Goal: Task Accomplishment & Management: Use online tool/utility

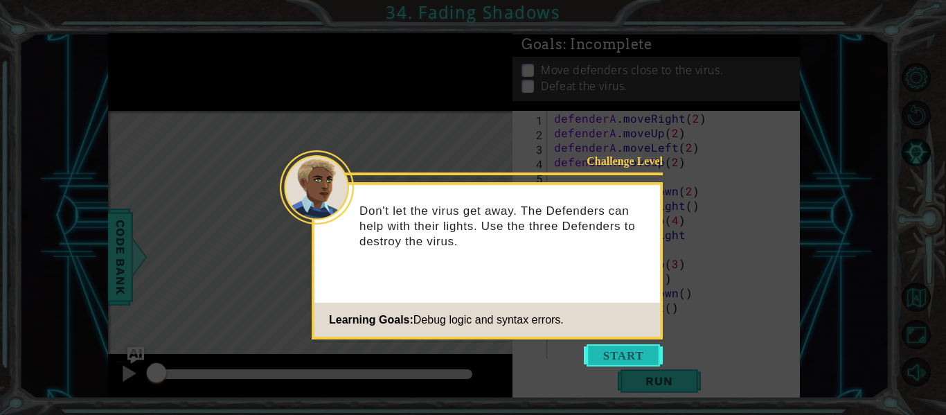
click at [619, 359] on button "Start" at bounding box center [623, 355] width 79 height 22
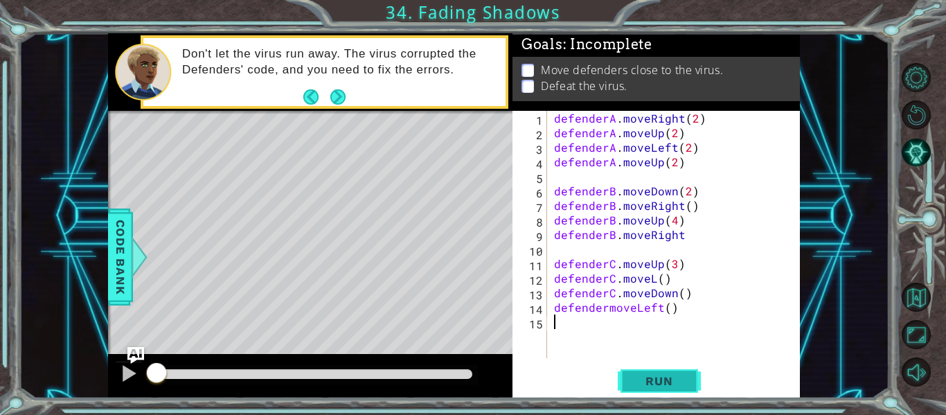
click at [676, 381] on span "Run" at bounding box center [658, 381] width 55 height 14
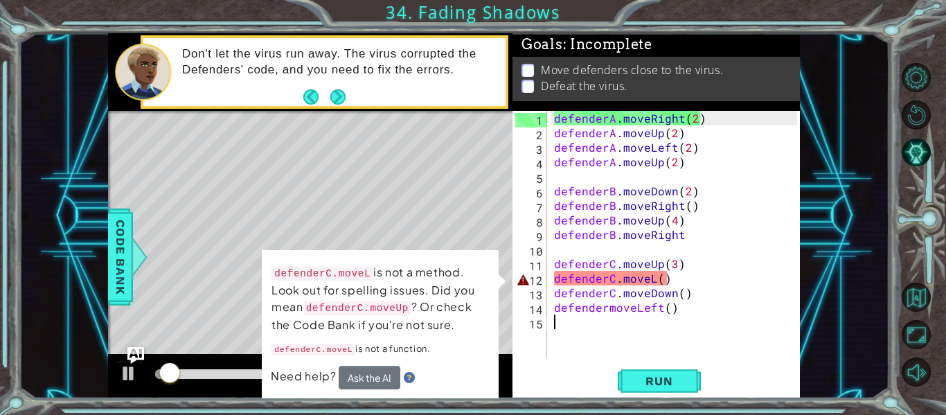
click at [697, 287] on div "defenderA . moveRight ( 2 ) defenderA . moveUp ( 2 ) defenderA . moveLeft ( 2 )…" at bounding box center [677, 249] width 253 height 276
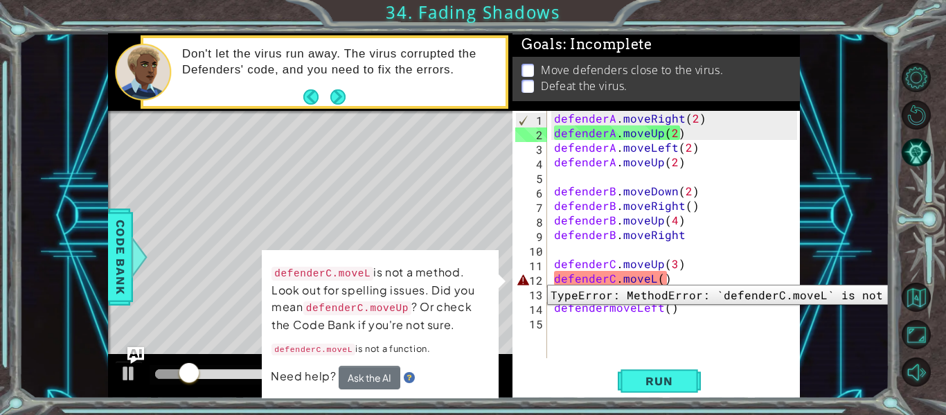
click at [531, 282] on div "12" at bounding box center [531, 280] width 32 height 15
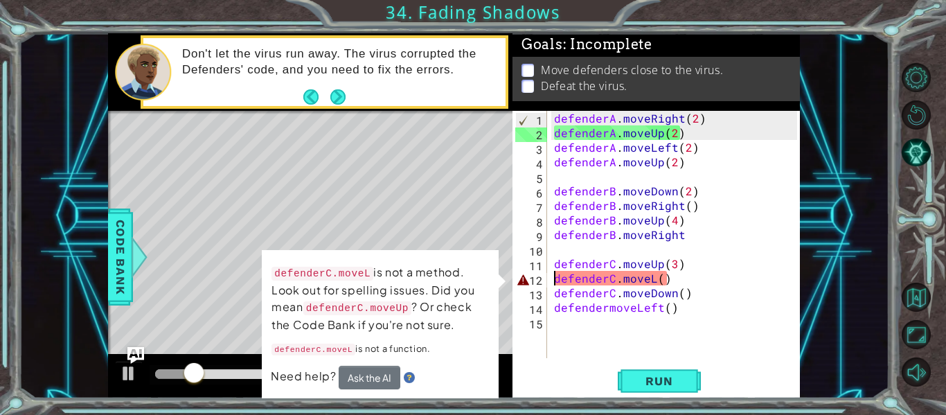
click at [665, 292] on div "defenderA . moveRight ( 2 ) defenderA . moveUp ( 2 ) defenderA . moveLeft ( 2 )…" at bounding box center [677, 249] width 253 height 276
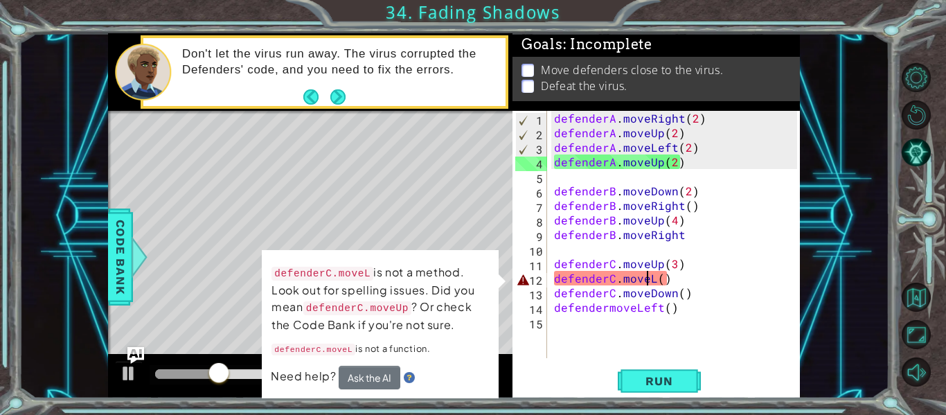
click at [651, 280] on div "defenderA . moveRight ( 2 ) defenderA . moveUp ( 2 ) defenderA . moveLeft ( 2 )…" at bounding box center [677, 249] width 253 height 276
click at [652, 281] on div "defenderA . moveRight ( 2 ) defenderA . moveUp ( 2 ) defenderA . moveLeft ( 2 )…" at bounding box center [674, 234] width 246 height 247
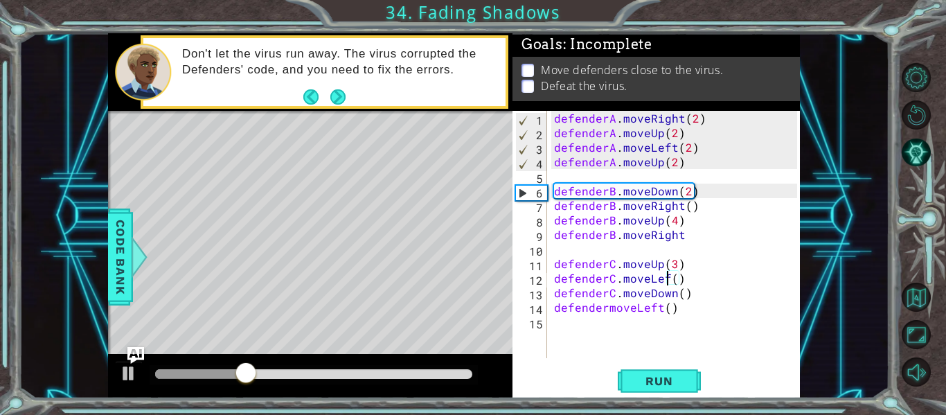
scroll to position [0, 8]
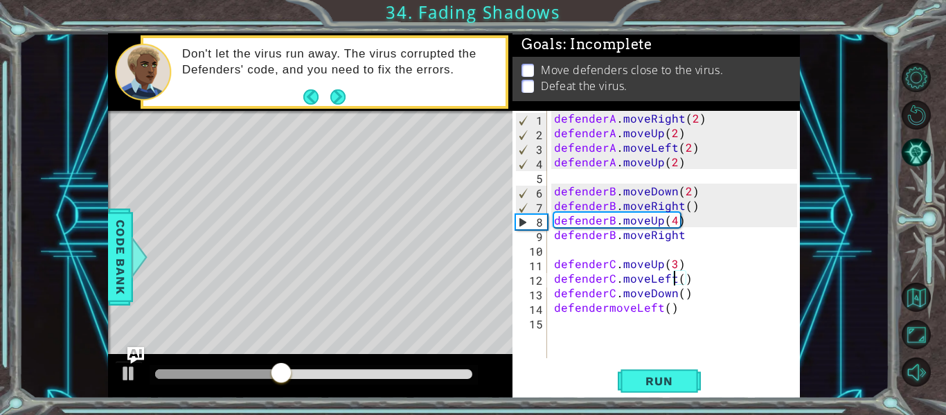
click at [744, 160] on div "defenderA . moveRight ( 2 ) defenderA . moveUp ( 2 ) defenderA . moveLeft ( 2 )…" at bounding box center [677, 249] width 253 height 276
type textarea "defenderA.moveUp(2)"
click at [137, 373] on div at bounding box center [129, 373] width 18 height 18
click at [753, 183] on div "defenderA . moveRight ( 2 ) defenderA . moveUp ( 2 ) defenderA . moveLeft ( 2 )…" at bounding box center [677, 249] width 253 height 276
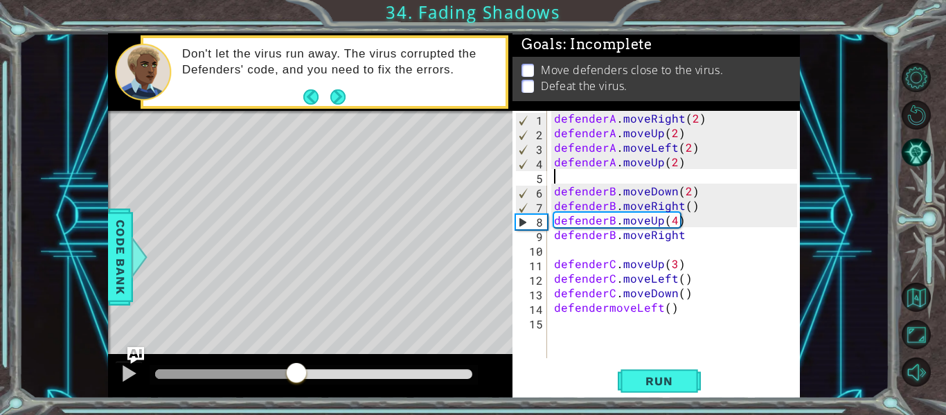
scroll to position [0, 0]
drag, startPoint x: 336, startPoint y: 346, endPoint x: 259, endPoint y: 309, distance: 85.2
drag, startPoint x: 259, startPoint y: 309, endPoint x: 201, endPoint y: 323, distance: 59.3
click at [199, 319] on div "Level Map" at bounding box center [428, 315] width 640 height 408
click at [287, 381] on div at bounding box center [288, 373] width 25 height 25
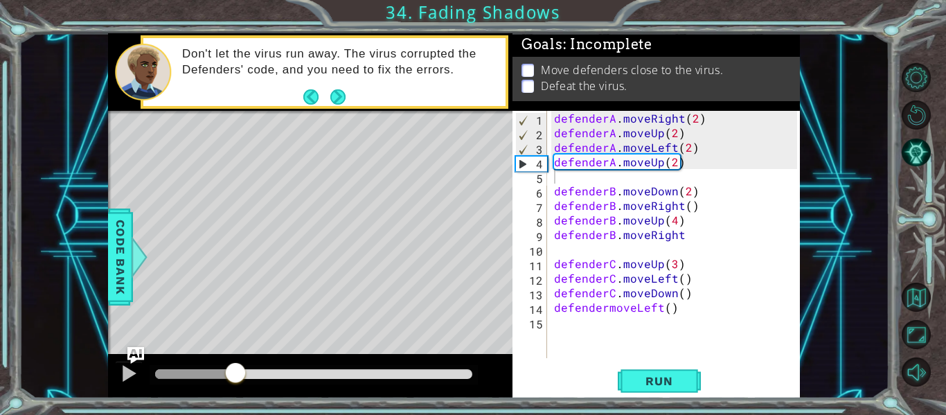
drag, startPoint x: 277, startPoint y: 383, endPoint x: 233, endPoint y: 361, distance: 48.9
click at [233, 361] on div at bounding box center [235, 373] width 25 height 25
click at [675, 163] on div "defenderA . moveRight ( 2 ) defenderA . moveUp ( 2 ) defenderA . moveLeft ( 2 )…" at bounding box center [677, 249] width 253 height 276
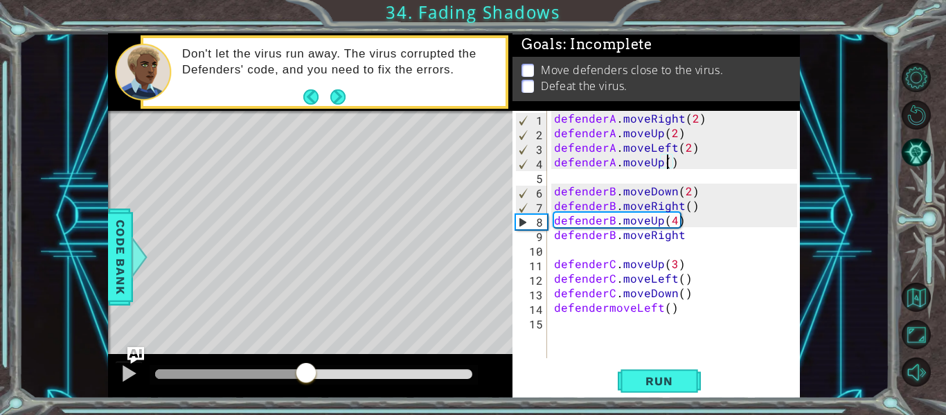
drag, startPoint x: 233, startPoint y: 370, endPoint x: 305, endPoint y: 310, distance: 93.9
click at [305, 310] on div "methods defender moveUp() moveDown() moveLeft() moveRight() Code Bank Don't let…" at bounding box center [454, 215] width 692 height 365
click at [307, 362] on div at bounding box center [308, 373] width 25 height 25
click at [710, 242] on div "defenderA . moveRight ( 2 ) defenderA . moveUp ( 2 ) defenderA . moveLeft ( 2 )…" at bounding box center [677, 249] width 253 height 276
click at [712, 237] on div "defenderA . moveRight ( 2 ) defenderA . moveUp ( 2 ) defenderA . moveLeft ( 2 )…" at bounding box center [674, 234] width 246 height 247
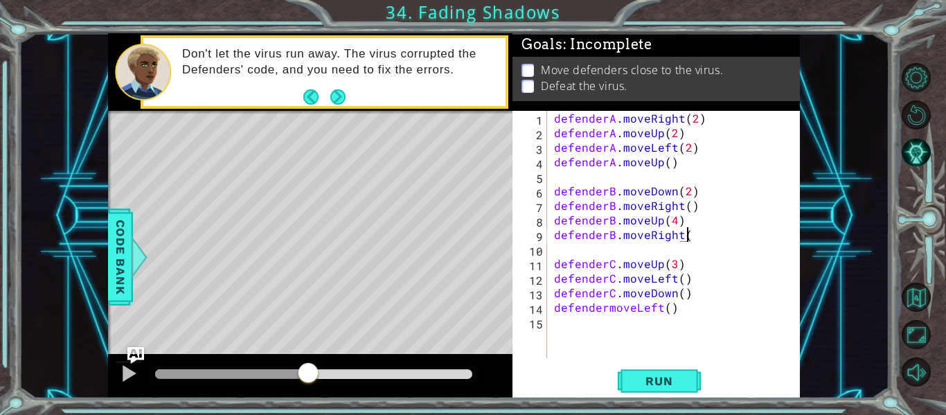
scroll to position [0, 8]
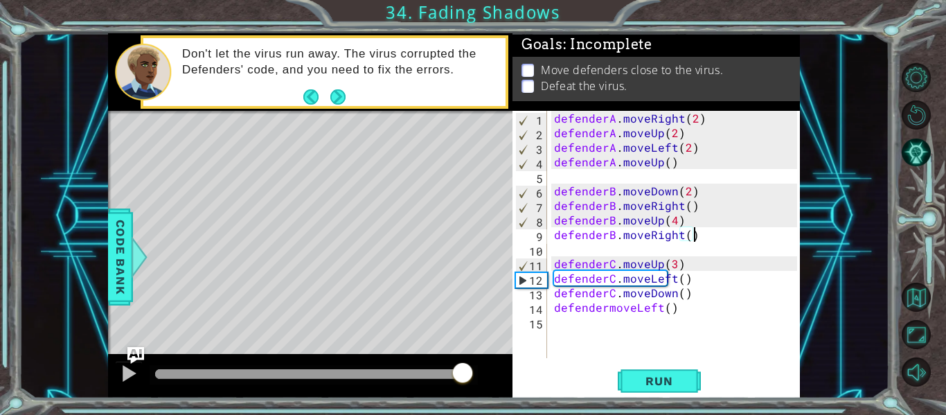
drag, startPoint x: 310, startPoint y: 377, endPoint x: 465, endPoint y: 372, distance: 155.2
click at [465, 372] on div at bounding box center [462, 373] width 25 height 25
click at [742, 374] on div "Run" at bounding box center [658, 381] width 287 height 28
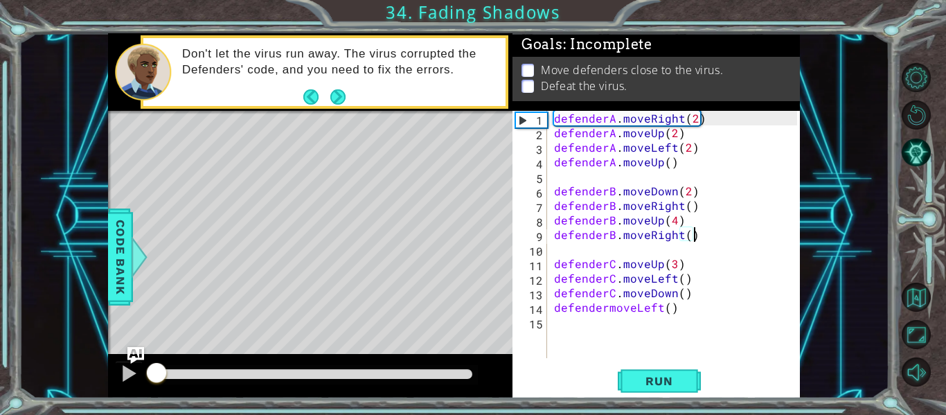
drag, startPoint x: 465, startPoint y: 375, endPoint x: 86, endPoint y: 365, distance: 378.9
click at [71, 369] on div "1 ההההההההההההההההההההההההההההההההההההההההההההההההההההההההההההההההההההההההההההה…" at bounding box center [454, 215] width 870 height 365
click at [641, 381] on span "Run" at bounding box center [658, 381] width 55 height 14
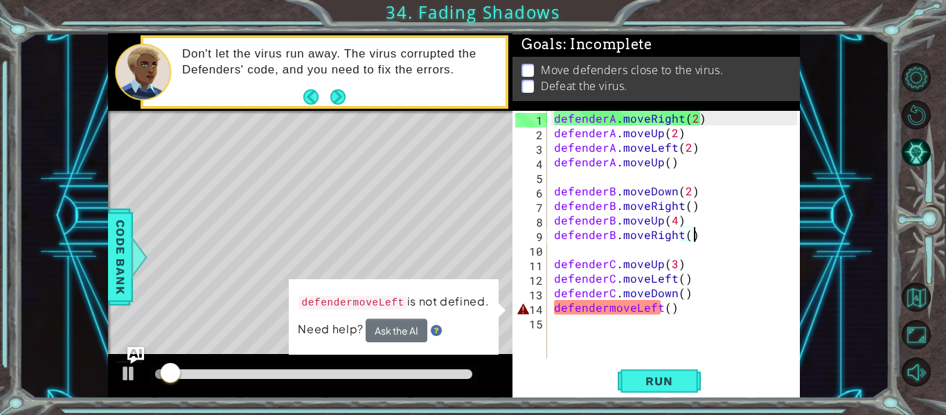
drag, startPoint x: 674, startPoint y: 309, endPoint x: 649, endPoint y: 314, distance: 24.9
click at [672, 310] on div "defenderA . moveRight ( 2 ) defenderA . moveUp ( 2 ) defenderA . moveLeft ( 2 )…" at bounding box center [677, 249] width 253 height 276
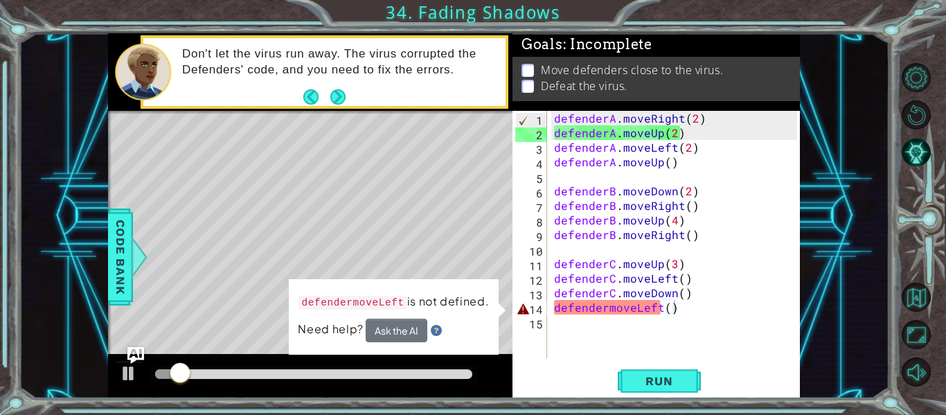
click at [494, 335] on div "defendermoveLeft is not defined. Need help? Ask the AI" at bounding box center [394, 317] width 210 height 79
click at [606, 310] on div "defenderA . moveRight ( 2 ) defenderA . moveUp ( 2 ) defenderA . moveLeft ( 2 )…" at bounding box center [677, 249] width 253 height 276
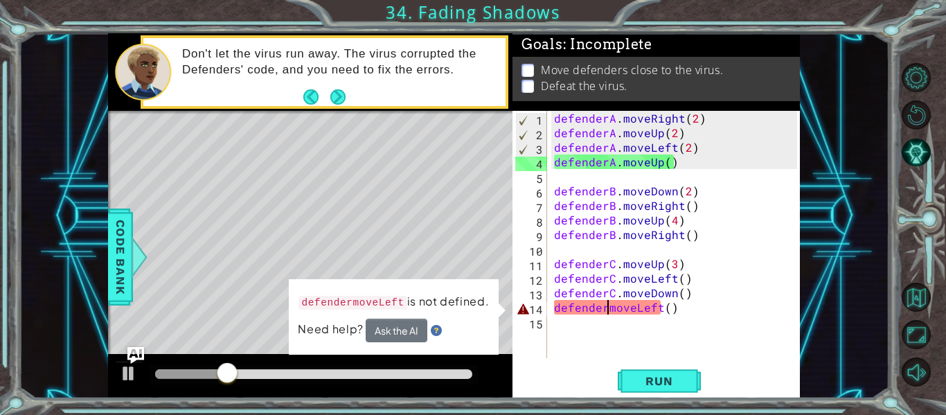
type textarea "defenderCmoveLeft()"
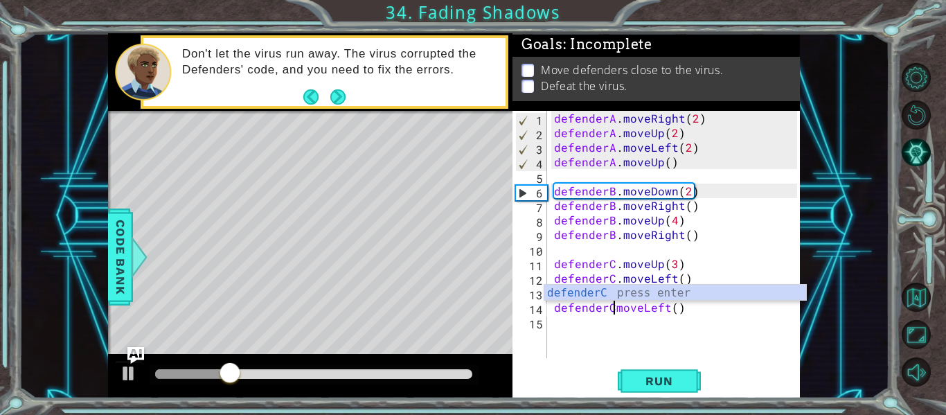
scroll to position [0, 4]
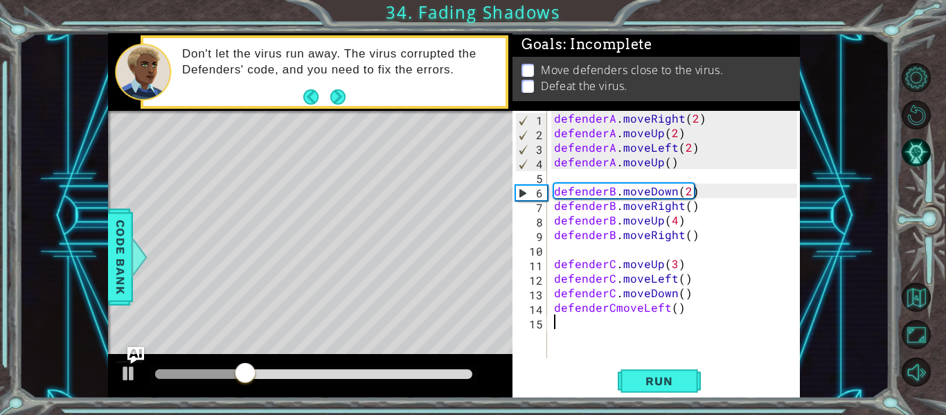
click at [666, 334] on div "defenderA . moveRight ( 2 ) defenderA . moveUp ( 2 ) defenderA . moveLeft ( 2 )…" at bounding box center [677, 249] width 253 height 276
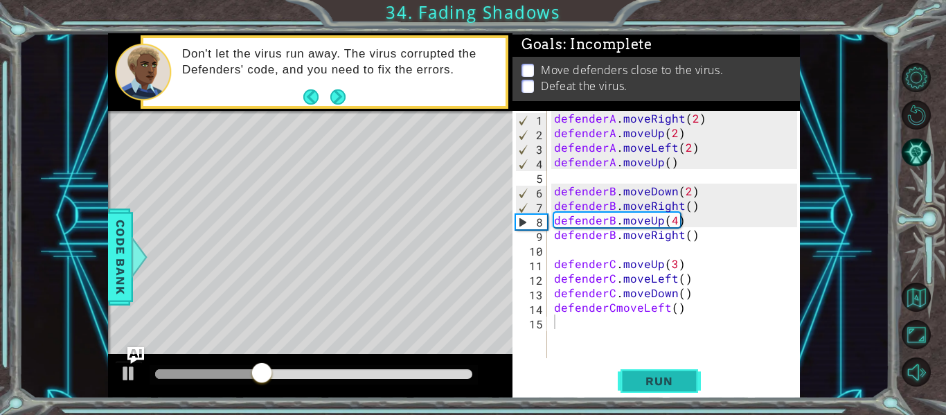
click at [661, 375] on span "Run" at bounding box center [658, 381] width 55 height 14
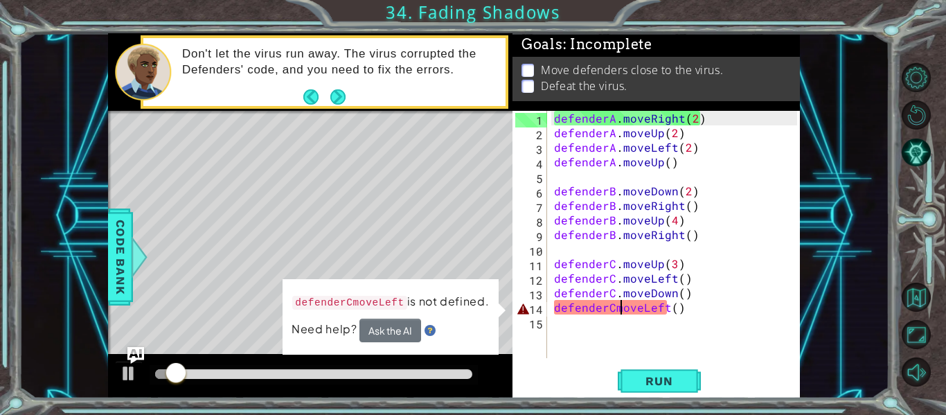
click at [616, 312] on div "defenderA . moveRight ( 2 ) defenderA . moveUp ( 2 ) defenderA . moveLeft ( 2 )…" at bounding box center [677, 249] width 253 height 276
type textarea "defenderCmoveLeft()"
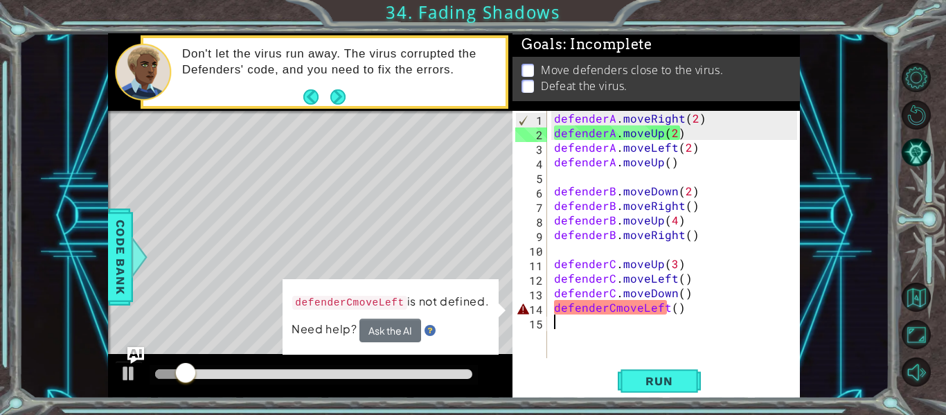
click at [638, 316] on div "defenderA . moveRight ( 2 ) defenderA . moveUp ( 2 ) defenderA . moveLeft ( 2 )…" at bounding box center [677, 249] width 253 height 276
click at [640, 310] on div "defenderA . moveRight ( 2 ) defenderA . moveUp ( 2 ) defenderA . moveLeft ( 2 )…" at bounding box center [677, 249] width 253 height 276
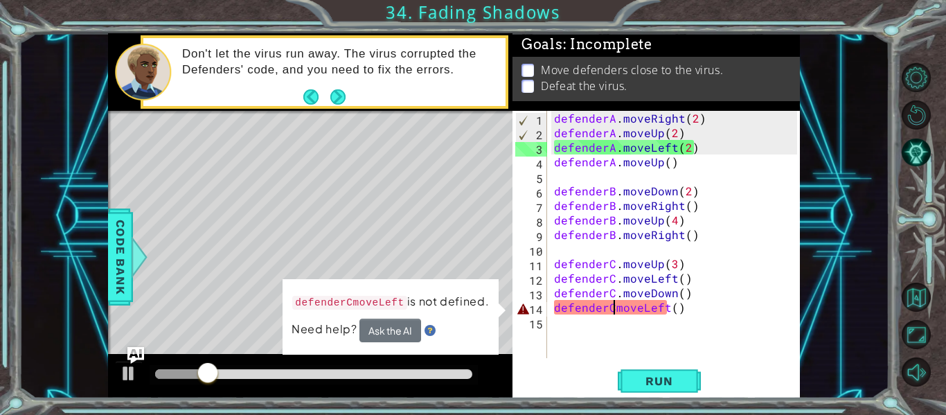
click at [615, 309] on div "defenderA . moveRight ( 2 ) defenderA . moveUp ( 2 ) defenderA . moveLeft ( 2 )…" at bounding box center [677, 249] width 253 height 276
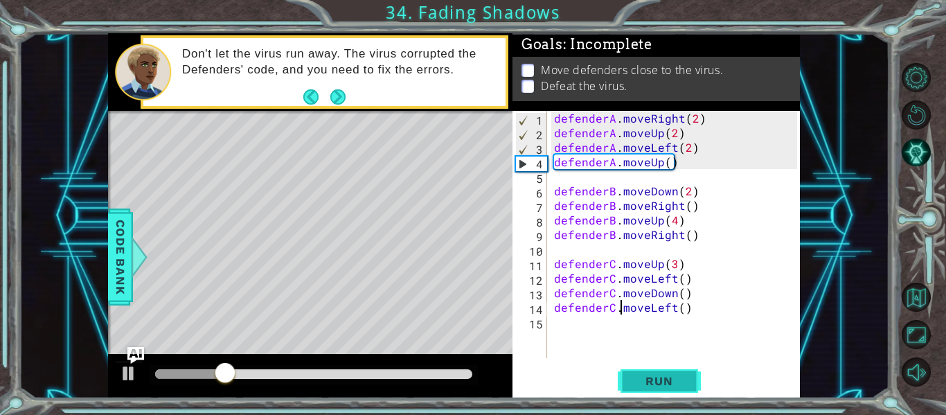
type textarea "defenderC.moveLeft()"
click at [681, 384] on span "Run" at bounding box center [658, 381] width 55 height 14
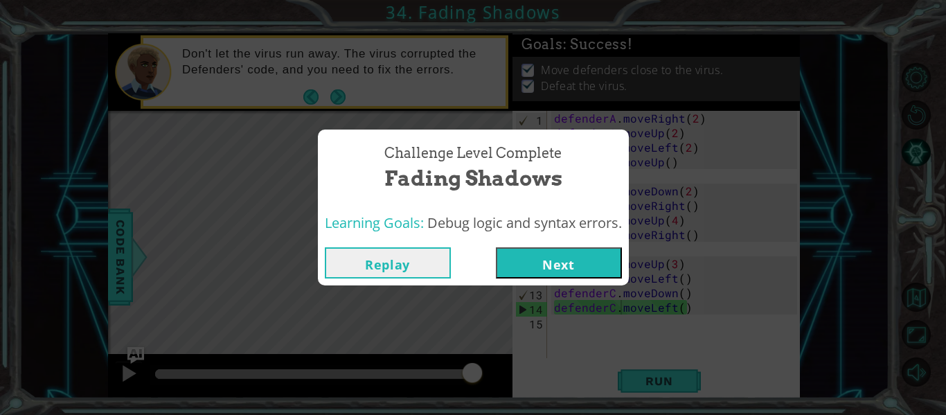
click at [529, 260] on button "Next" at bounding box center [559, 262] width 126 height 31
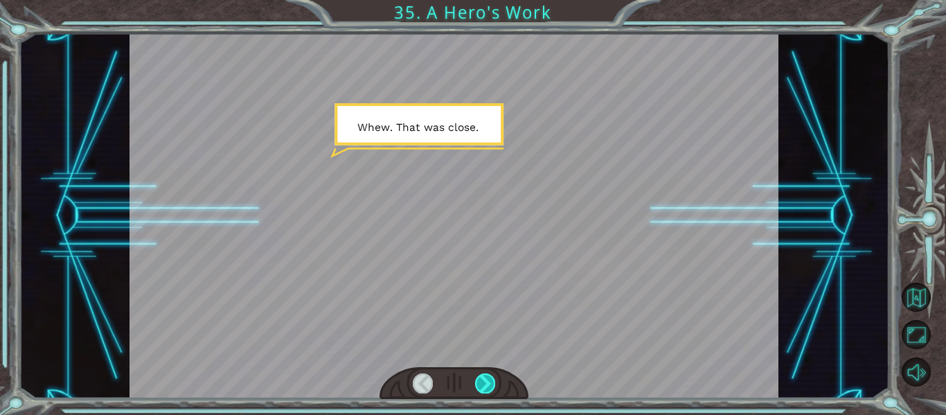
click at [478, 380] on div at bounding box center [485, 382] width 20 height 19
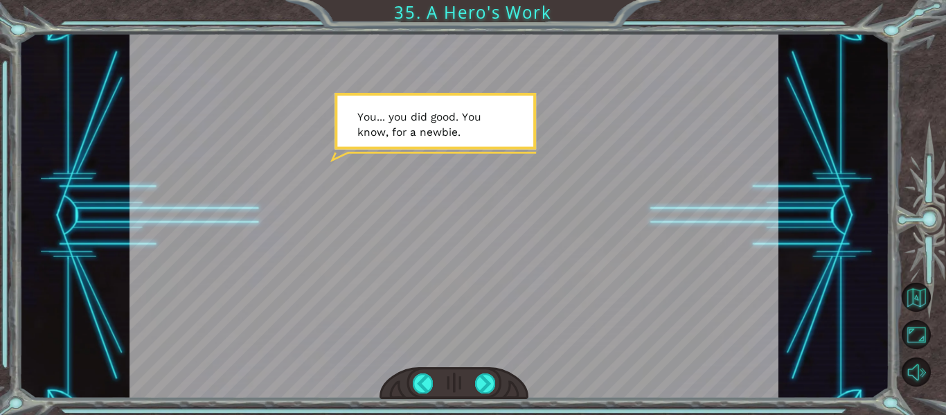
click at [506, 260] on div at bounding box center [453, 215] width 649 height 365
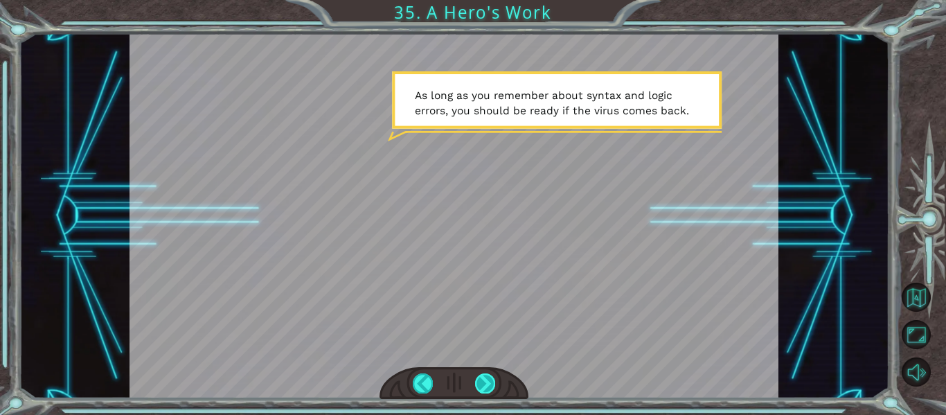
click at [485, 388] on div at bounding box center [485, 382] width 20 height 19
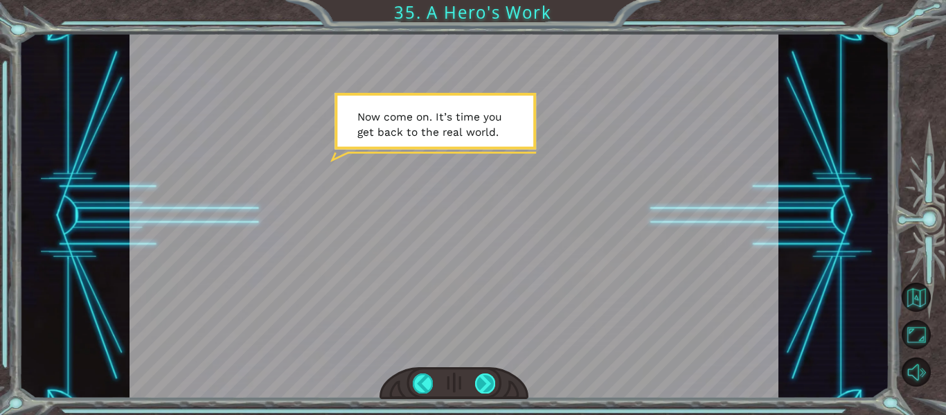
click at [484, 392] on div at bounding box center [454, 383] width 150 height 33
click at [485, 387] on div at bounding box center [485, 382] width 20 height 19
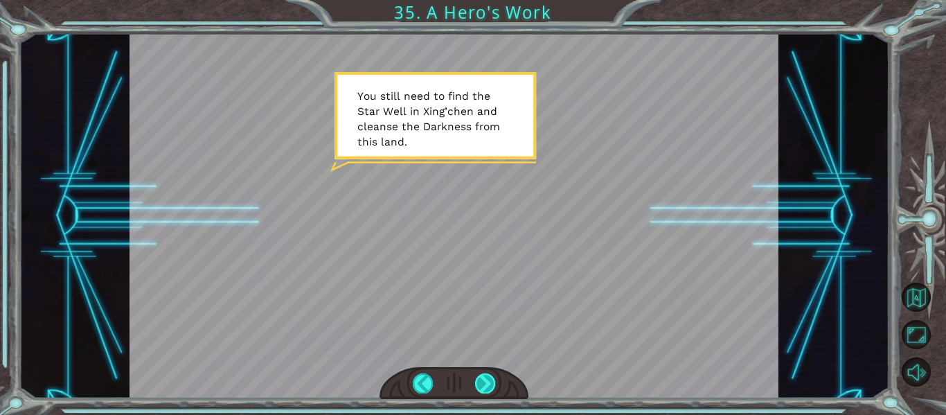
click at [485, 379] on div at bounding box center [485, 382] width 20 height 19
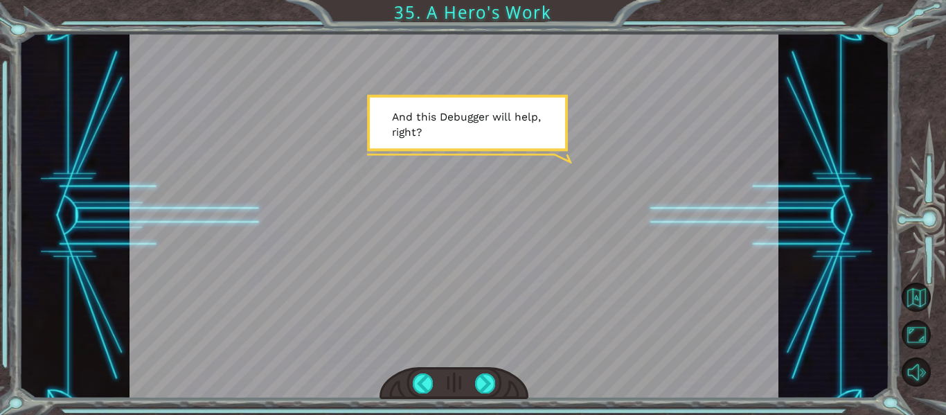
click at [499, 387] on div at bounding box center [454, 383] width 150 height 33
click at [490, 390] on div at bounding box center [485, 382] width 20 height 19
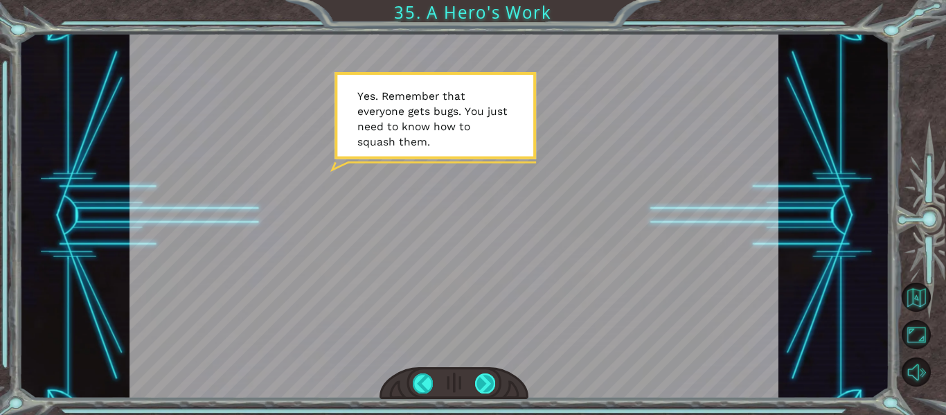
click at [484, 386] on div at bounding box center [485, 382] width 20 height 19
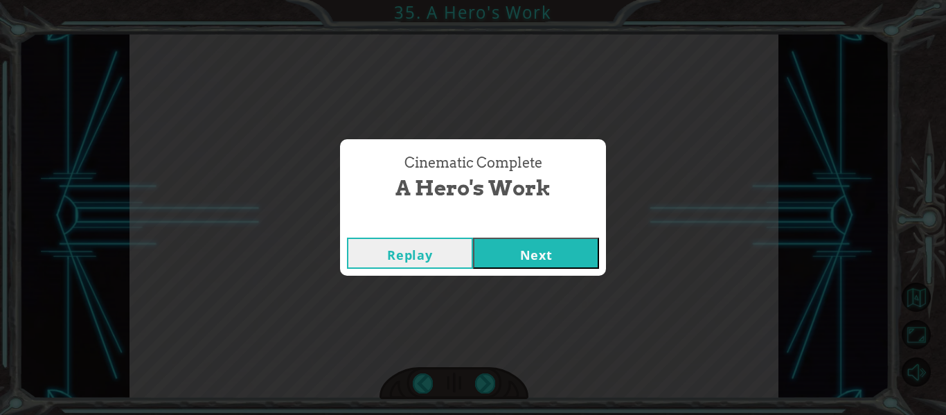
click at [529, 257] on button "Next" at bounding box center [536, 252] width 126 height 31
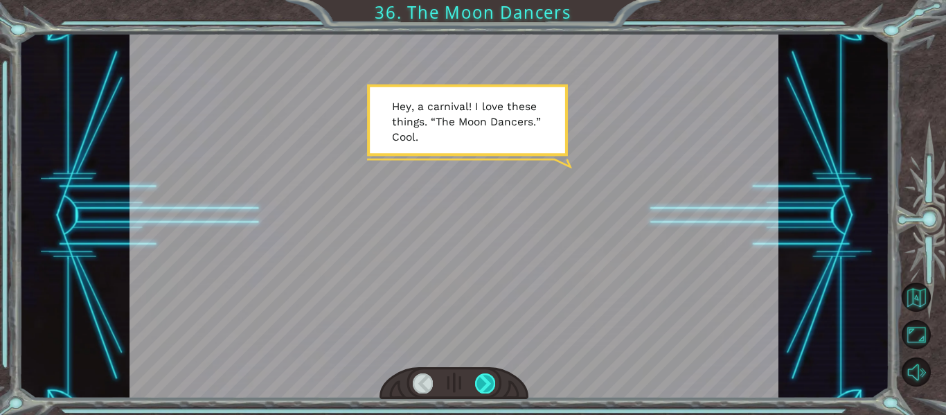
click at [484, 384] on div at bounding box center [485, 382] width 20 height 19
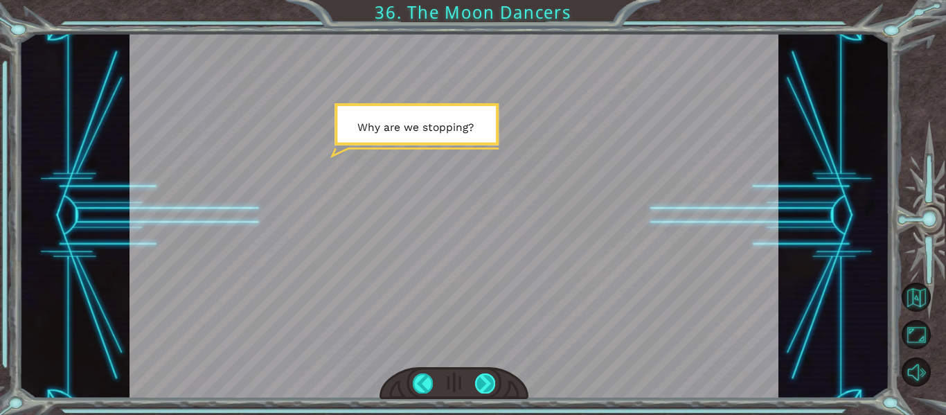
click at [485, 387] on div at bounding box center [485, 382] width 20 height 19
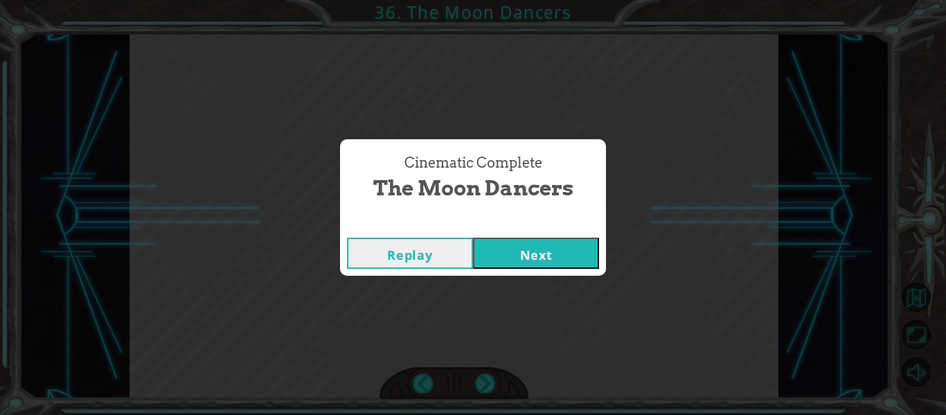
click at [523, 258] on button "Next" at bounding box center [536, 252] width 126 height 31
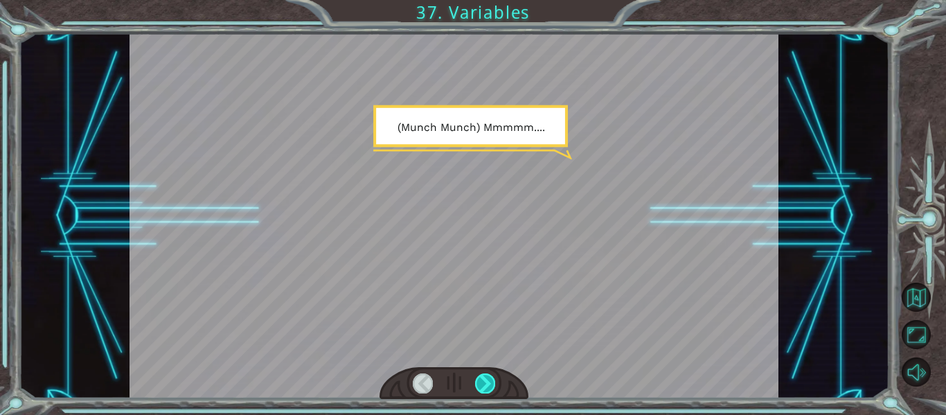
drag, startPoint x: 483, startPoint y: 316, endPoint x: 487, endPoint y: 376, distance: 60.4
drag, startPoint x: 487, startPoint y: 376, endPoint x: 486, endPoint y: 391, distance: 14.6
click at [486, 391] on div at bounding box center [485, 382] width 20 height 19
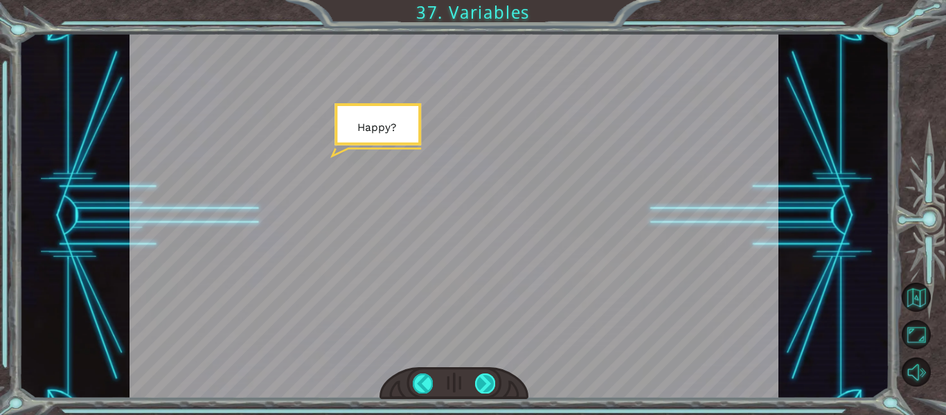
click at [481, 381] on div at bounding box center [485, 382] width 20 height 19
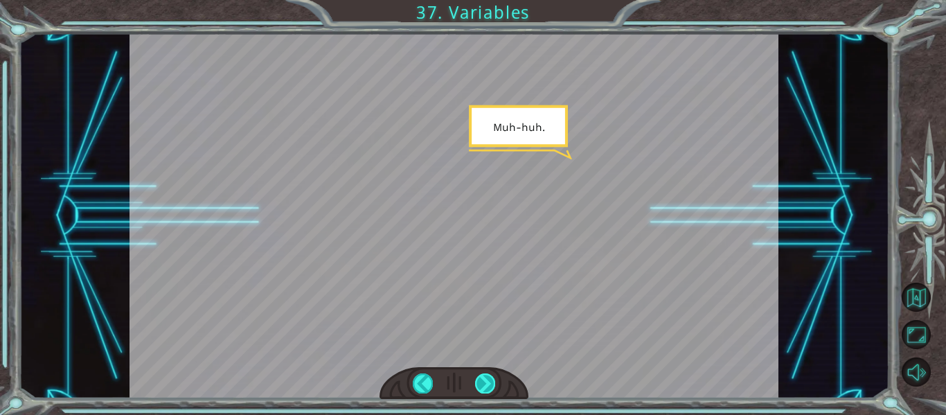
drag, startPoint x: 487, startPoint y: 385, endPoint x: 482, endPoint y: 392, distance: 8.9
click at [482, 392] on div at bounding box center [485, 382] width 20 height 19
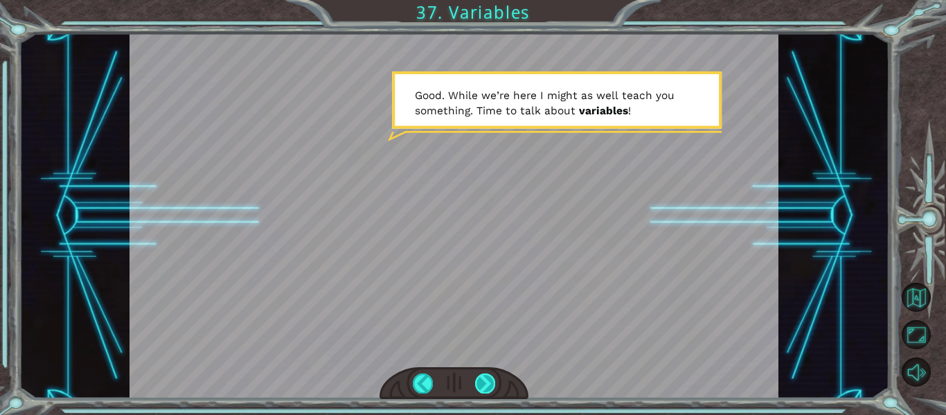
drag, startPoint x: 474, startPoint y: 383, endPoint x: 481, endPoint y: 379, distance: 7.5
click at [476, 382] on div at bounding box center [454, 383] width 150 height 33
click at [485, 397] on div at bounding box center [454, 383] width 150 height 33
click at [462, 402] on div "VARIABLES ( M u n c h M u n c h ) M m m m m . . . . H a p p y ? M u h - h u h .…" at bounding box center [473, 207] width 946 height 415
click at [489, 388] on div at bounding box center [454, 383] width 150 height 33
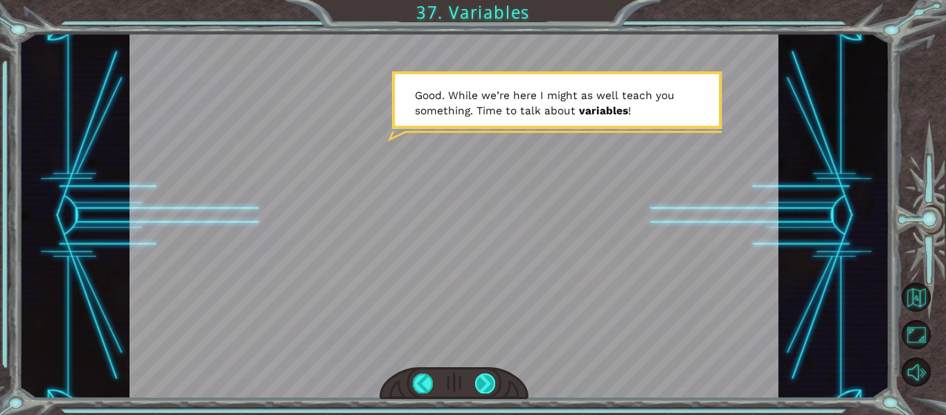
click at [487, 386] on div at bounding box center [485, 382] width 20 height 19
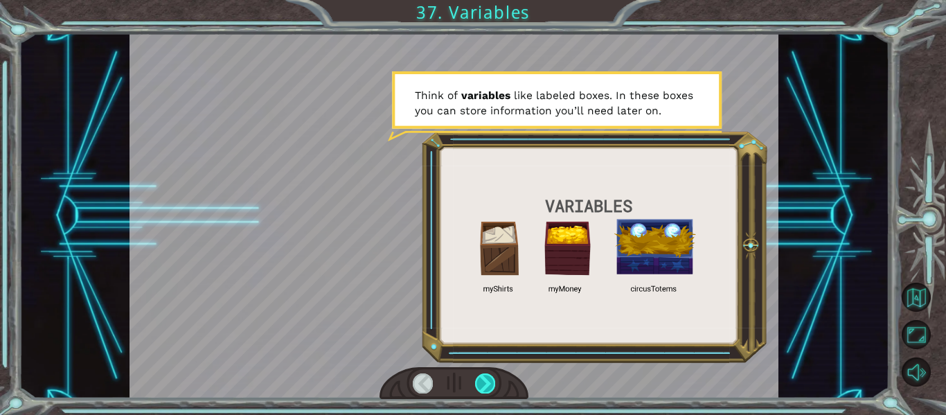
click at [482, 381] on div at bounding box center [485, 382] width 20 height 19
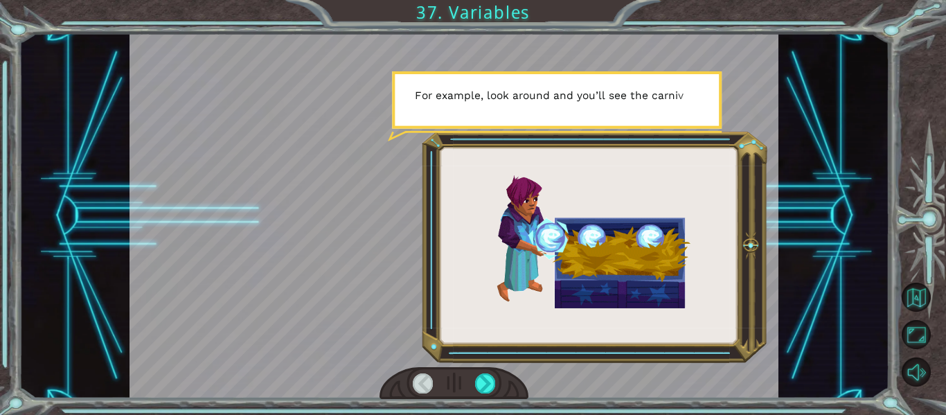
click at [502, 383] on div at bounding box center [454, 383] width 150 height 33
click at [491, 380] on div at bounding box center [485, 382] width 20 height 19
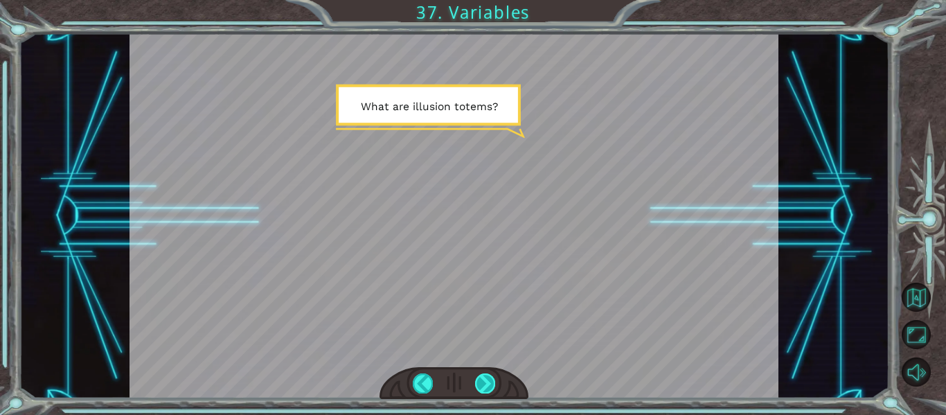
click at [476, 378] on div at bounding box center [485, 382] width 20 height 19
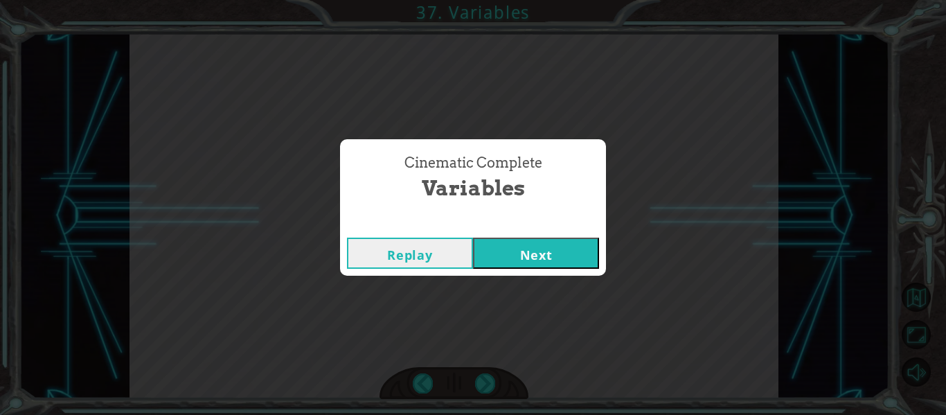
click at [571, 258] on button "Next" at bounding box center [536, 252] width 126 height 31
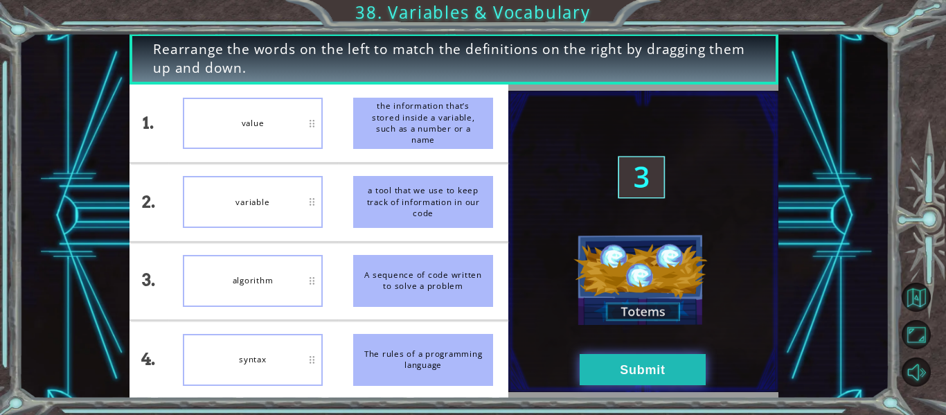
click at [685, 372] on button "Submit" at bounding box center [643, 369] width 126 height 31
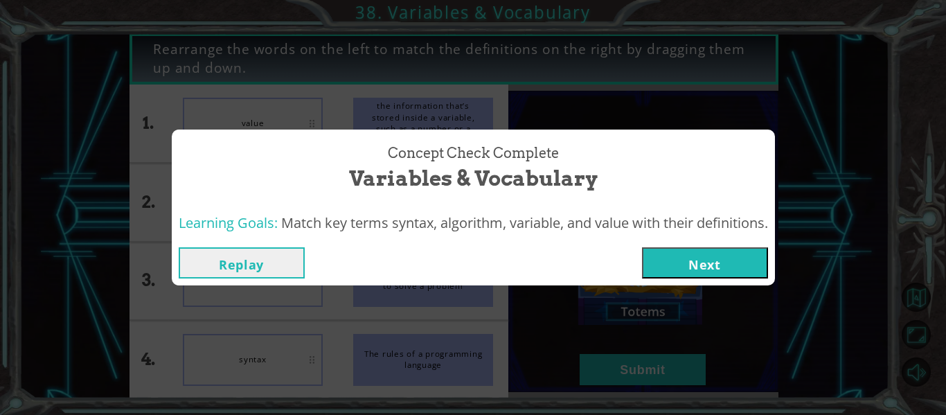
click at [726, 278] on div "Replay Next" at bounding box center [473, 262] width 603 height 45
click at [724, 260] on button "Next" at bounding box center [705, 262] width 126 height 31
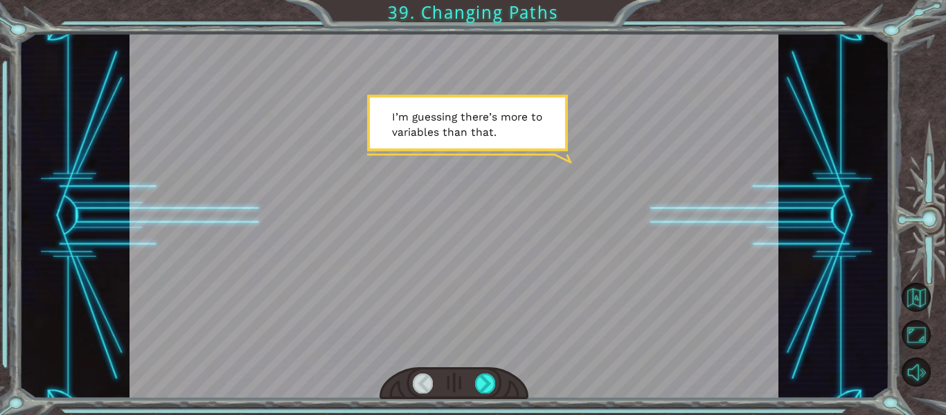
click at [314, 252] on div at bounding box center [453, 215] width 649 height 365
click at [491, 381] on div at bounding box center [485, 382] width 20 height 19
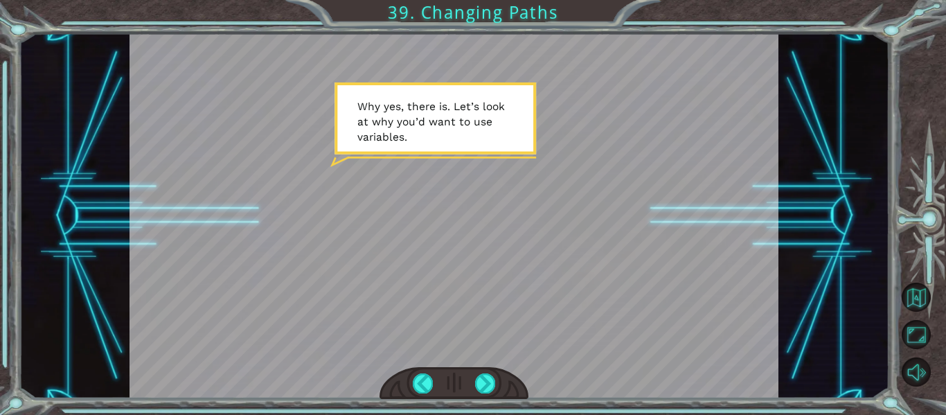
click at [501, 387] on div at bounding box center [454, 383] width 150 height 33
click at [488, 388] on div at bounding box center [454, 383] width 150 height 33
click at [486, 390] on div at bounding box center [485, 382] width 20 height 19
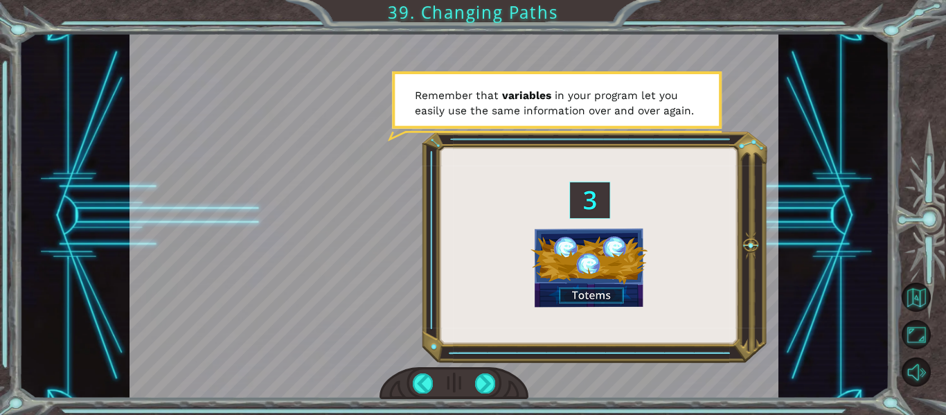
click at [469, 389] on div at bounding box center [454, 383] width 150 height 33
click at [467, 394] on div at bounding box center [454, 383] width 150 height 33
click at [479, 385] on div at bounding box center [485, 382] width 20 height 19
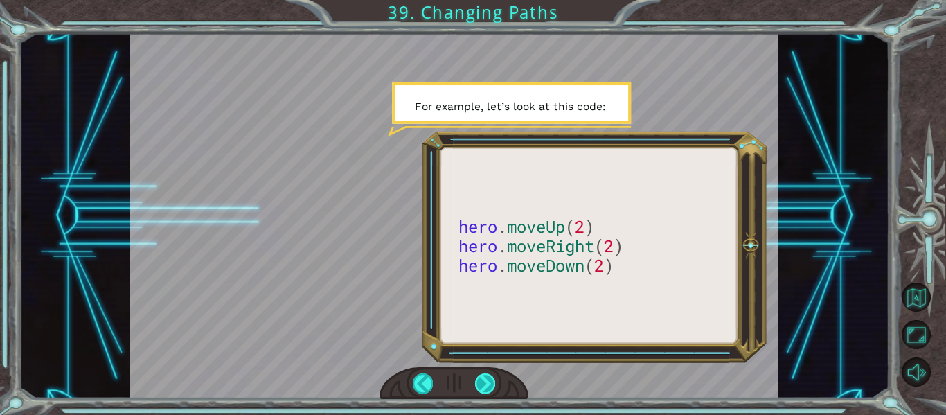
click at [485, 386] on div at bounding box center [485, 382] width 20 height 19
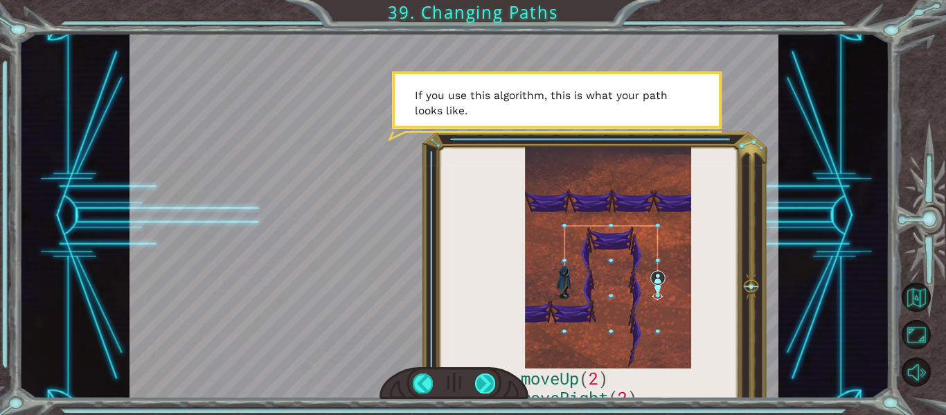
click at [485, 386] on div at bounding box center [485, 382] width 20 height 19
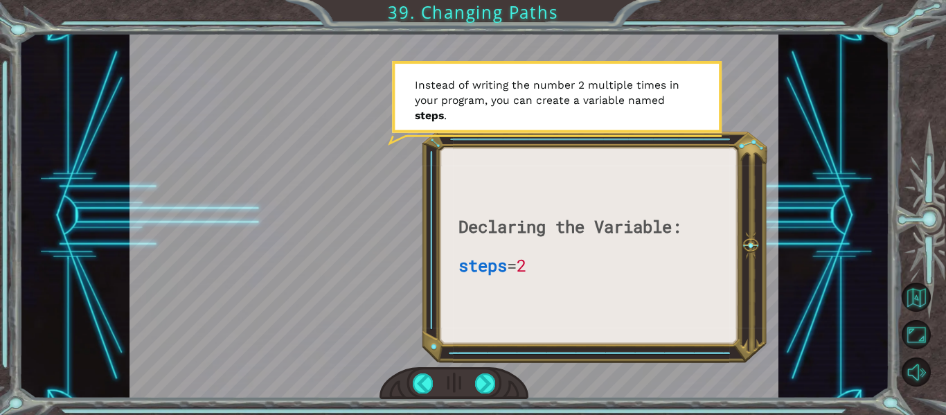
click at [474, 373] on div at bounding box center [454, 383] width 150 height 33
click at [490, 384] on div at bounding box center [485, 382] width 20 height 19
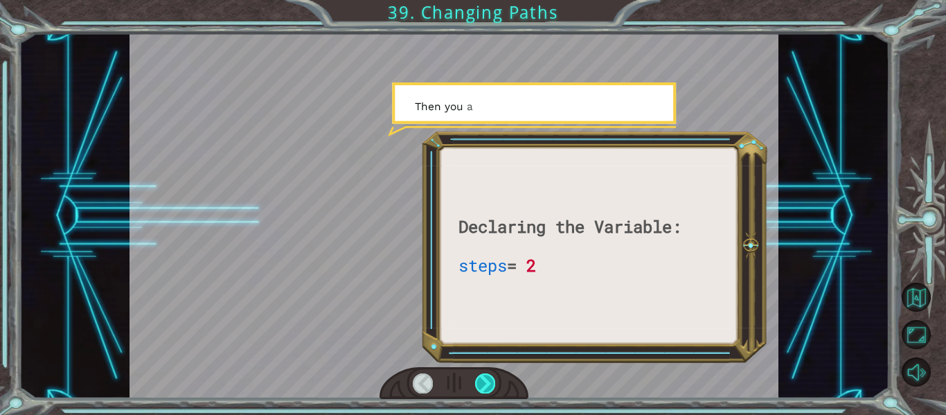
click at [490, 382] on div at bounding box center [485, 382] width 20 height 19
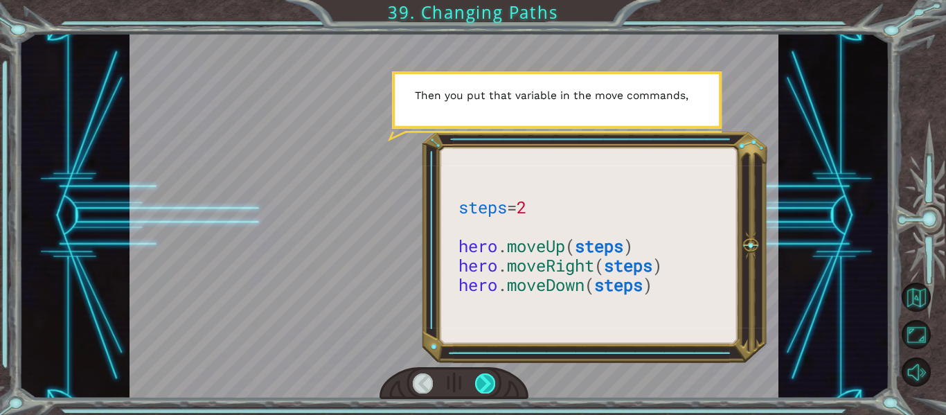
click at [493, 388] on div at bounding box center [485, 382] width 20 height 19
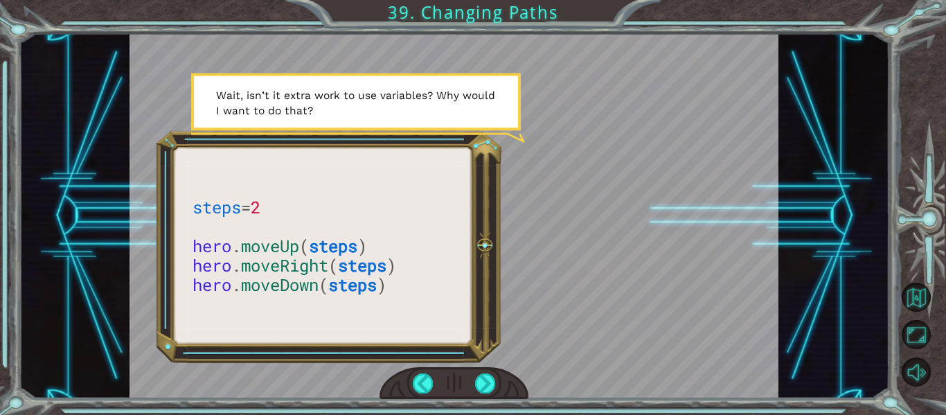
click at [500, 378] on div at bounding box center [454, 383] width 150 height 33
click at [498, 382] on div at bounding box center [454, 383] width 150 height 33
click at [489, 382] on div at bounding box center [485, 382] width 20 height 19
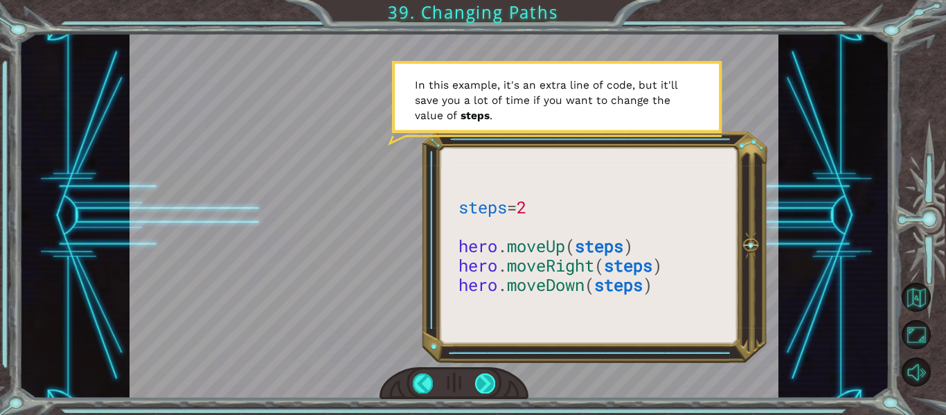
click at [484, 386] on div at bounding box center [485, 382] width 20 height 19
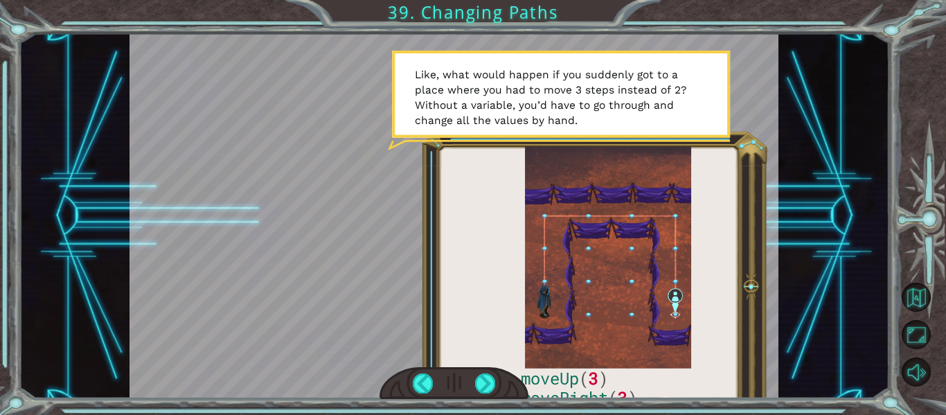
drag, startPoint x: 475, startPoint y: 381, endPoint x: 463, endPoint y: 382, distance: 12.5
click at [467, 382] on div at bounding box center [454, 383] width 150 height 33
click at [494, 373] on div at bounding box center [454, 383] width 150 height 33
drag, startPoint x: 489, startPoint y: 376, endPoint x: 483, endPoint y: 366, distance: 12.1
click at [483, 377] on div at bounding box center [485, 382] width 20 height 19
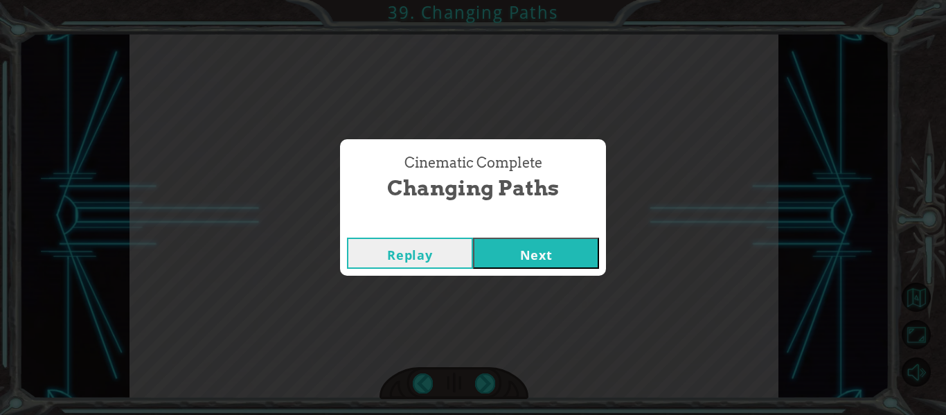
click at [572, 255] on button "Next" at bounding box center [536, 252] width 126 height 31
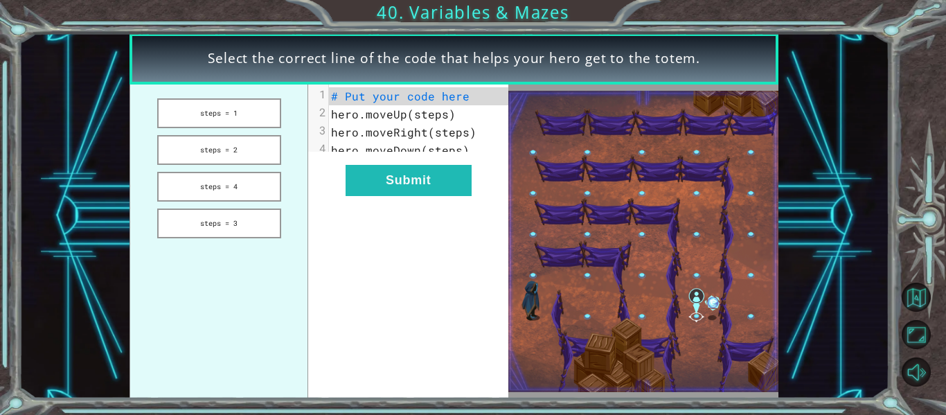
drag, startPoint x: 222, startPoint y: 120, endPoint x: 116, endPoint y: 173, distance: 117.7
click at [116, 173] on div "Select the correct line of the code that helps your hero get to the totem. step…" at bounding box center [454, 215] width 870 height 365
click at [190, 123] on button "steps = 1" at bounding box center [219, 113] width 124 height 30
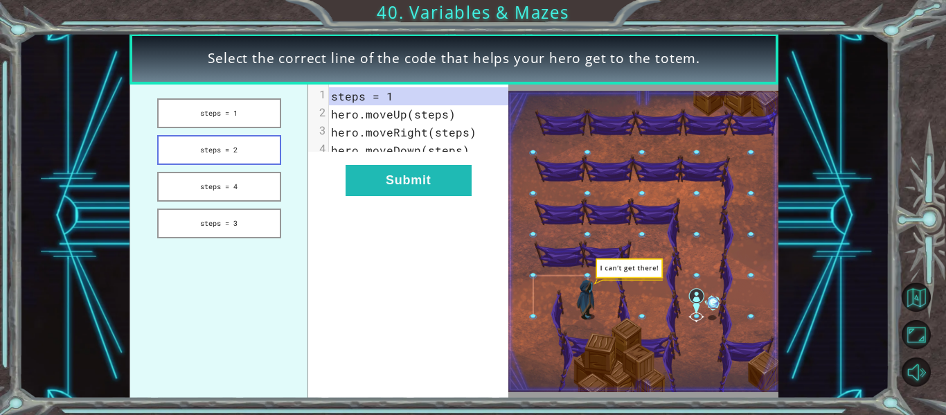
click at [224, 150] on button "steps = 2" at bounding box center [219, 150] width 124 height 30
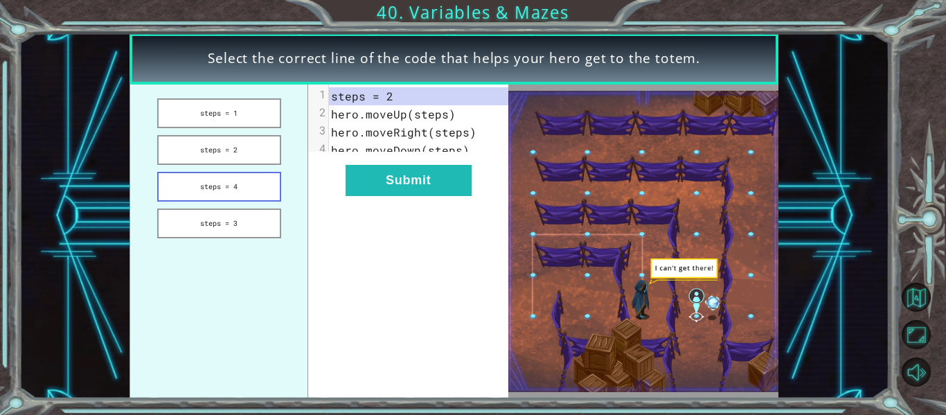
click at [213, 195] on button "steps = 4" at bounding box center [219, 187] width 124 height 30
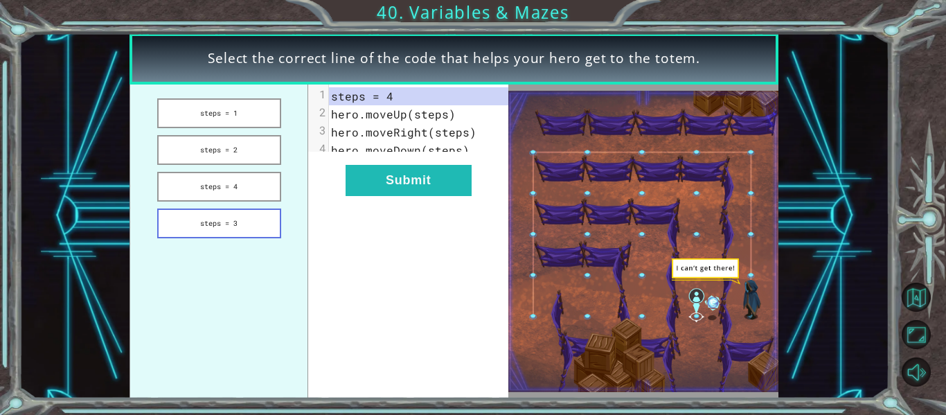
click at [230, 215] on button "steps = 3" at bounding box center [219, 223] width 124 height 30
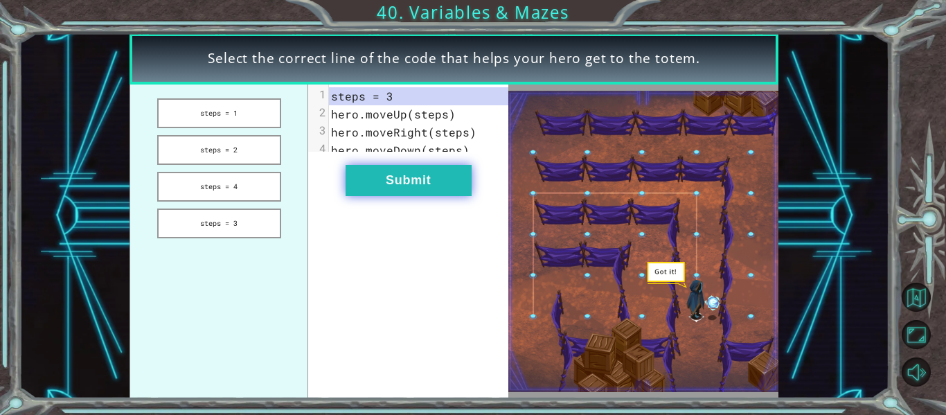
click at [377, 181] on button "Submit" at bounding box center [409, 180] width 126 height 31
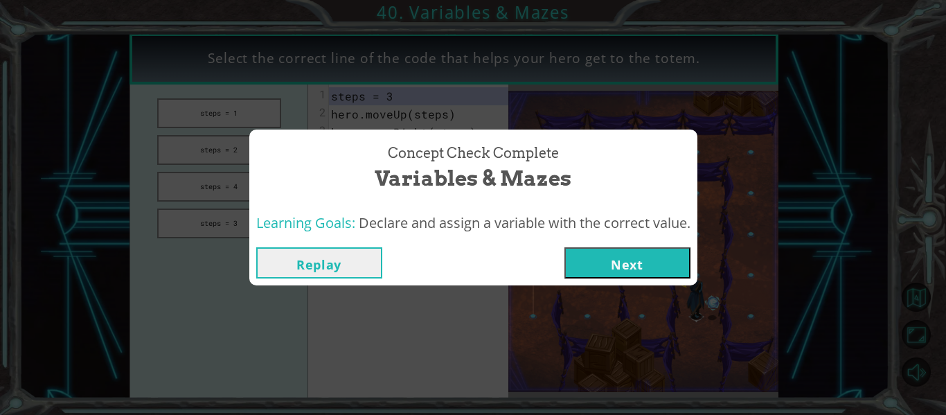
click at [638, 253] on button "Next" at bounding box center [627, 262] width 126 height 31
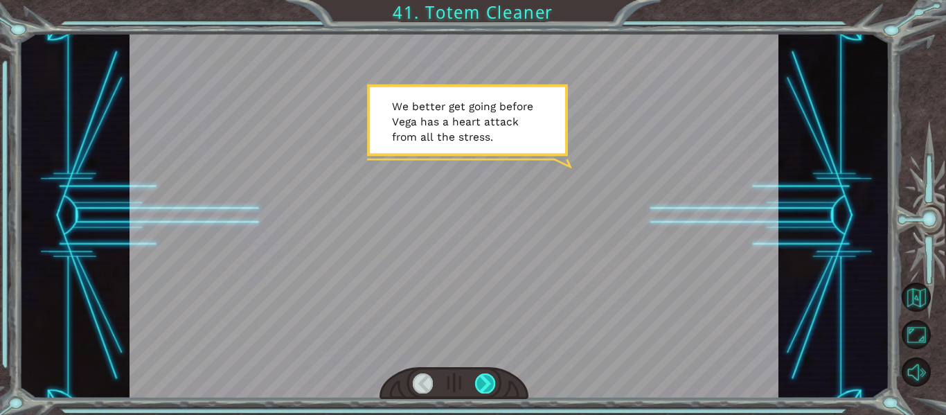
click at [483, 384] on div at bounding box center [485, 382] width 20 height 19
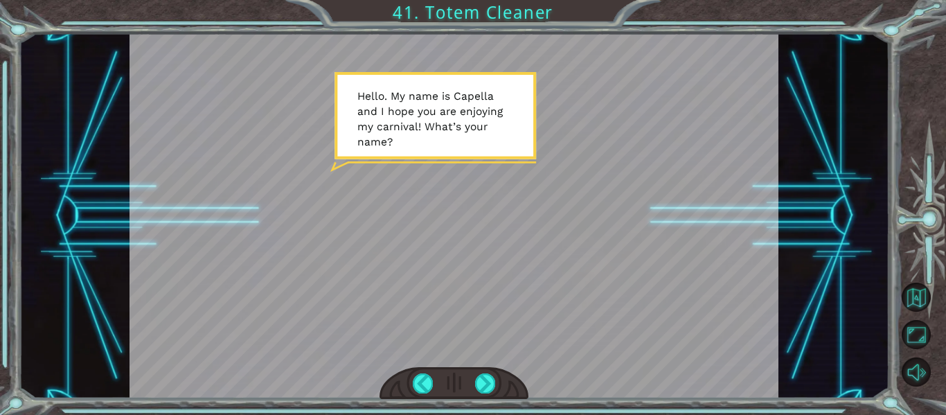
drag, startPoint x: 489, startPoint y: 382, endPoint x: 497, endPoint y: 389, distance: 10.8
click at [497, 388] on div at bounding box center [454, 383] width 150 height 33
click at [483, 397] on div at bounding box center [454, 383] width 150 height 33
click at [485, 390] on div at bounding box center [485, 382] width 20 height 19
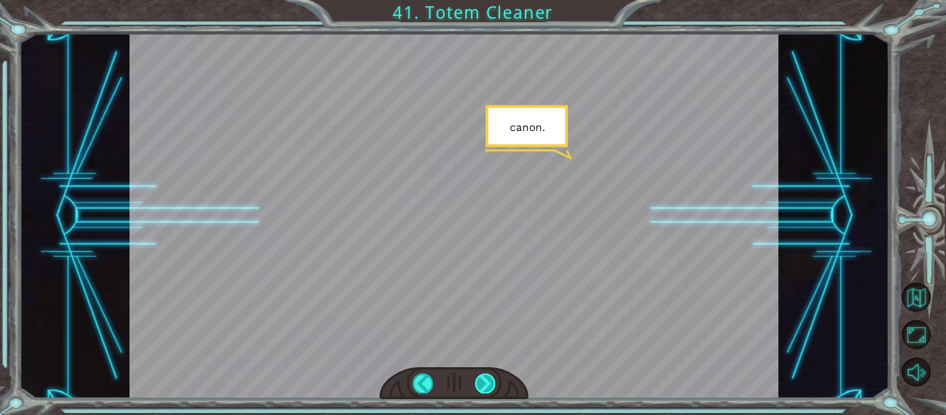
click at [485, 379] on div at bounding box center [485, 382] width 20 height 19
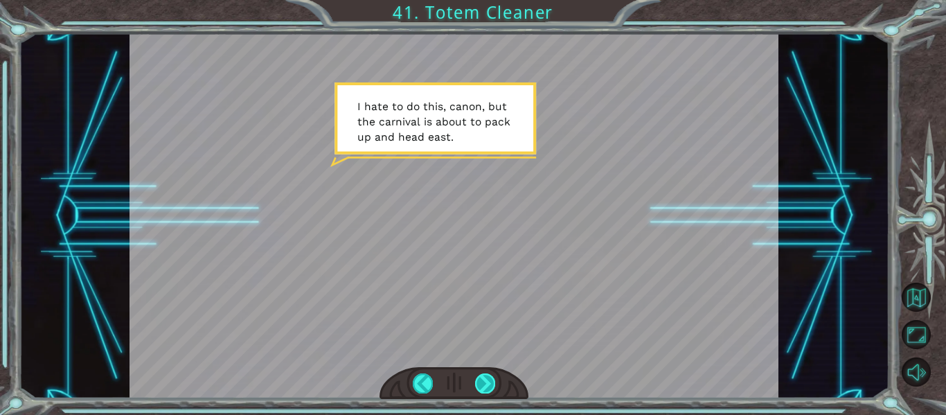
click at [487, 388] on div at bounding box center [485, 382] width 20 height 19
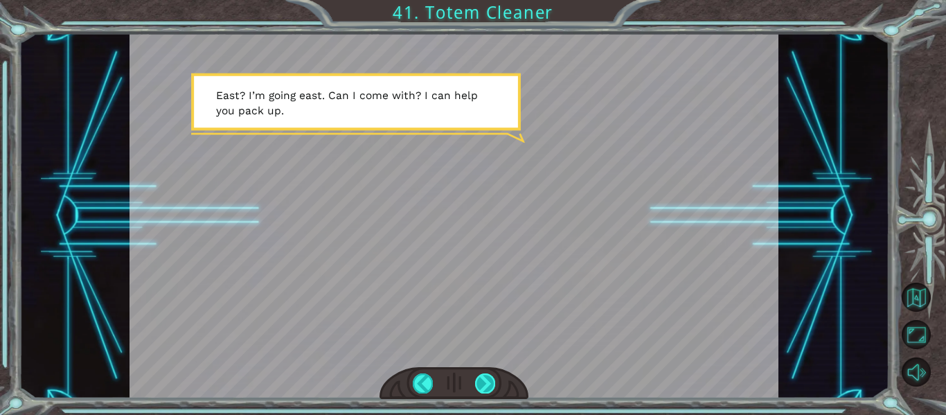
click at [484, 382] on div at bounding box center [485, 382] width 20 height 19
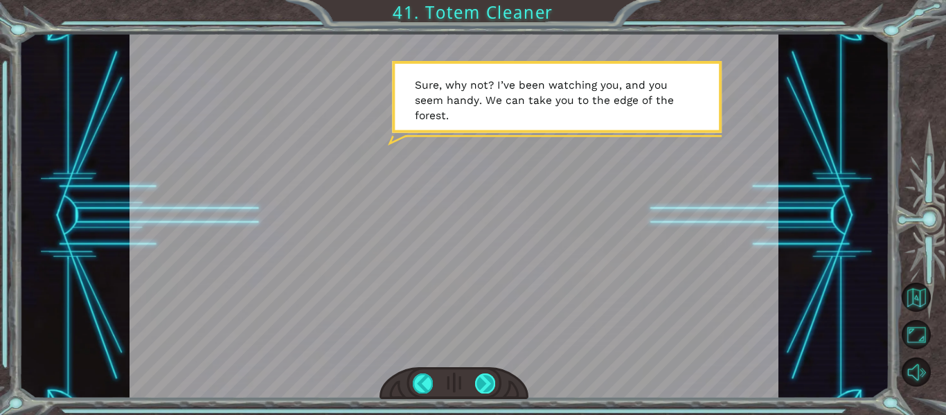
click at [477, 382] on div at bounding box center [485, 382] width 20 height 19
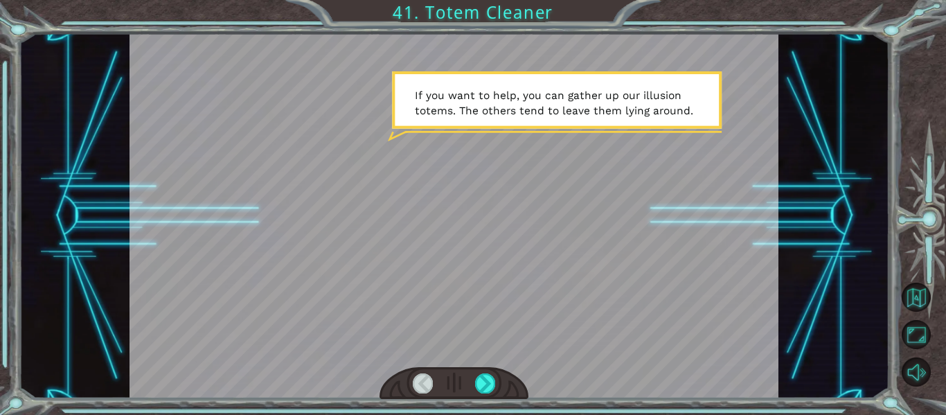
click at [373, 360] on div at bounding box center [453, 215] width 649 height 365
click at [486, 377] on div at bounding box center [485, 382] width 20 height 19
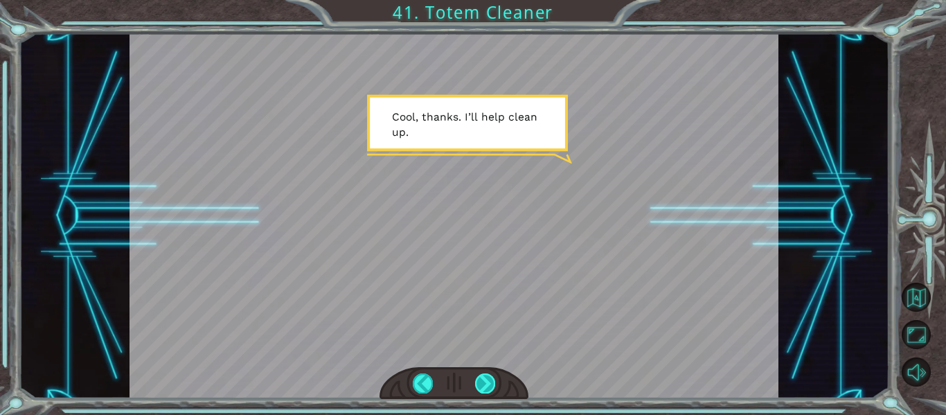
click at [476, 384] on div at bounding box center [485, 382] width 20 height 19
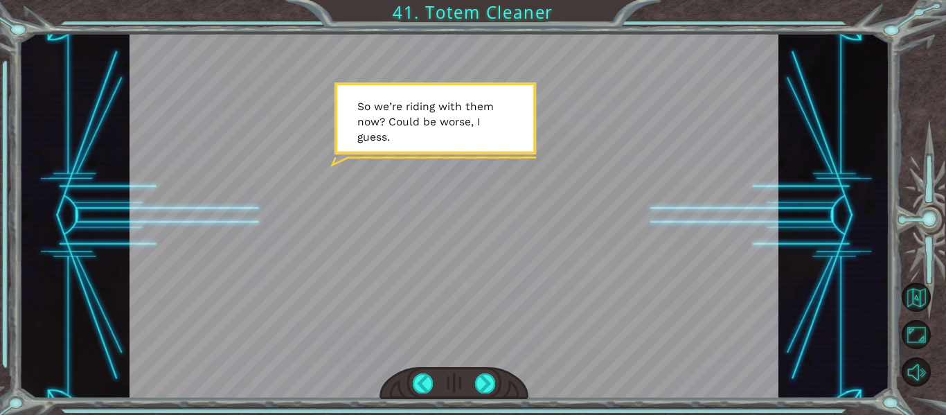
click at [499, 377] on div at bounding box center [454, 383] width 150 height 33
click at [488, 372] on div at bounding box center [454, 383] width 150 height 33
click at [481, 382] on div at bounding box center [485, 382] width 20 height 19
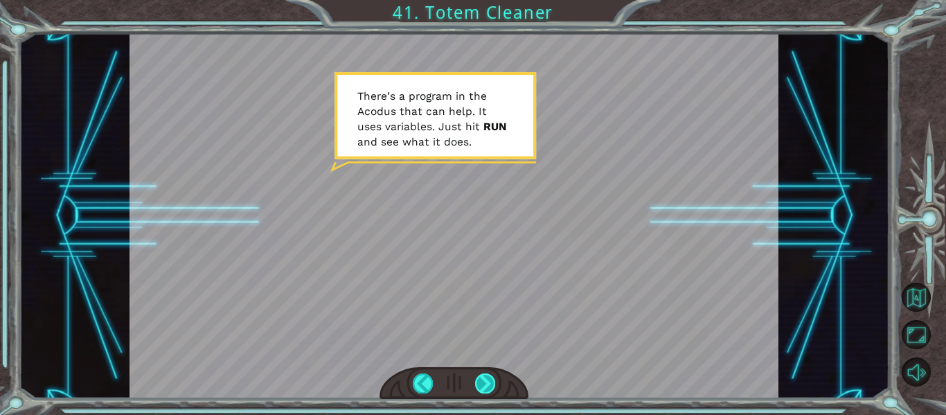
click at [483, 386] on div at bounding box center [485, 382] width 20 height 19
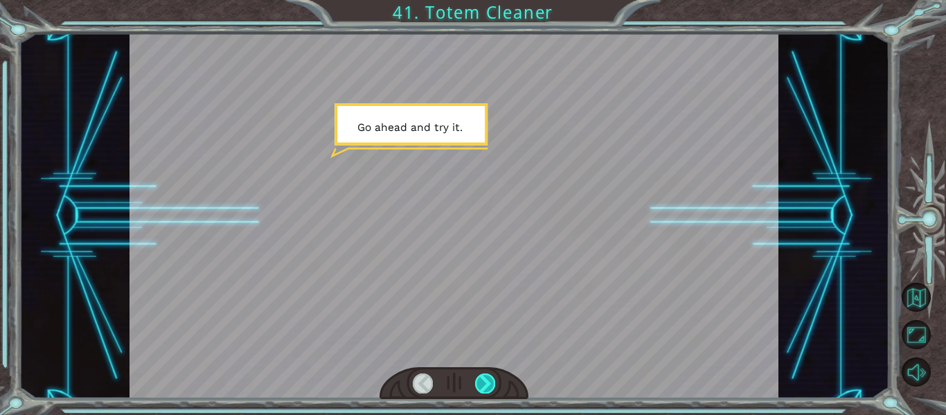
click at [484, 386] on div at bounding box center [485, 382] width 20 height 19
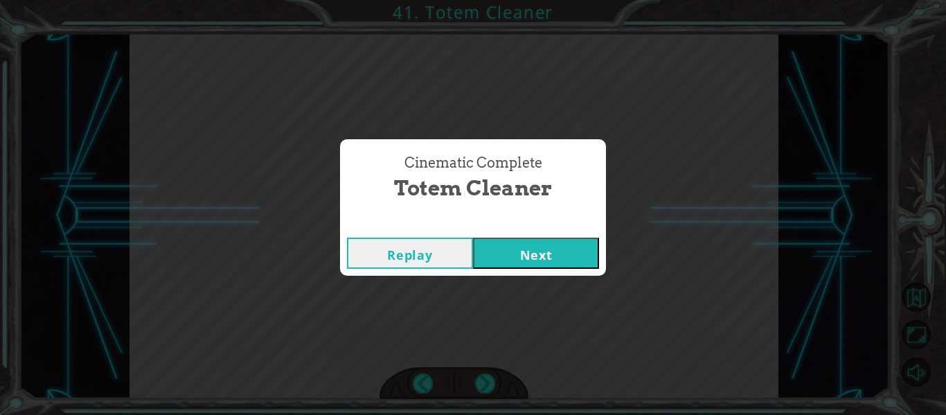
click at [515, 266] on button "Next" at bounding box center [536, 252] width 126 height 31
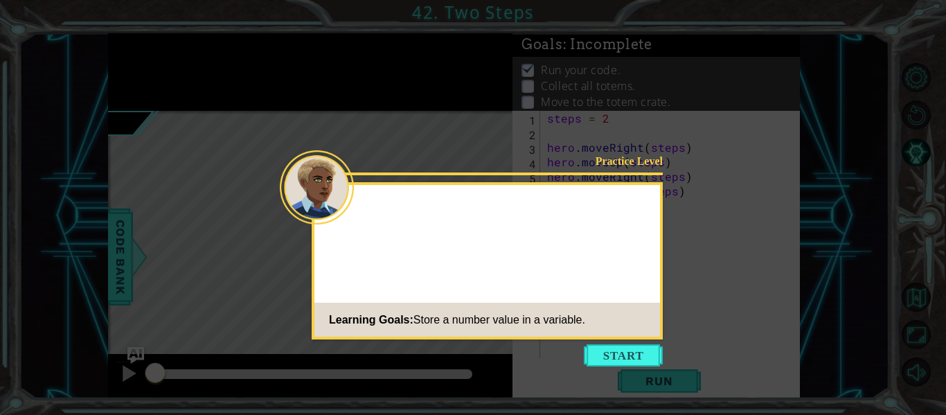
click at [611, 358] on button "Start" at bounding box center [623, 355] width 79 height 22
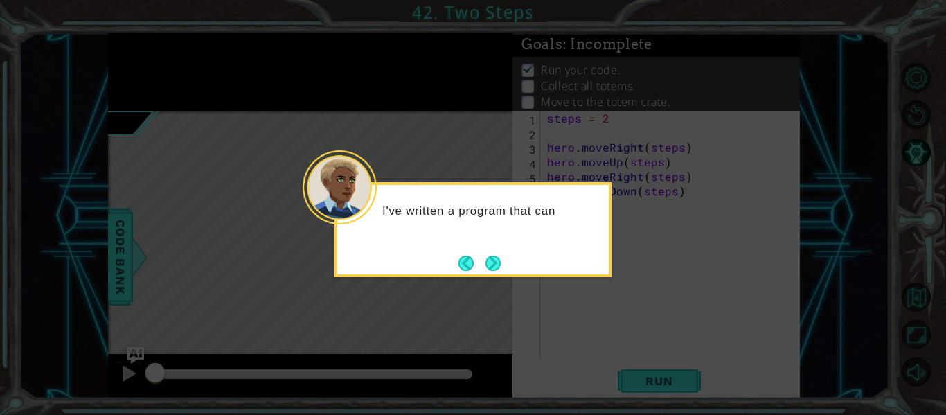
click at [496, 268] on button "Next" at bounding box center [493, 263] width 16 height 16
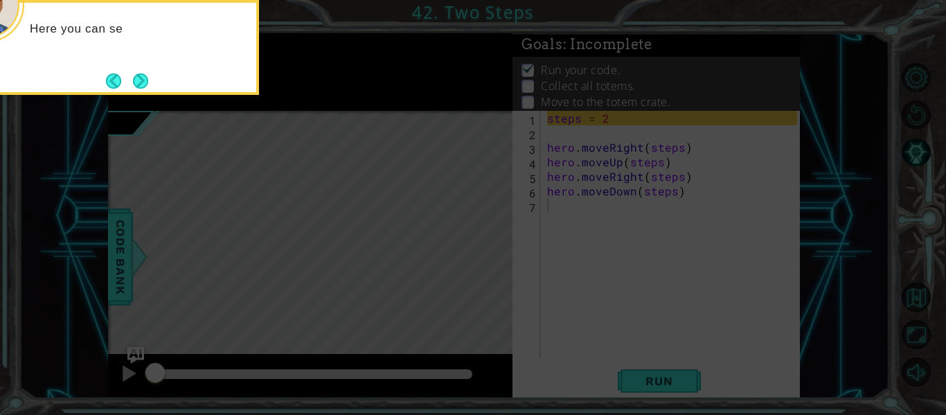
click at [555, 284] on icon at bounding box center [473, 62] width 946 height 706
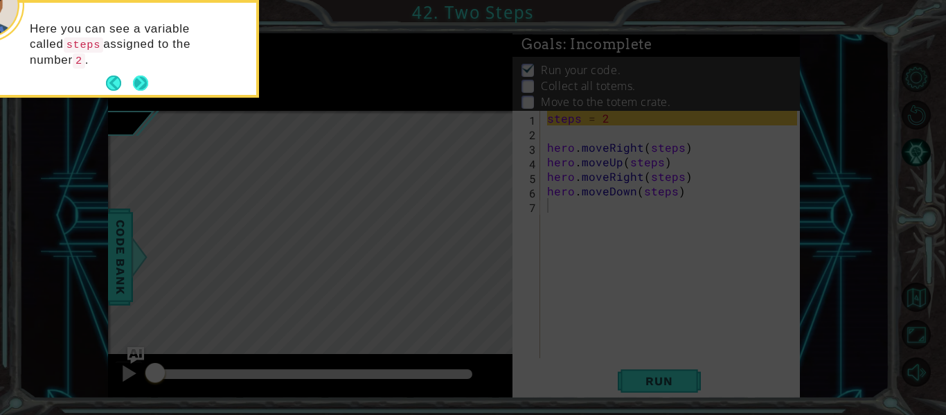
click at [138, 76] on button "Next" at bounding box center [140, 82] width 19 height 19
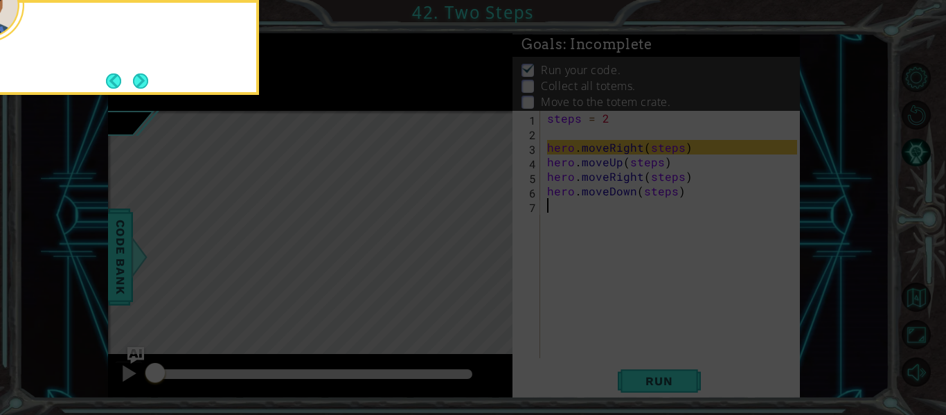
click at [142, 79] on button "Next" at bounding box center [141, 81] width 20 height 20
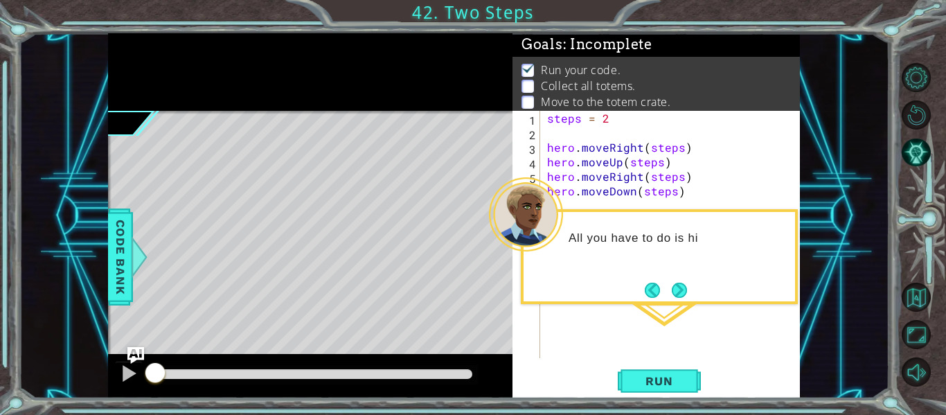
click at [651, 400] on div "1 ההההההההההההההההההההההההההההההההההההההההההההההההההההההההההההההההההההההההההההה…" at bounding box center [473, 207] width 946 height 415
click at [647, 391] on button "Run" at bounding box center [659, 381] width 83 height 28
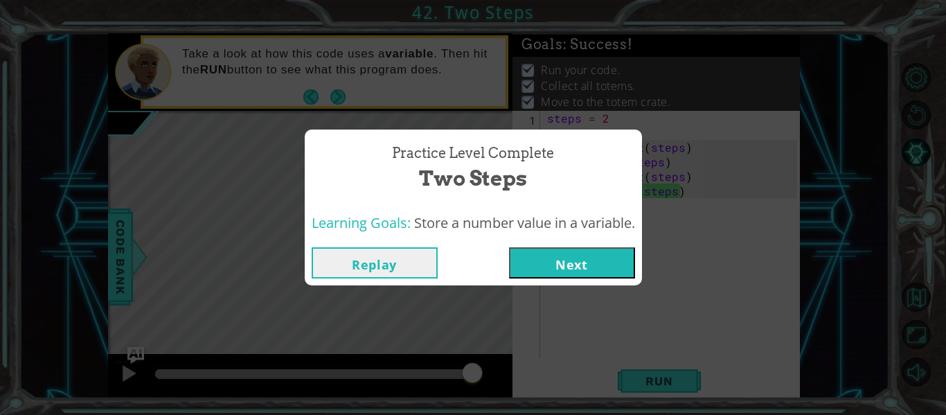
click at [624, 268] on button "Next" at bounding box center [572, 262] width 126 height 31
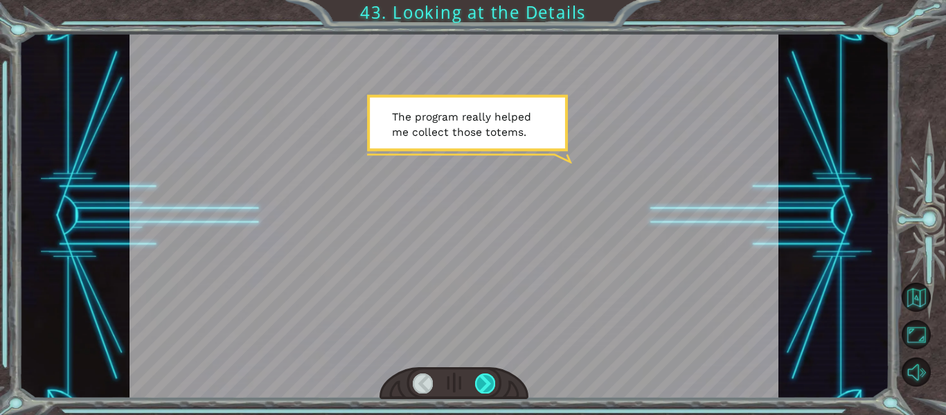
click at [480, 393] on div at bounding box center [485, 382] width 20 height 19
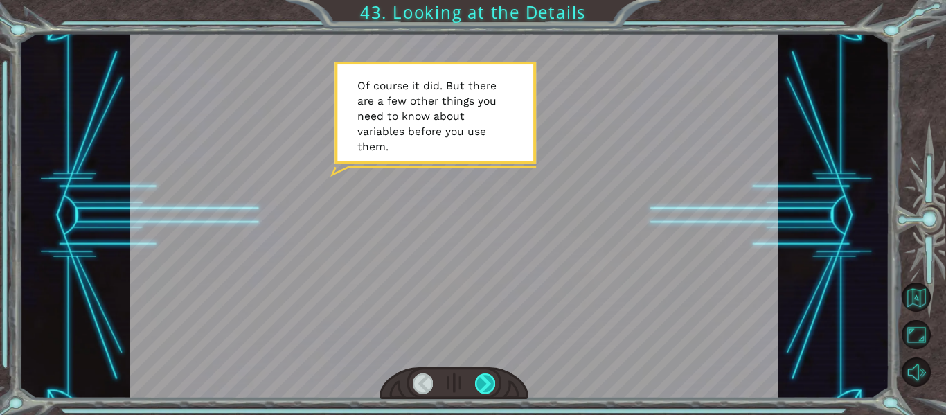
click at [485, 388] on div at bounding box center [485, 382] width 20 height 19
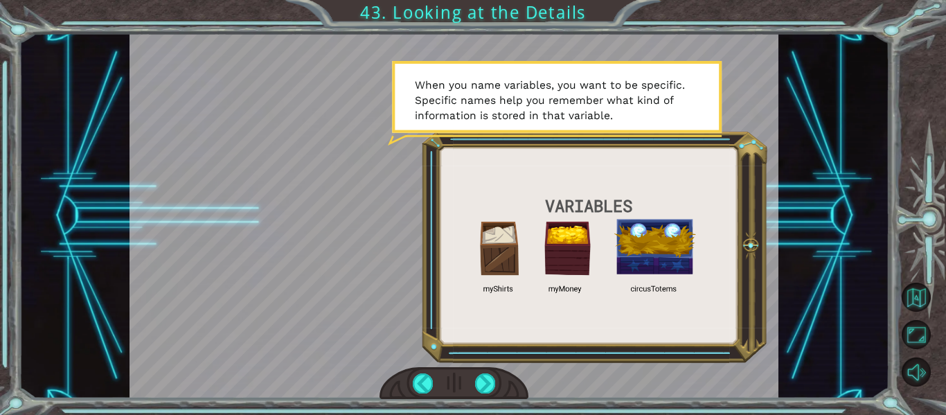
click at [415, 397] on div at bounding box center [454, 383] width 150 height 33
click at [491, 388] on div at bounding box center [485, 382] width 20 height 19
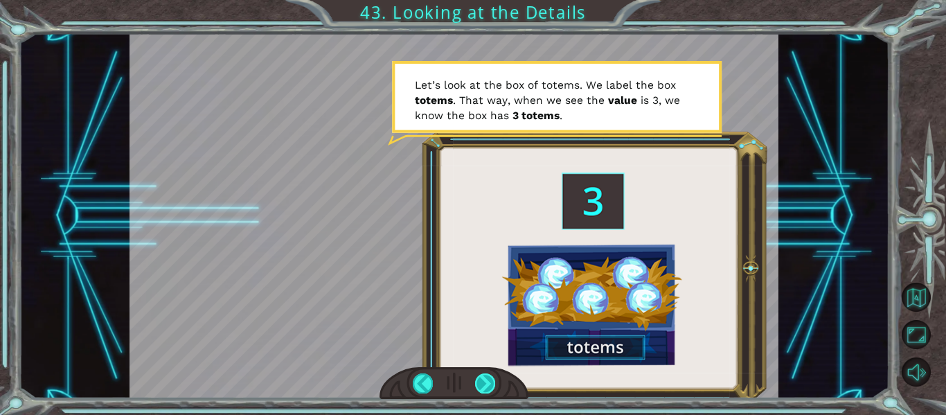
click at [482, 386] on div at bounding box center [485, 382] width 20 height 19
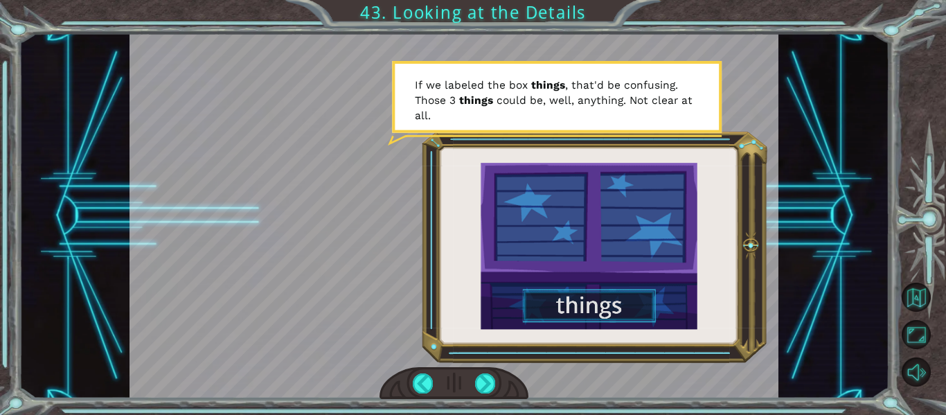
click at [476, 386] on div at bounding box center [485, 382] width 20 height 19
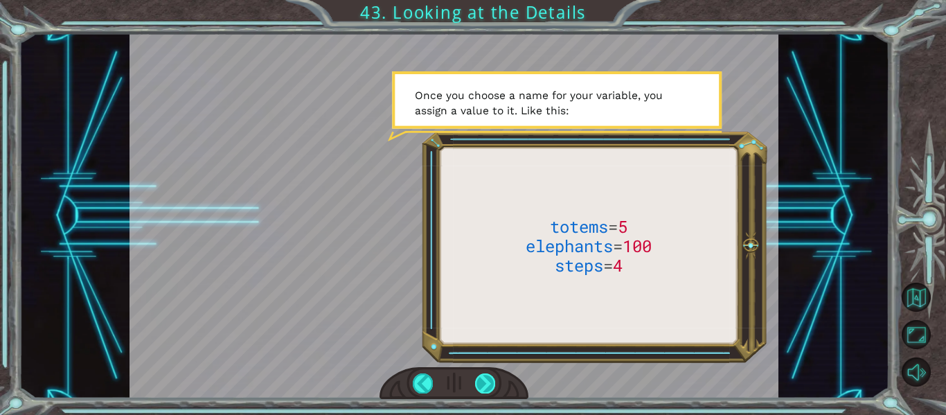
click at [478, 393] on div at bounding box center [454, 383] width 150 height 33
click at [486, 386] on div at bounding box center [485, 382] width 20 height 19
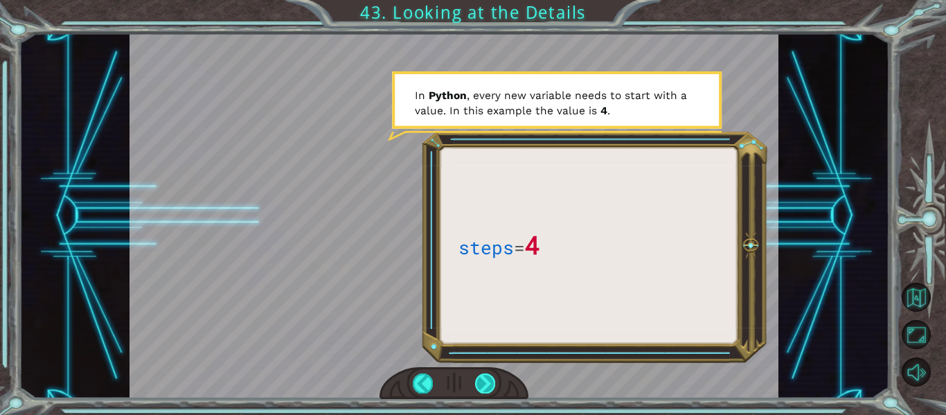
click at [485, 385] on div at bounding box center [485, 382] width 20 height 19
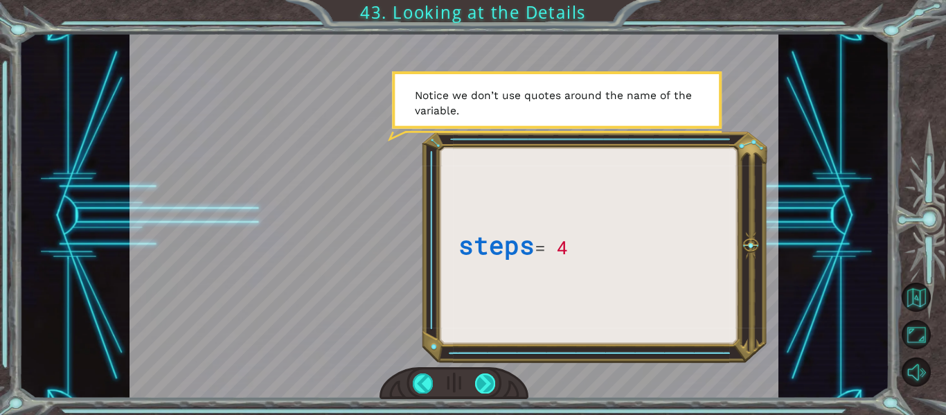
click at [484, 379] on div at bounding box center [485, 382] width 20 height 19
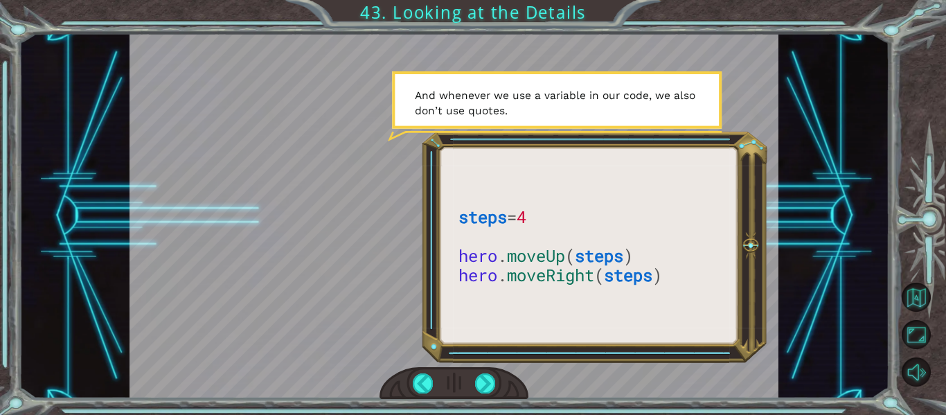
click at [474, 398] on div at bounding box center [454, 383] width 150 height 33
click at [477, 388] on div at bounding box center [485, 382] width 20 height 19
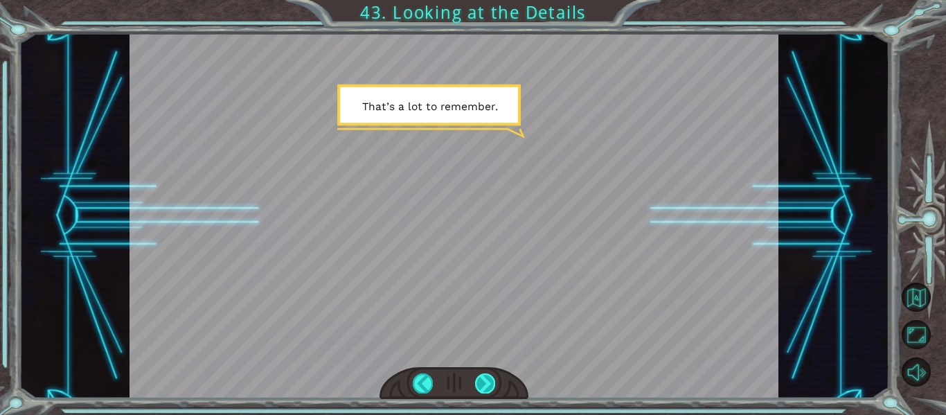
click at [483, 391] on div at bounding box center [485, 382] width 20 height 19
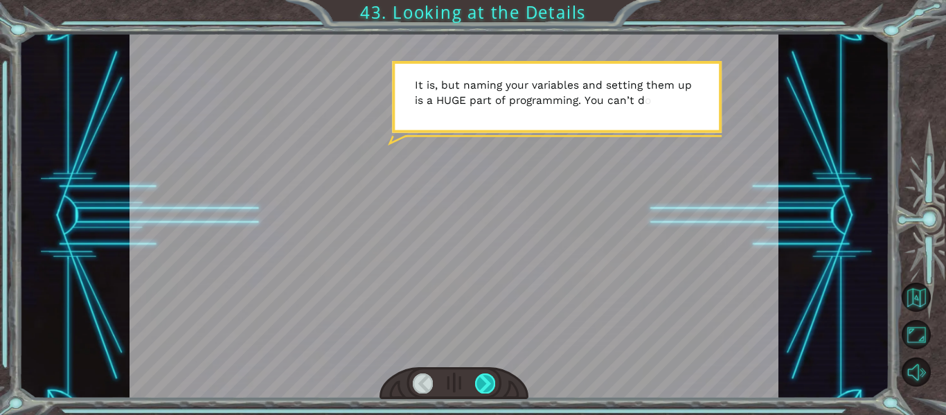
click at [482, 381] on div at bounding box center [485, 382] width 20 height 19
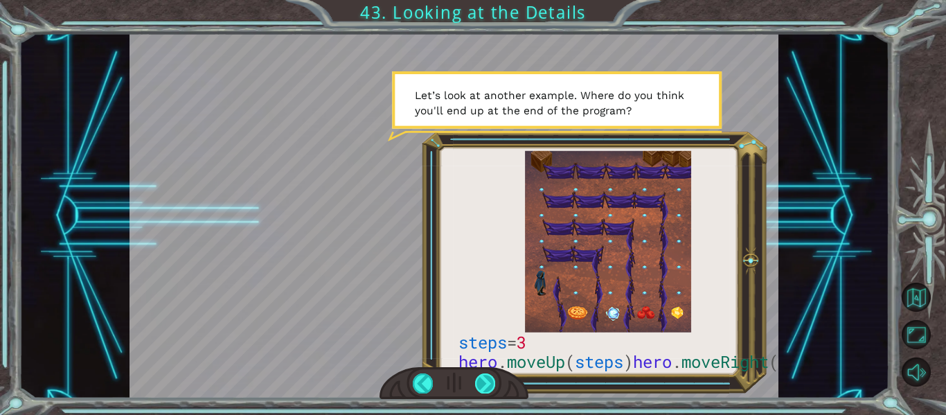
click at [488, 377] on div at bounding box center [485, 382] width 20 height 19
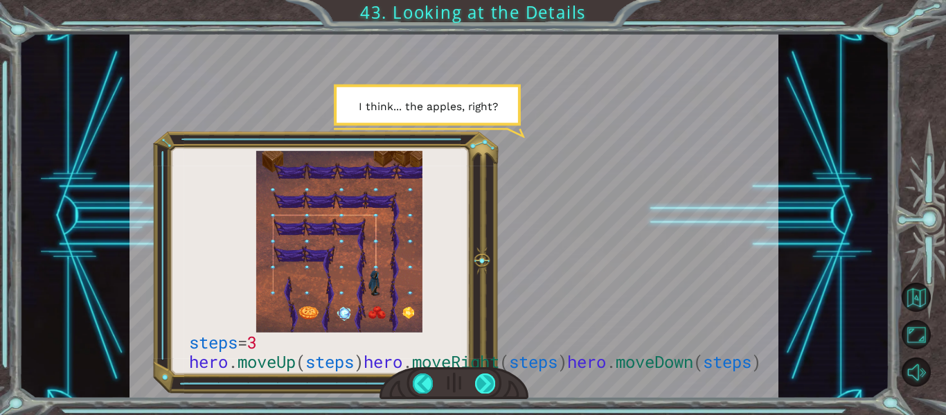
drag, startPoint x: 493, startPoint y: 373, endPoint x: 493, endPoint y: 382, distance: 9.7
click at [493, 384] on div at bounding box center [454, 383] width 150 height 33
drag, startPoint x: 485, startPoint y: 382, endPoint x: 480, endPoint y: 393, distance: 11.5
click at [479, 399] on div at bounding box center [454, 383] width 150 height 33
click at [480, 391] on div at bounding box center [485, 382] width 20 height 19
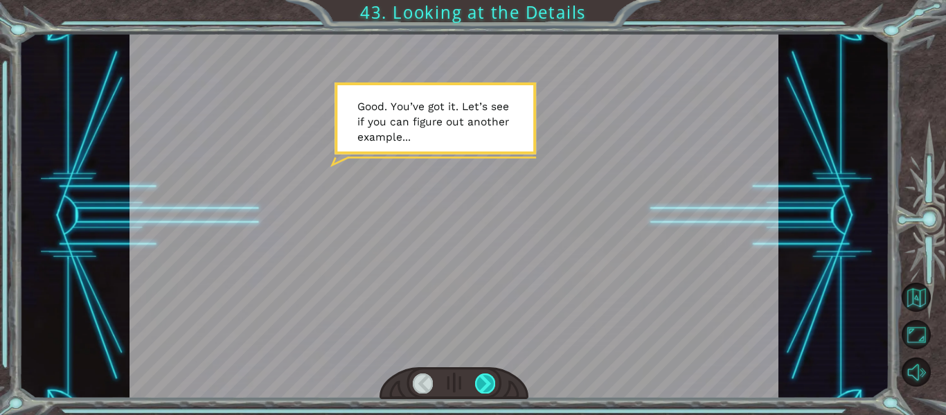
click at [490, 389] on div at bounding box center [485, 382] width 20 height 19
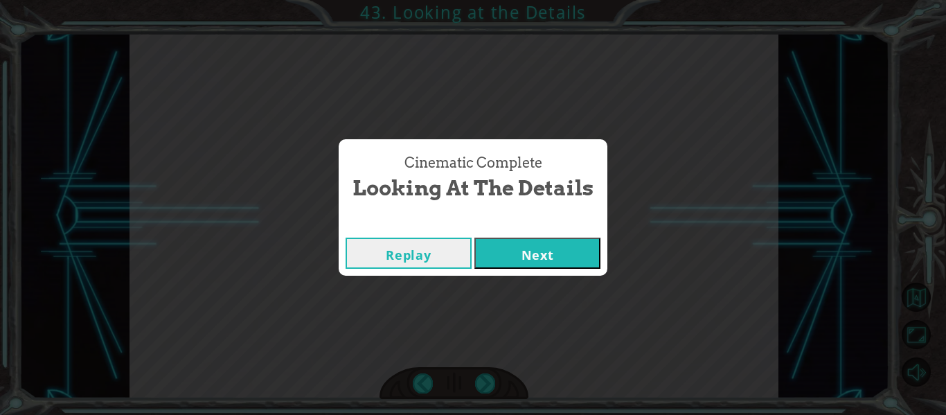
click at [508, 253] on button "Next" at bounding box center [537, 252] width 126 height 31
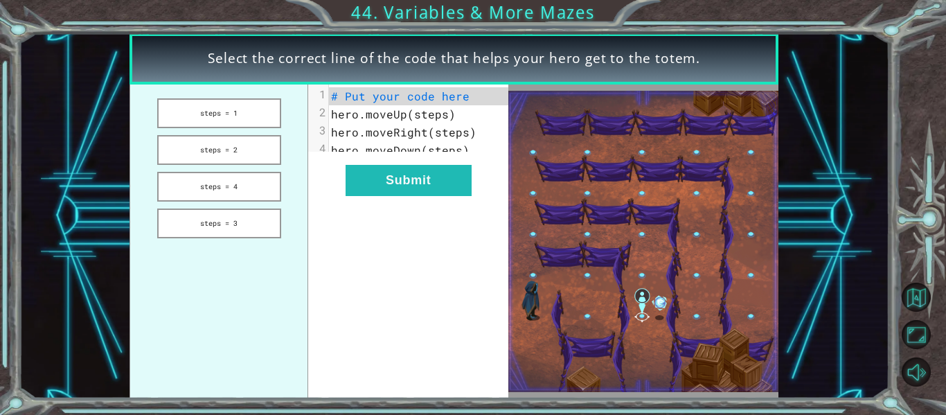
click at [530, 272] on img at bounding box center [643, 241] width 270 height 301
click at [526, 232] on img at bounding box center [643, 241] width 270 height 301
drag, startPoint x: 643, startPoint y: 328, endPoint x: 631, endPoint y: 324, distance: 12.3
click at [642, 328] on img at bounding box center [643, 241] width 270 height 301
click at [260, 152] on button "steps = 2" at bounding box center [219, 150] width 124 height 30
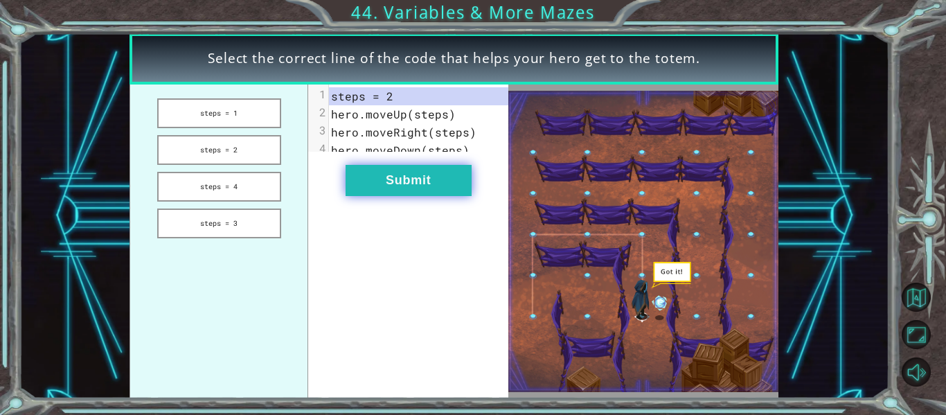
click at [406, 191] on button "Submit" at bounding box center [409, 180] width 126 height 31
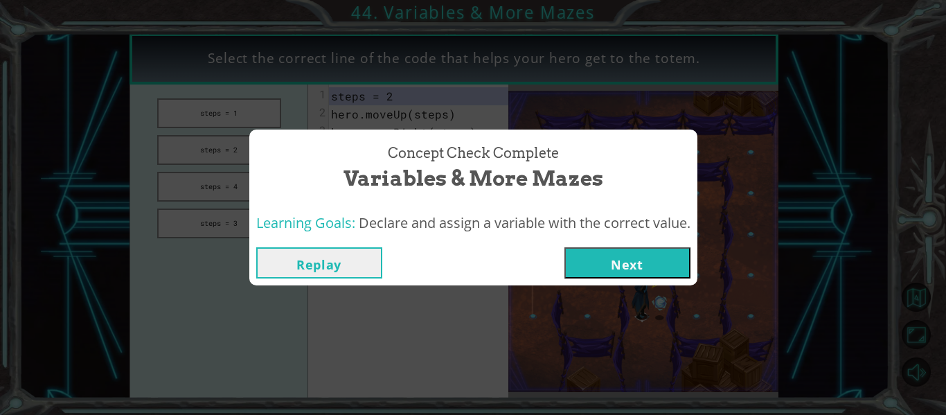
click at [606, 260] on button "Next" at bounding box center [627, 262] width 126 height 31
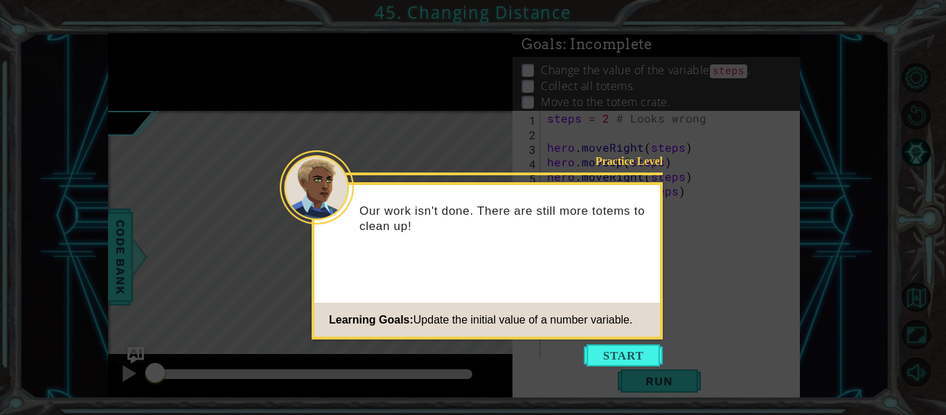
click at [636, 343] on icon at bounding box center [473, 207] width 946 height 415
click at [634, 357] on button "Start" at bounding box center [623, 355] width 79 height 22
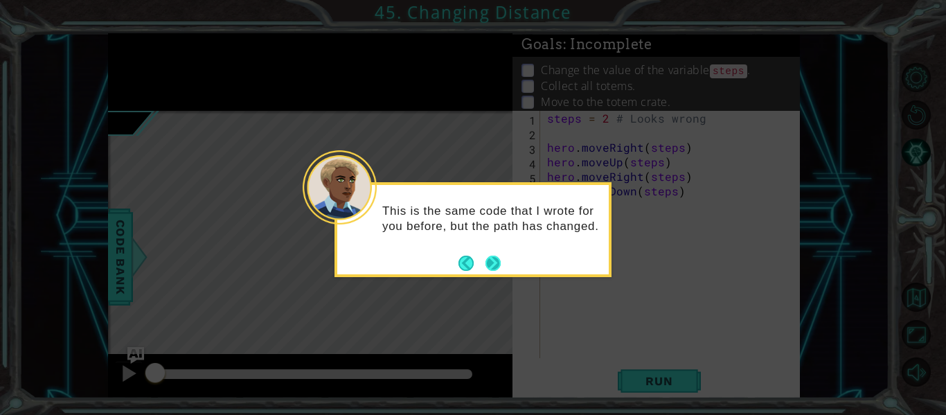
click at [492, 260] on button "Next" at bounding box center [493, 263] width 16 height 16
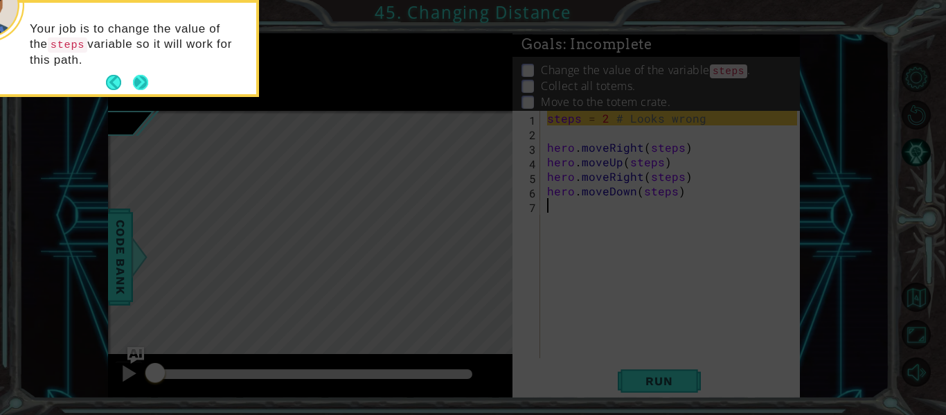
click at [146, 81] on button "Next" at bounding box center [140, 83] width 16 height 16
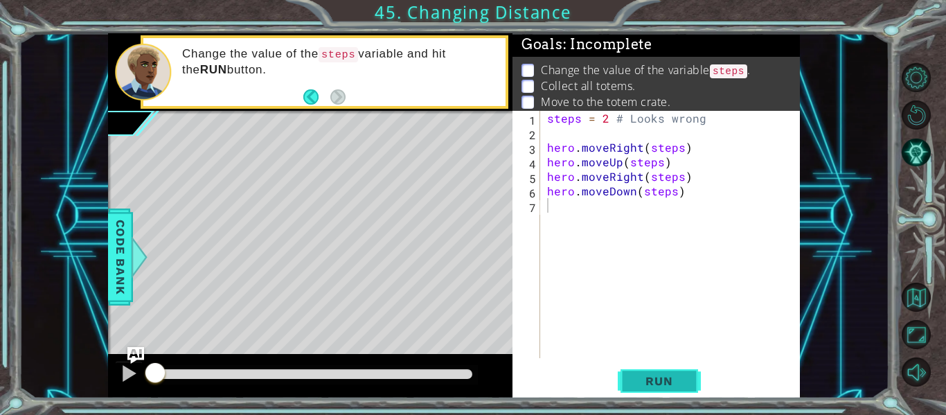
click at [649, 386] on span "Run" at bounding box center [658, 381] width 55 height 14
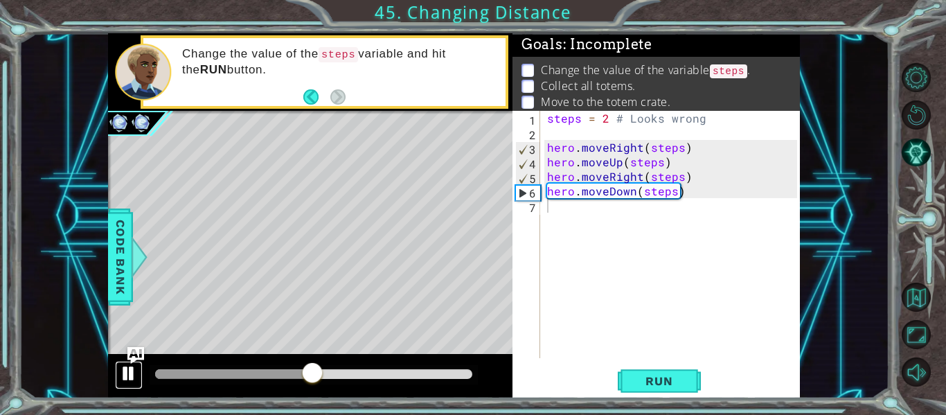
click at [129, 370] on div at bounding box center [129, 373] width 18 height 18
click at [690, 181] on div "steps = 2 # Looks wrong hero . moveRight ( steps ) hero . moveUp ( steps ) hero…" at bounding box center [674, 249] width 260 height 276
type textarea "hero.moveRight(steps)"
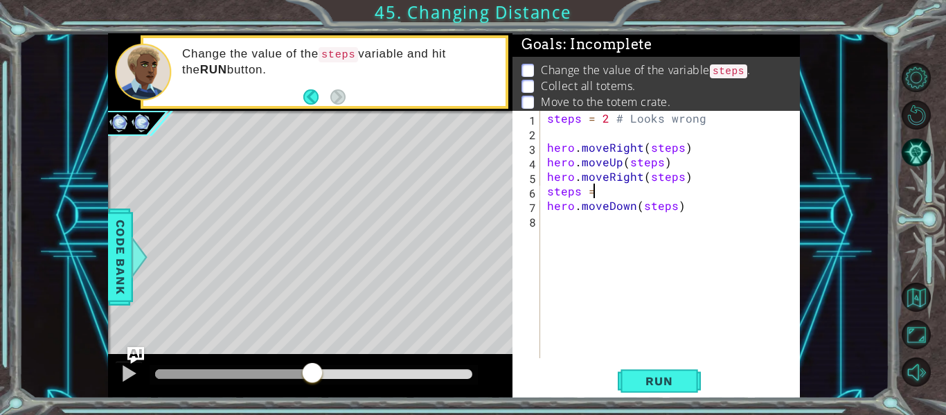
scroll to position [0, 2]
type textarea "steps = 3"
click at [697, 231] on div "steps = 2 # Looks wrong hero . moveRight ( steps ) hero . moveUp ( steps ) hero…" at bounding box center [674, 249] width 260 height 276
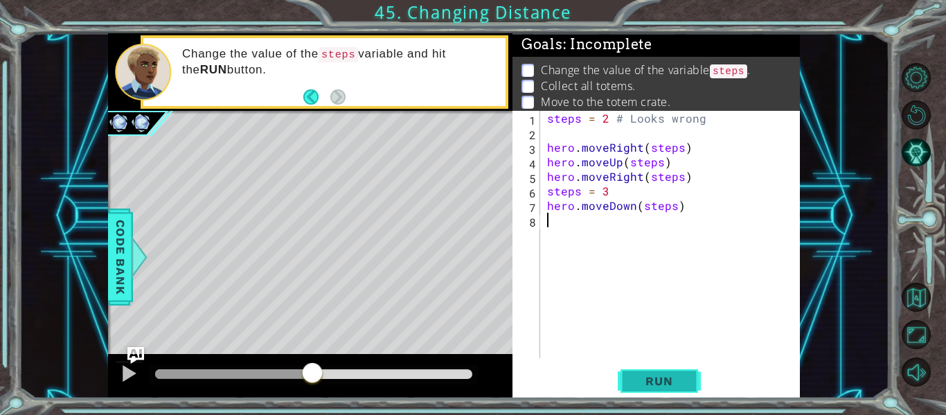
click at [668, 375] on button "Run" at bounding box center [659, 381] width 83 height 28
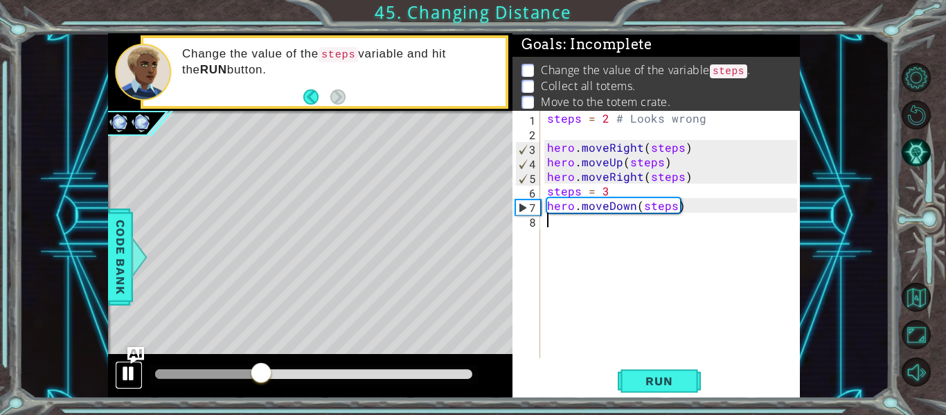
click at [131, 368] on div at bounding box center [129, 373] width 18 height 18
click at [653, 195] on div "steps = 2 # Looks wrong hero . moveRight ( steps ) hero . moveUp ( steps ) hero…" at bounding box center [674, 249] width 260 height 276
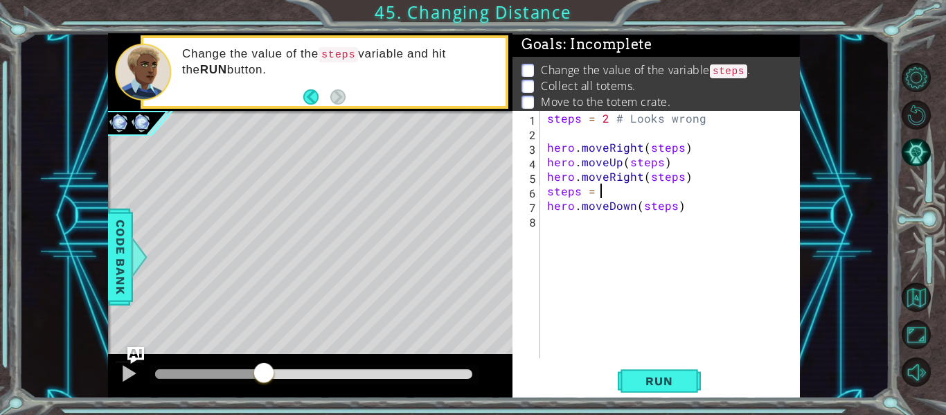
type textarea "steps = 4"
click at [703, 216] on div "steps = 2 # Looks wrong hero . moveRight ( steps ) hero . moveUp ( steps ) hero…" at bounding box center [674, 249] width 260 height 276
click at [709, 201] on div "steps = 2 # Looks wrong hero . moveRight ( steps ) hero . moveUp ( steps ) hero…" at bounding box center [674, 249] width 260 height 276
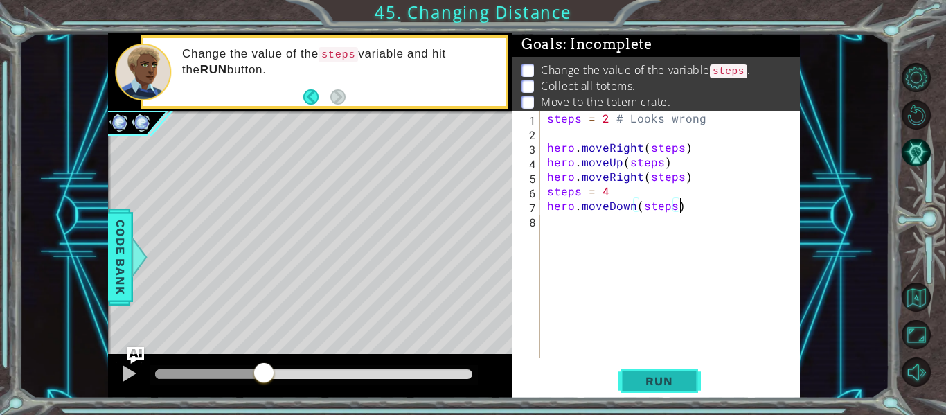
type textarea "hero.moveDown(steps)"
click at [660, 389] on button "Run" at bounding box center [659, 381] width 83 height 28
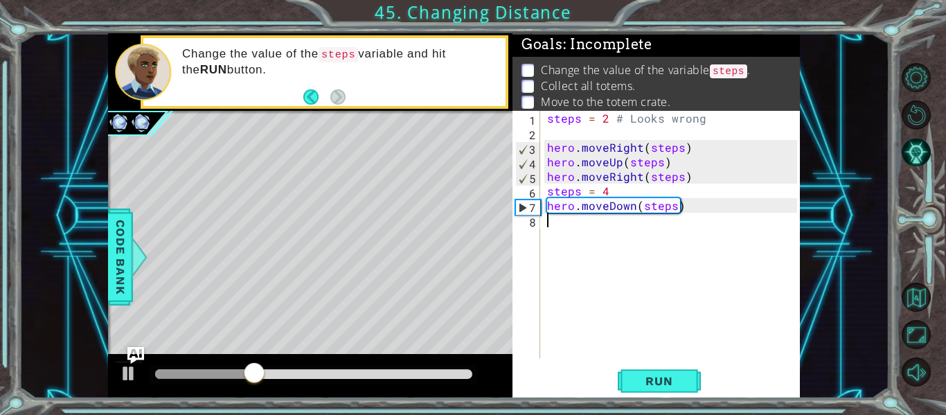
click at [604, 262] on div "steps = 2 # Looks wrong hero . moveRight ( steps ) hero . moveUp ( steps ) hero…" at bounding box center [674, 249] width 260 height 276
click at [689, 213] on div "steps = 2 # Looks wrong hero . moveRight ( steps ) hero . moveUp ( steps ) hero…" at bounding box center [674, 249] width 260 height 276
click at [672, 207] on div "steps = 2 # Looks wrong hero . moveRight ( steps ) hero . moveUp ( steps ) hero…" at bounding box center [674, 249] width 260 height 276
click at [678, 179] on div "steps = 2 # Looks wrong hero . moveRight ( steps ) hero . moveUp ( steps ) hero…" at bounding box center [674, 249] width 260 height 276
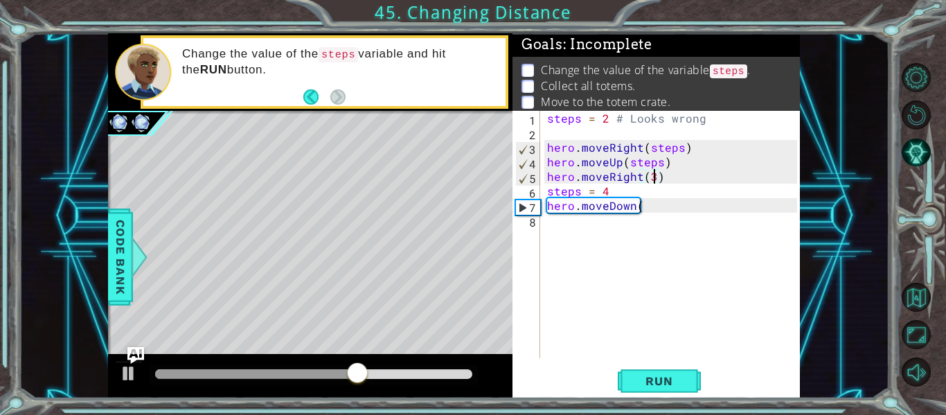
click at [614, 188] on div "steps = 2 # Looks wrong hero . moveRight ( steps ) hero . moveUp ( steps ) hero…" at bounding box center [674, 249] width 260 height 276
click at [614, 192] on div "steps = 2 # Looks wrong hero . moveRight ( steps ) hero . moveUp ( steps ) hero…" at bounding box center [670, 234] width 253 height 247
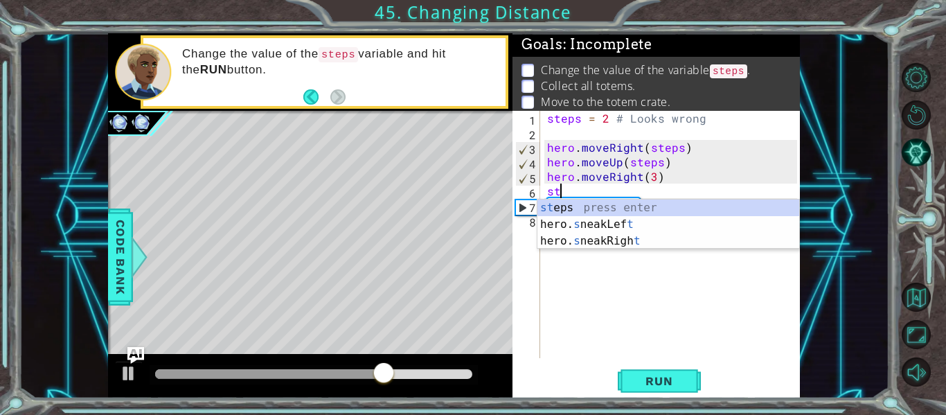
scroll to position [0, 0]
type textarea "s"
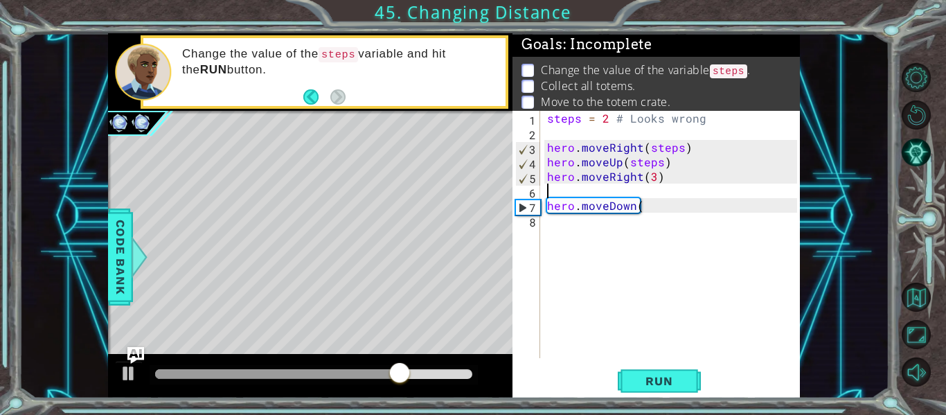
type textarea "hero.moveRight(3)"
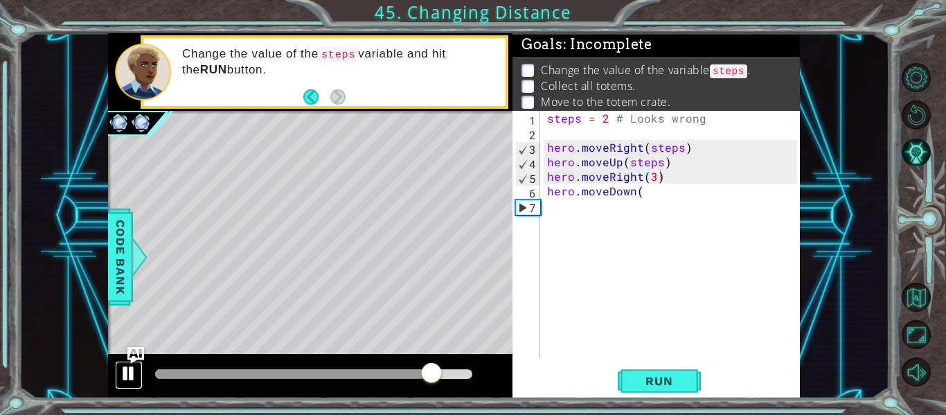
click at [127, 378] on div at bounding box center [129, 373] width 18 height 18
click at [661, 204] on div "steps = 2 # Looks wrong hero . moveRight ( steps ) hero . moveUp ( steps ) hero…" at bounding box center [674, 249] width 260 height 276
click at [654, 179] on div "steps = 2 # Looks wrong hero . moveRight ( steps ) hero . moveUp ( steps ) hero…" at bounding box center [674, 249] width 260 height 276
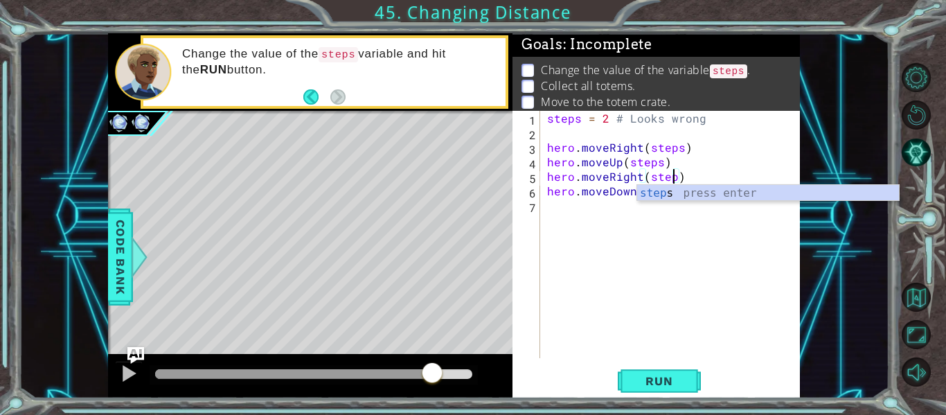
scroll to position [0, 8]
click at [611, 168] on div "steps = 2 # Looks wrong hero . moveRight ( steps ) hero . moveUp ( steps ) hero…" at bounding box center [674, 249] width 260 height 276
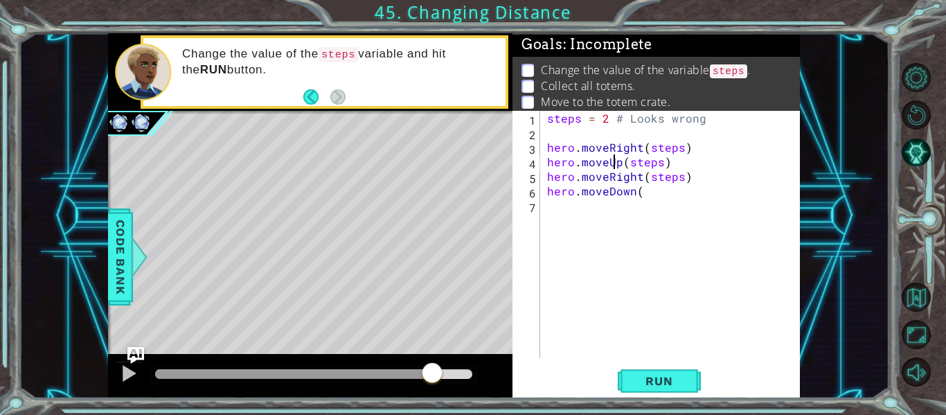
click at [647, 191] on div "steps = 2 # Looks wrong hero . moveRight ( steps ) hero . moveUp ( steps ) hero…" at bounding box center [674, 249] width 260 height 276
type textarea "hero.moveUp(1)"
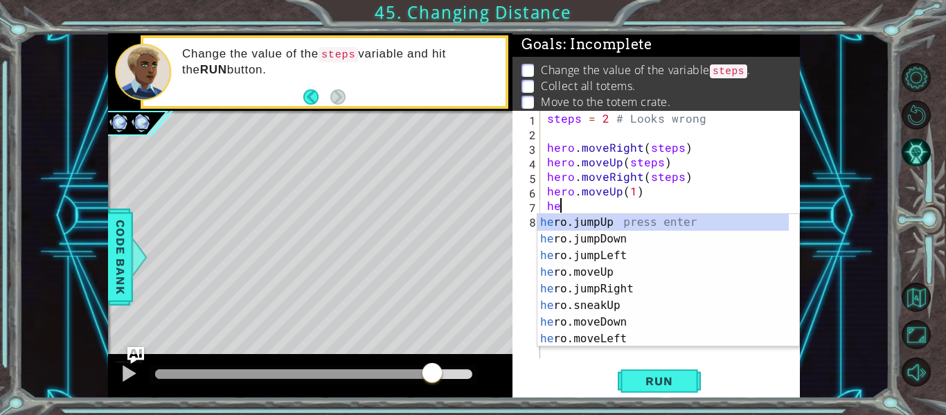
scroll to position [0, 1]
click at [623, 329] on div "her o.jumpUp press enter her o.jumpDown press enter her o.jumpLeft press enter …" at bounding box center [662, 297] width 251 height 166
type textarea "hero.moveDown(1)"
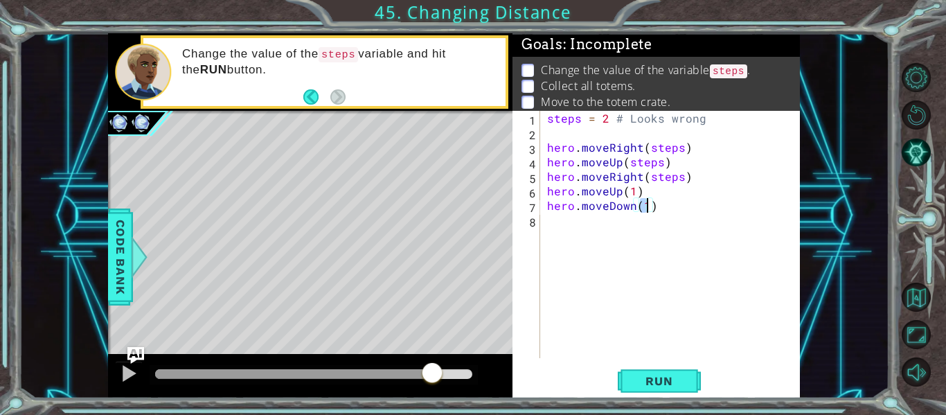
click at [631, 215] on div "steps = 2 # Looks wrong hero . moveRight ( steps ) hero . moveUp ( steps ) hero…" at bounding box center [674, 249] width 260 height 276
click at [638, 215] on div "steps = 2 # Looks wrong hero . moveRight ( steps ) hero . moveUp ( steps ) hero…" at bounding box center [674, 249] width 260 height 276
click at [634, 204] on div "steps = 2 # Looks wrong hero . moveRight ( steps ) hero . moveUp ( steps ) hero…" at bounding box center [674, 249] width 260 height 276
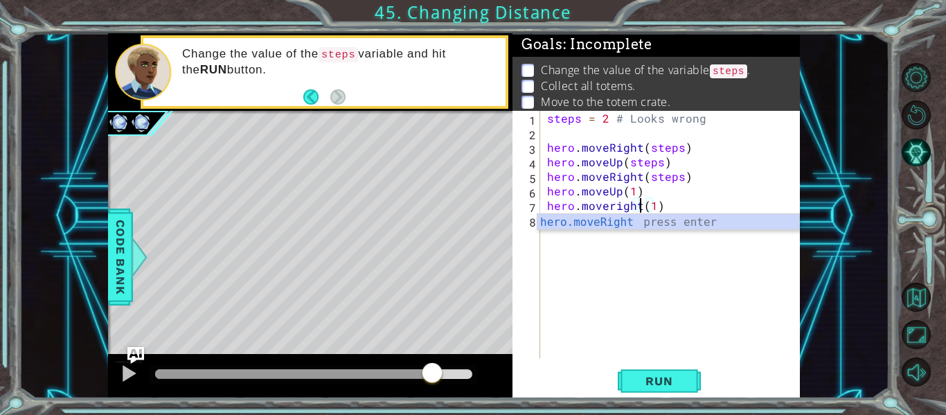
scroll to position [0, 6]
click at [613, 210] on div "steps = 2 # Looks wrong hero . moveRight ( steps ) hero . moveUp ( steps ) hero…" at bounding box center [674, 249] width 260 height 276
click at [680, 210] on div "steps = 2 # Looks wrong hero . moveRight ( steps ) hero . moveUp ( steps ) hero…" at bounding box center [674, 249] width 260 height 276
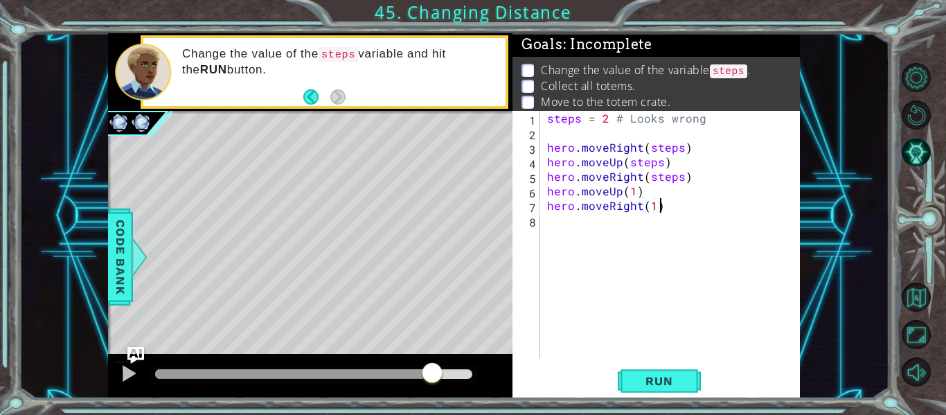
click at [647, 207] on div "steps = 2 # Looks wrong hero . moveRight ( steps ) hero . moveUp ( steps ) hero…" at bounding box center [674, 249] width 260 height 276
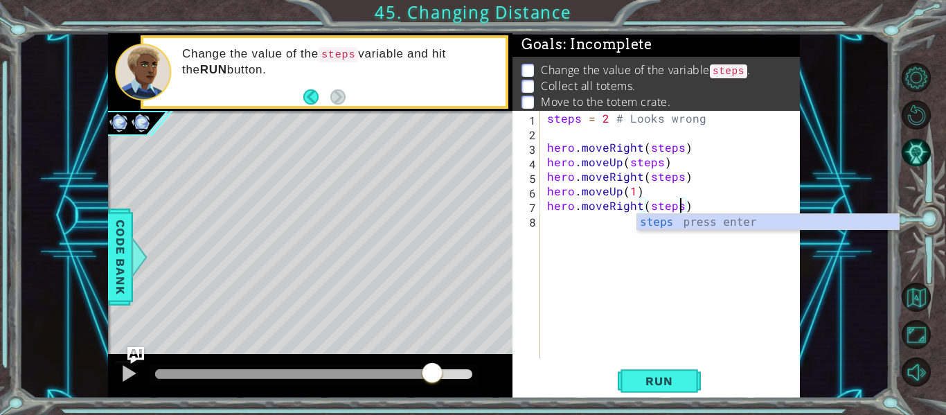
scroll to position [0, 8]
click at [736, 199] on div "steps = 2 # Looks wrong hero . moveRight ( steps ) hero . moveUp ( steps ) hero…" at bounding box center [674, 249] width 260 height 276
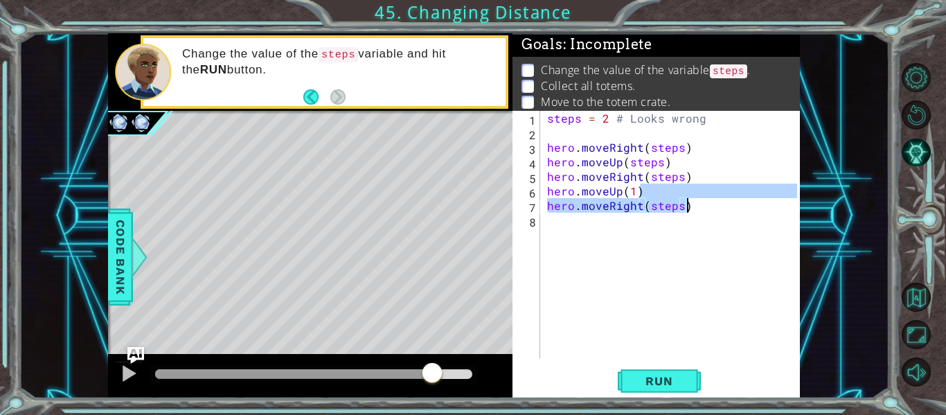
click at [736, 213] on div "steps = 2 # Looks wrong hero . moveRight ( steps ) hero . moveUp ( steps ) hero…" at bounding box center [670, 234] width 253 height 247
type textarea "hero.moveRight(steps)"
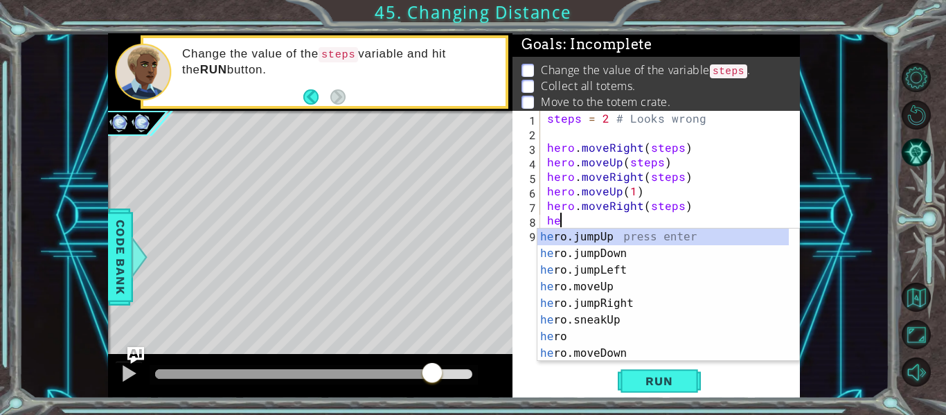
scroll to position [0, 1]
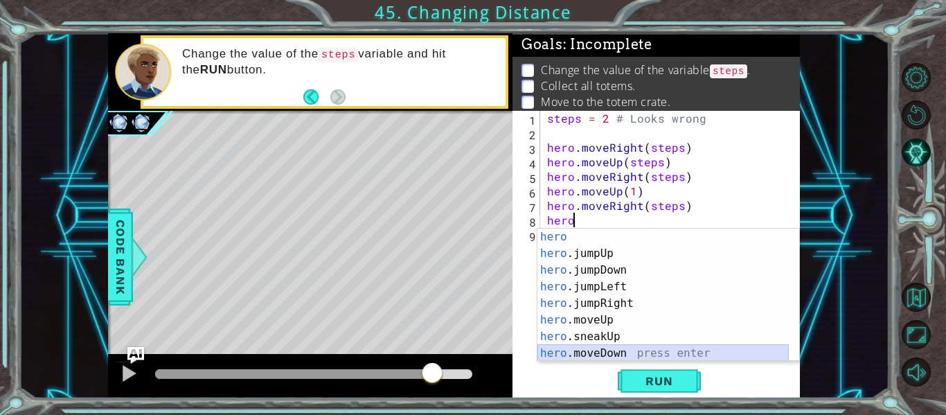
click at [618, 358] on div "hero press enter hero .jumpUp press enter hero .jumpDown press enter hero .jump…" at bounding box center [662, 311] width 251 height 166
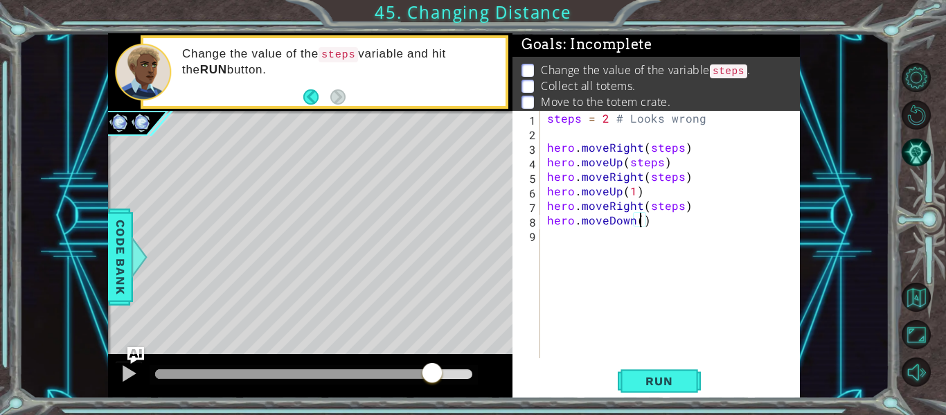
type textarea "hero.moveDown(3)"
click at [654, 329] on div "steps = 2 # Looks wrong hero . moveRight ( steps ) hero . moveUp ( steps ) hero…" at bounding box center [674, 249] width 260 height 276
click at [682, 391] on button "Run" at bounding box center [659, 381] width 83 height 28
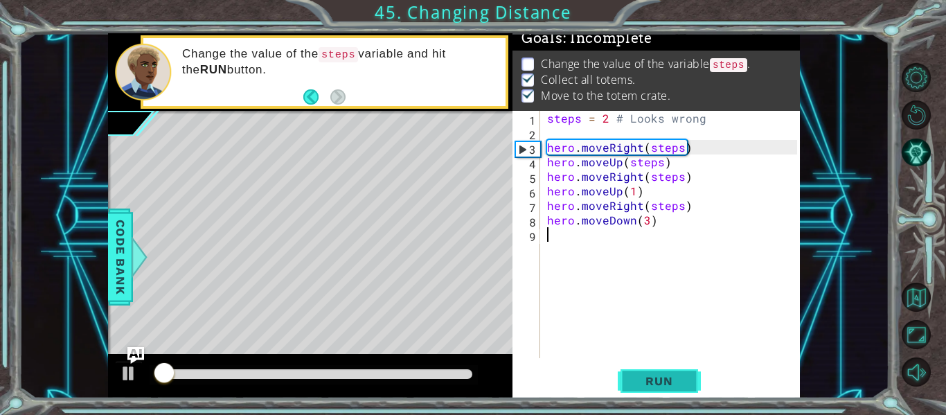
scroll to position [12, 0]
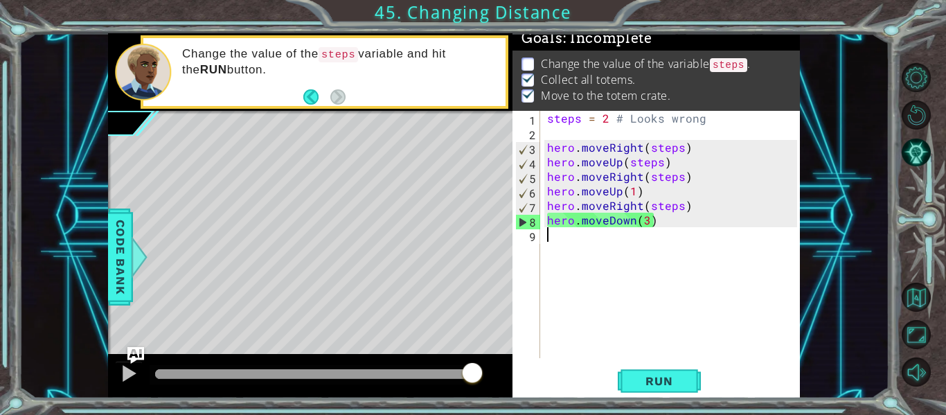
click at [723, 172] on div "steps = 2 # Looks wrong hero . moveRight ( steps ) hero . moveUp ( steps ) hero…" at bounding box center [674, 249] width 260 height 276
type textarea "hero.moveUp(steps) hero.moveRight(steps)"
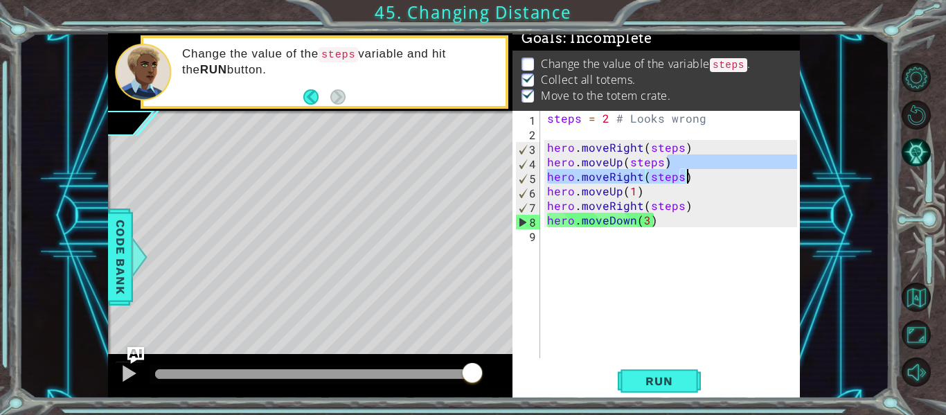
click at [735, 134] on div "steps = 2 # Looks wrong hero . moveRight ( steps ) hero . moveUp ( steps ) hero…" at bounding box center [674, 249] width 260 height 276
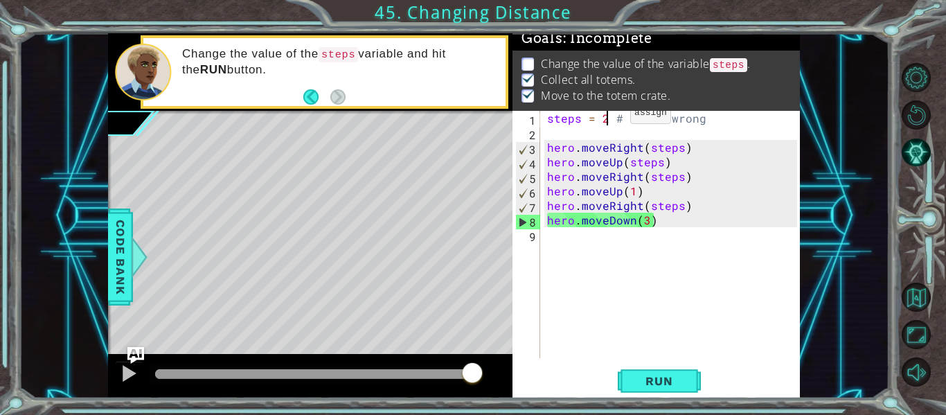
click at [607, 116] on div "steps = 2 # Looks wrong hero . moveRight ( steps ) hero . moveUp ( steps ) hero…" at bounding box center [674, 249] width 260 height 276
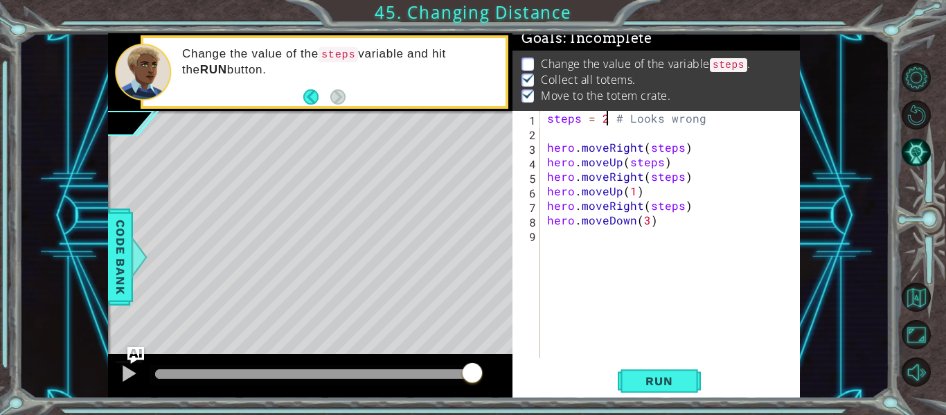
scroll to position [0, 4]
click at [715, 150] on div "steps = 1 # Looks wrong hero . moveRight ( steps ) hero . moveUp ( steps ) hero…" at bounding box center [674, 249] width 260 height 276
type textarea "hero.moveRight(steps)"
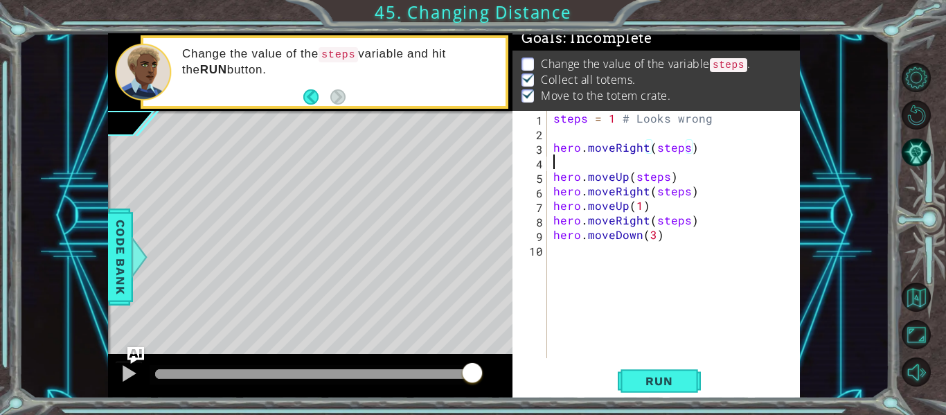
scroll to position [0, 0]
drag, startPoint x: 555, startPoint y: 152, endPoint x: 691, endPoint y: 151, distance: 136.4
click at [691, 151] on div "steps = 1 # Looks wrong hero . moveRight ( steps ) hero . moveUp ( steps ) hero…" at bounding box center [676, 249] width 253 height 276
type textarea "hero.moveRight(steps)"
click at [681, 158] on div "steps = 1 # Looks wrong hero . moveRight ( steps ) hero . moveUp ( steps ) hero…" at bounding box center [676, 249] width 253 height 276
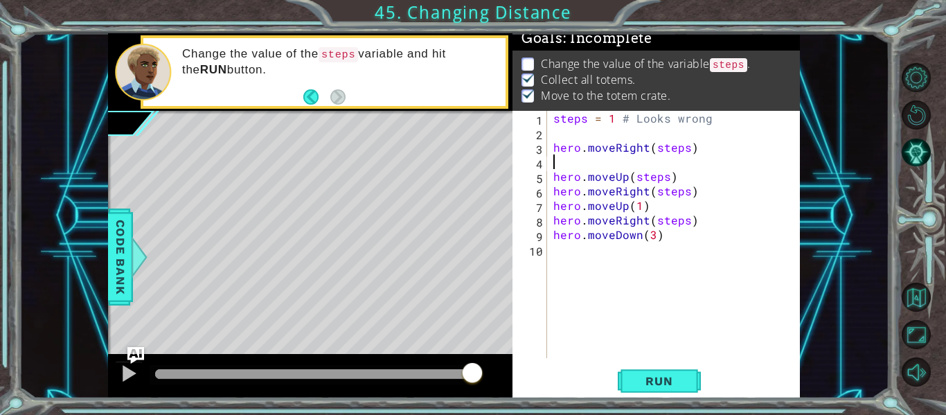
paste textarea "hero.moveRight(steps)"
drag, startPoint x: 552, startPoint y: 176, endPoint x: 674, endPoint y: 183, distance: 122.8
click at [674, 183] on div "steps = 1 # Looks wrong hero . moveRight ( steps ) hero . moveRight ( steps ) h…" at bounding box center [676, 249] width 253 height 276
type textarea "hero.moveUp(steps)"
drag, startPoint x: 688, startPoint y: 177, endPoint x: 681, endPoint y: 177, distance: 7.0
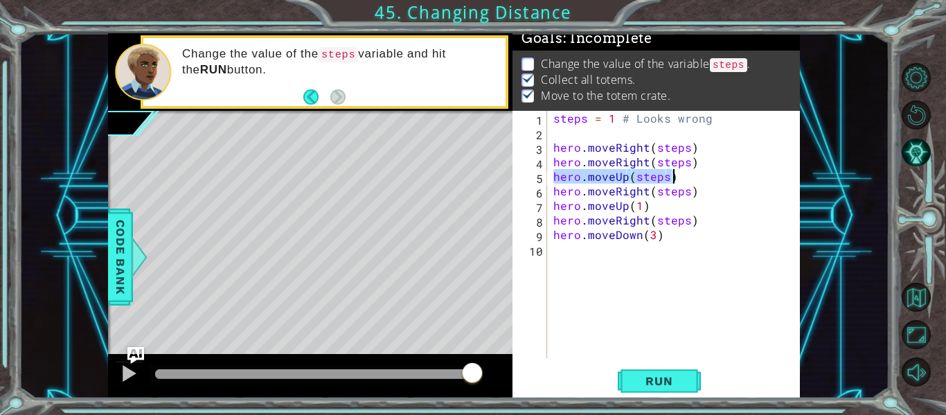
click at [687, 177] on div "steps = 1 # Looks wrong hero . moveRight ( steps ) hero . moveRight ( steps ) h…" at bounding box center [673, 234] width 246 height 247
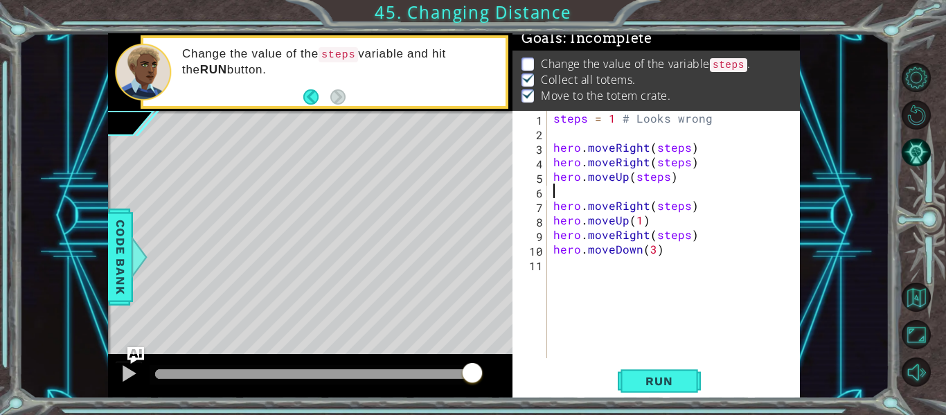
paste textarea "hero.moveUp(steps)"
drag, startPoint x: 553, startPoint y: 205, endPoint x: 703, endPoint y: 205, distance: 150.3
click at [703, 205] on div "steps = 1 # Looks wrong hero . moveRight ( steps ) hero . moveRight ( steps ) h…" at bounding box center [676, 249] width 253 height 276
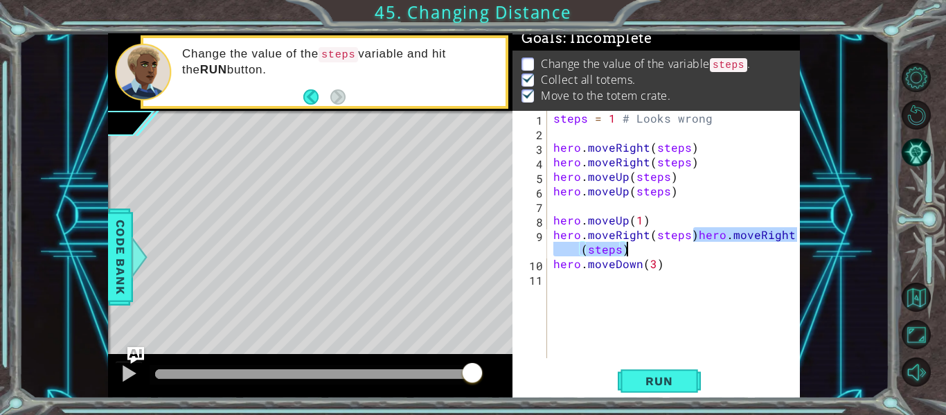
type textarea "hero.moveUp(1)"
type textarea "hero.moveUp(steps)"
type textarea "hero.moveRight(steps)"
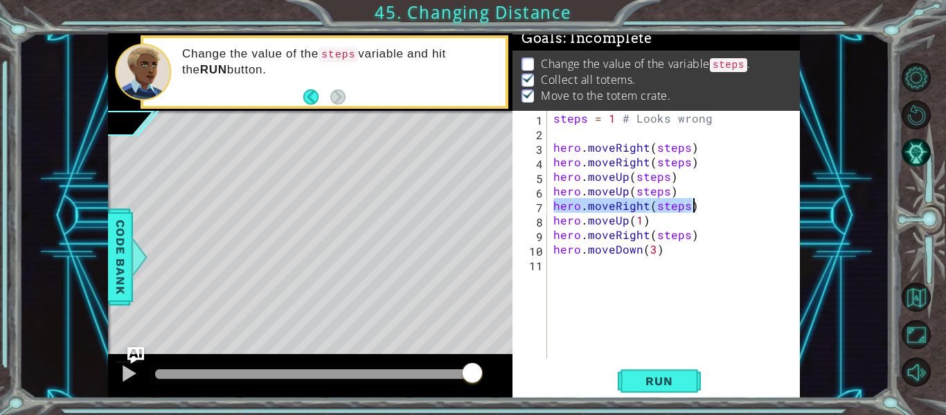
click at [717, 206] on div "steps = 1 # Looks wrong hero . moveRight ( steps ) hero . moveRight ( steps ) h…" at bounding box center [673, 234] width 246 height 247
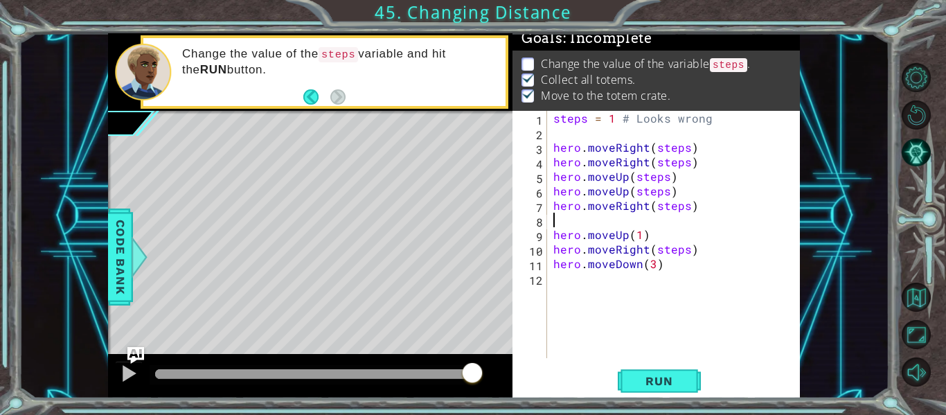
paste textarea "hero.moveRight(steps)"
type textarea "hero.moveRight(steps)"
drag, startPoint x: 554, startPoint y: 249, endPoint x: 690, endPoint y: 253, distance: 136.4
click at [690, 253] on div "steps = 1 # Looks wrong hero . moveRight ( steps ) hero . moveRight ( steps ) h…" at bounding box center [676, 249] width 253 height 276
drag, startPoint x: 719, startPoint y: 253, endPoint x: 739, endPoint y: 252, distance: 19.4
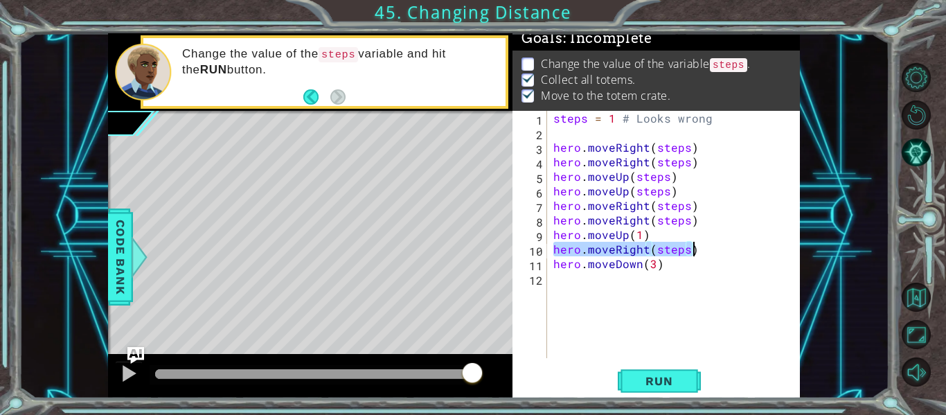
click at [721, 253] on div "steps = 1 # Looks wrong hero . moveRight ( steps ) hero . moveRight ( steps ) h…" at bounding box center [673, 234] width 246 height 247
paste textarea "hero.moveRight(steps)"
type textarea "hero.moveRight(steps)"
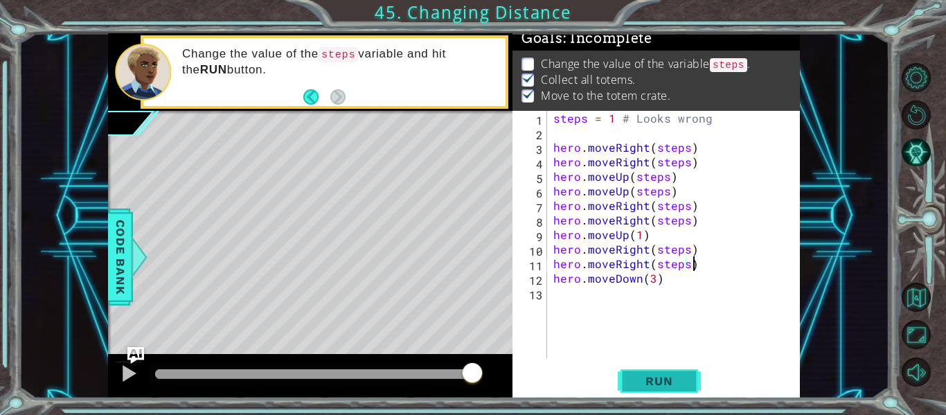
click at [697, 384] on button "Run" at bounding box center [659, 381] width 83 height 28
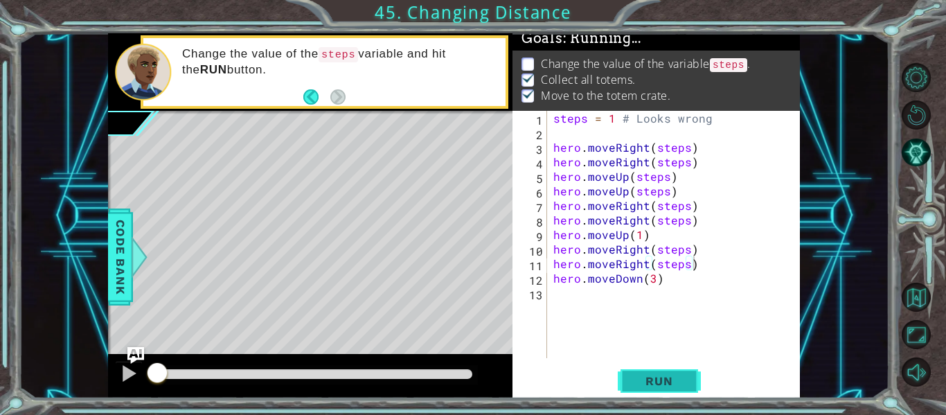
click at [676, 380] on span "Run" at bounding box center [658, 381] width 55 height 14
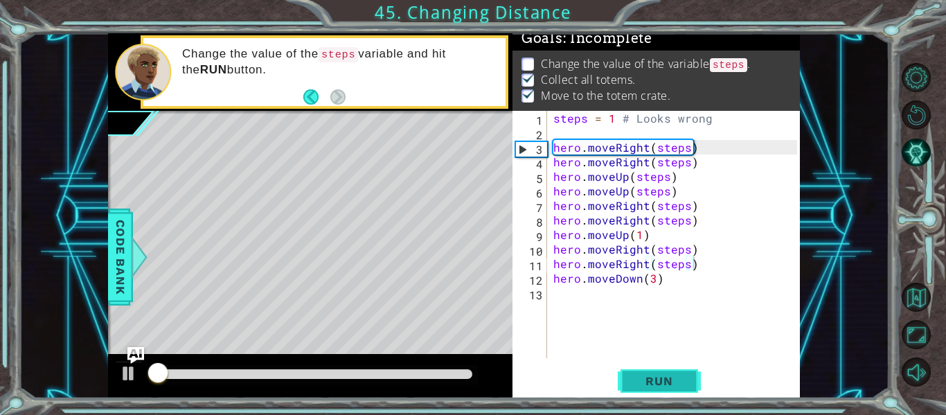
click at [674, 382] on span "Run" at bounding box center [658, 381] width 55 height 14
click at [670, 381] on span "Run" at bounding box center [658, 381] width 55 height 14
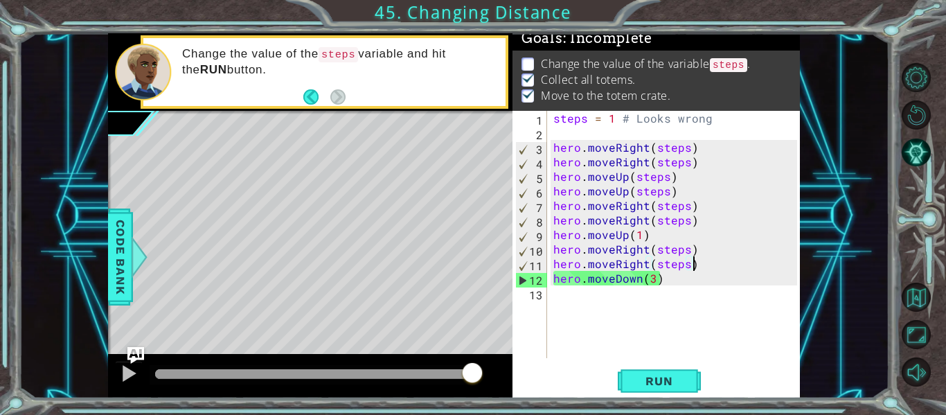
click at [532, 57] on p at bounding box center [527, 63] width 12 height 13
click at [530, 57] on p at bounding box center [527, 63] width 12 height 13
click at [609, 127] on div "steps = 1 # Looks wrong hero . moveRight ( steps ) hero . moveRight ( steps ) h…" at bounding box center [676, 249] width 253 height 276
click at [739, 129] on div "steps = 1 # Looks wrong hero . moveRight ( steps ) hero . moveRight ( steps ) h…" at bounding box center [676, 249] width 253 height 276
drag, startPoint x: 737, startPoint y: 121, endPoint x: 728, endPoint y: 120, distance: 9.1
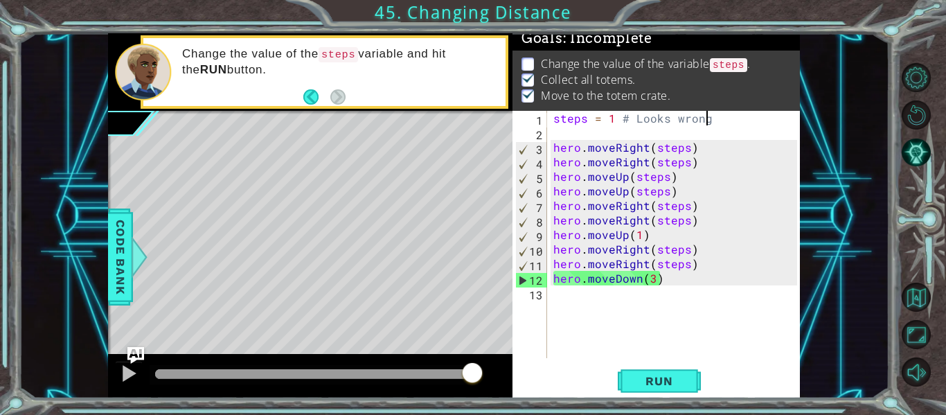
click at [737, 121] on div "steps = 1 # Looks wrong hero . moveRight ( steps ) hero . moveRight ( steps ) h…" at bounding box center [676, 249] width 253 height 276
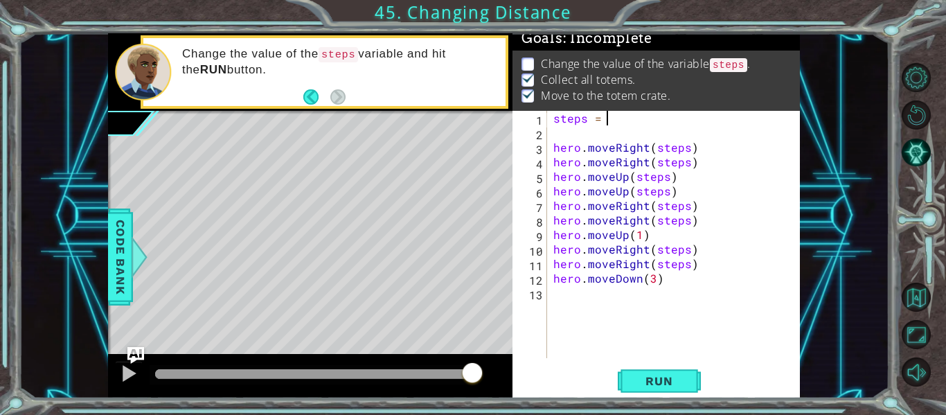
scroll to position [0, 3]
click at [673, 379] on span "Run" at bounding box center [658, 381] width 55 height 14
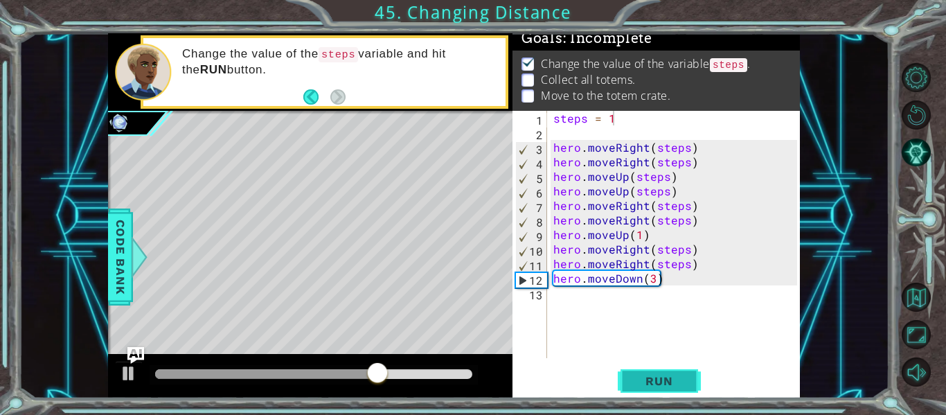
drag, startPoint x: 685, startPoint y: 380, endPoint x: 692, endPoint y: 376, distance: 8.1
click at [685, 379] on span "Run" at bounding box center [658, 381] width 55 height 14
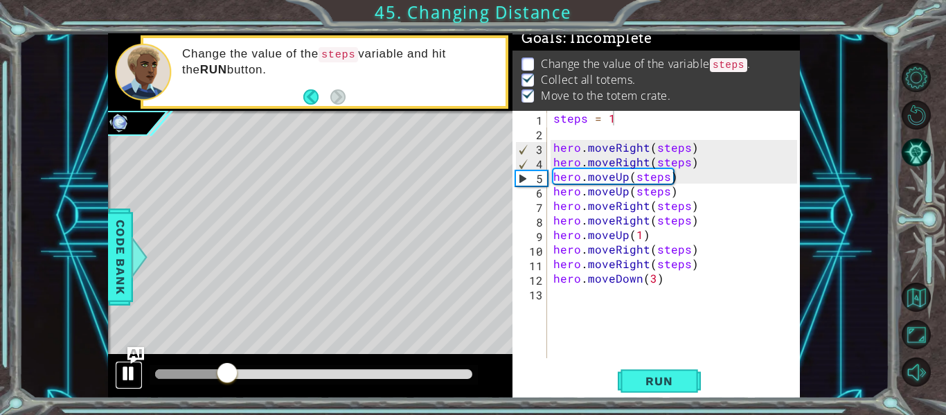
click at [134, 367] on div at bounding box center [129, 373] width 18 height 18
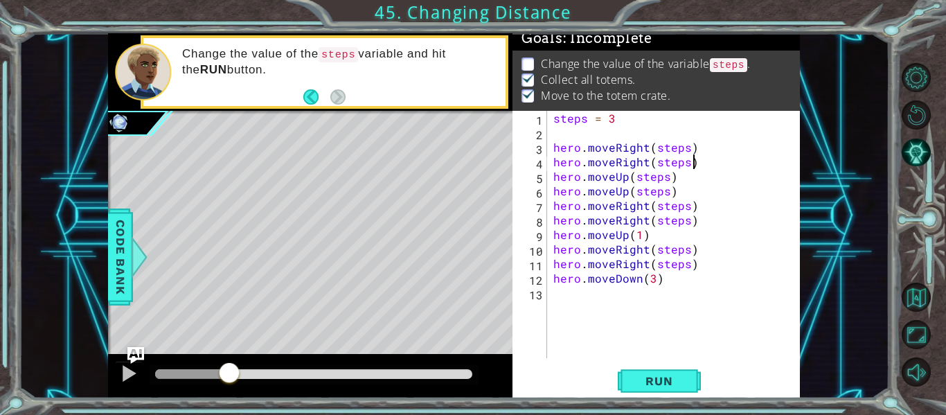
click at [757, 168] on div "steps = 3 hero . moveRight ( steps ) hero . moveRight ( steps ) hero . moveUp (…" at bounding box center [676, 249] width 253 height 276
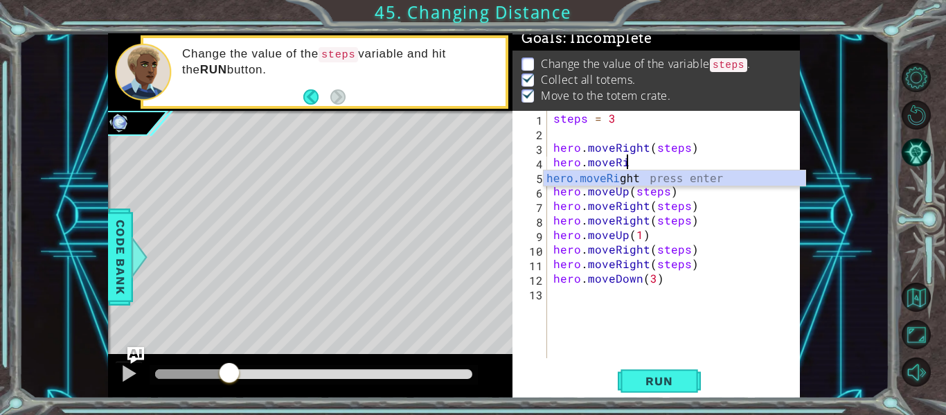
scroll to position [0, 1]
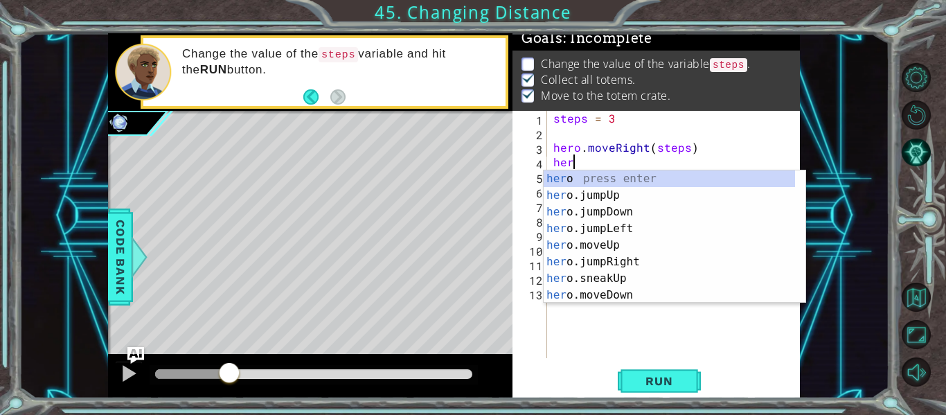
type textarea "h"
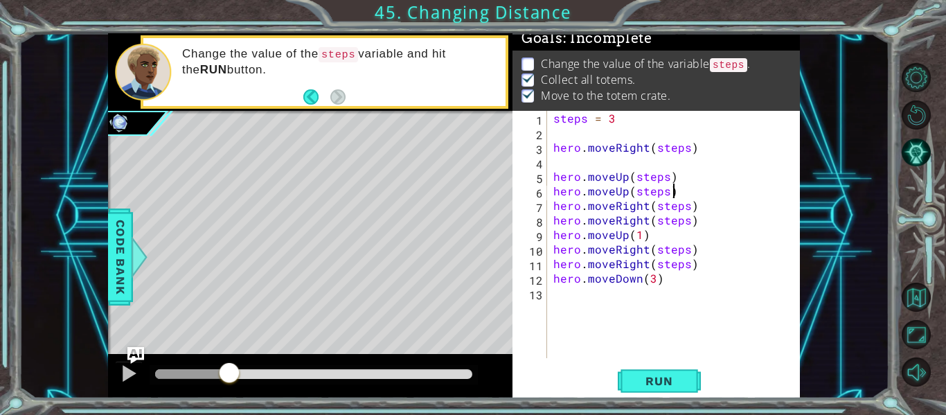
click at [685, 194] on div "steps = 3 hero . moveRight ( steps ) hero . moveUp ( steps ) hero . moveUp ( st…" at bounding box center [676, 249] width 253 height 276
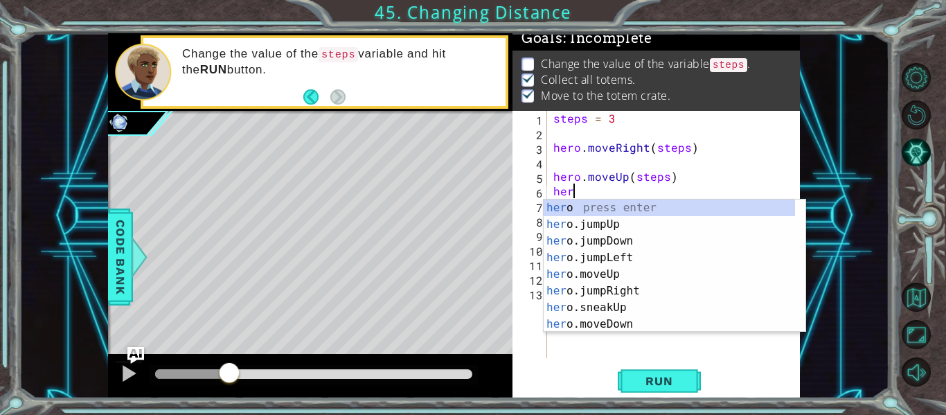
type textarea "h"
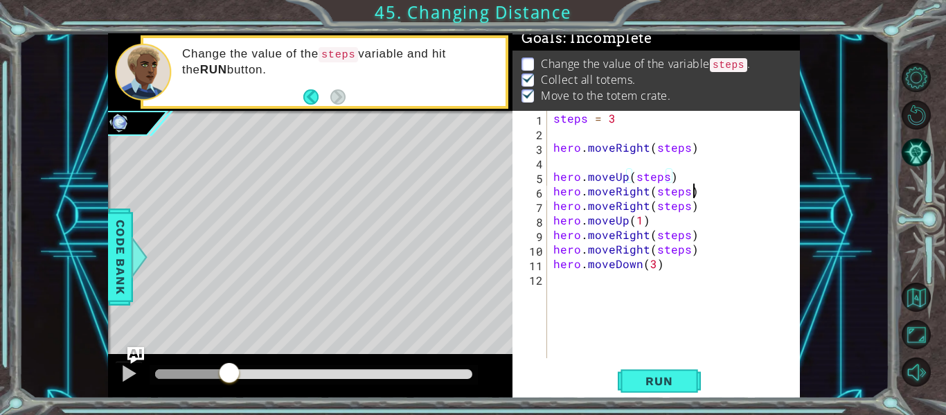
click at [705, 191] on div "steps = 3 hero . moveRight ( steps ) hero . moveUp ( steps ) hero . moveRight (…" at bounding box center [676, 249] width 253 height 276
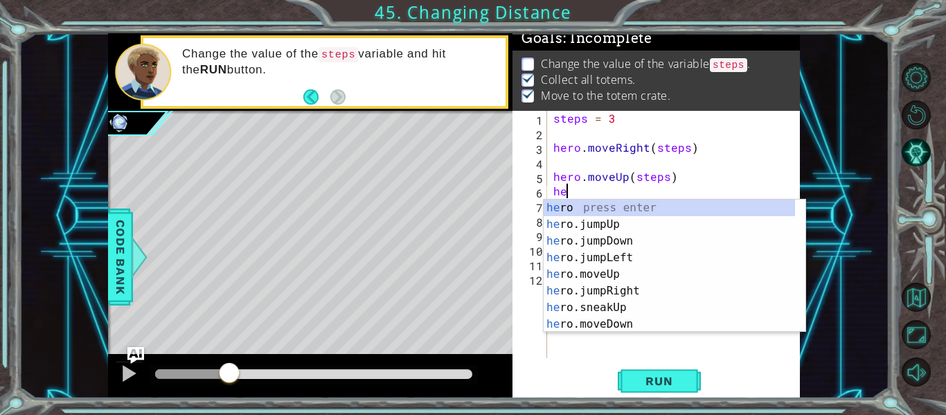
type textarea "h"
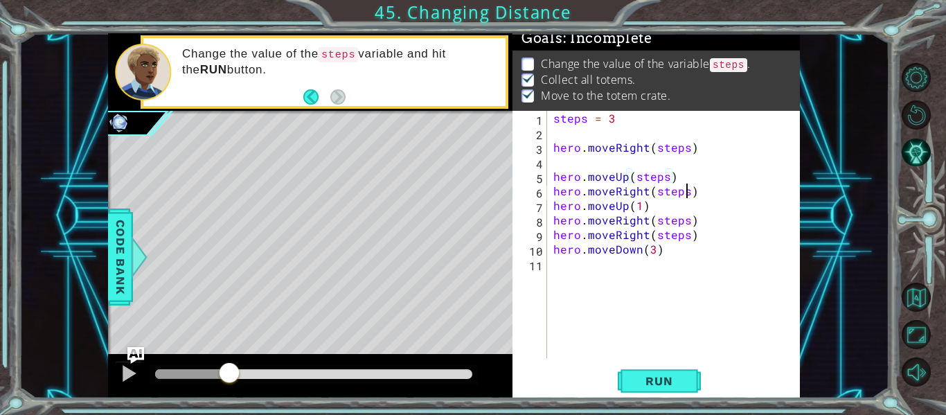
click at [687, 195] on div "steps = 3 hero . moveRight ( steps ) hero . moveUp ( steps ) hero . moveRight (…" at bounding box center [676, 249] width 253 height 276
click at [665, 204] on div "steps = 3 hero . moveRight ( steps ) hero . moveUp ( steps ) hero . moveRight (…" at bounding box center [676, 249] width 253 height 276
click at [710, 242] on div "steps = 3 hero . moveRight ( steps ) hero . moveUp ( steps ) hero . moveRight (…" at bounding box center [676, 249] width 253 height 276
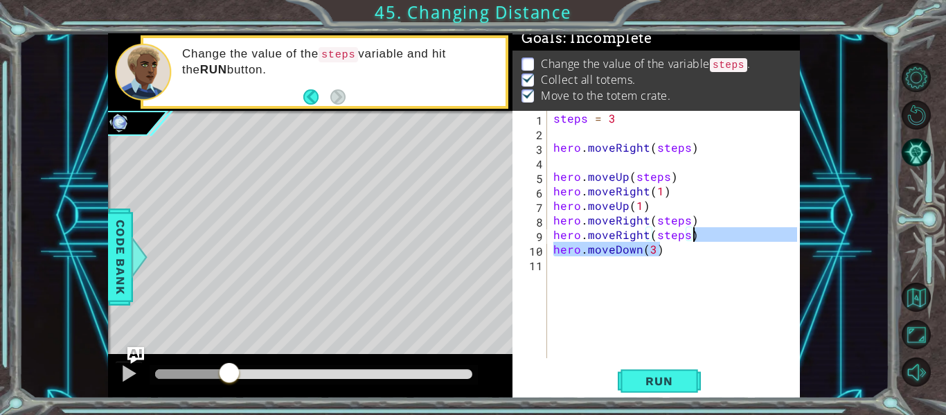
click at [726, 230] on div "steps = 3 hero . moveRight ( steps ) hero . moveUp ( steps ) hero . moveRight (…" at bounding box center [673, 234] width 246 height 247
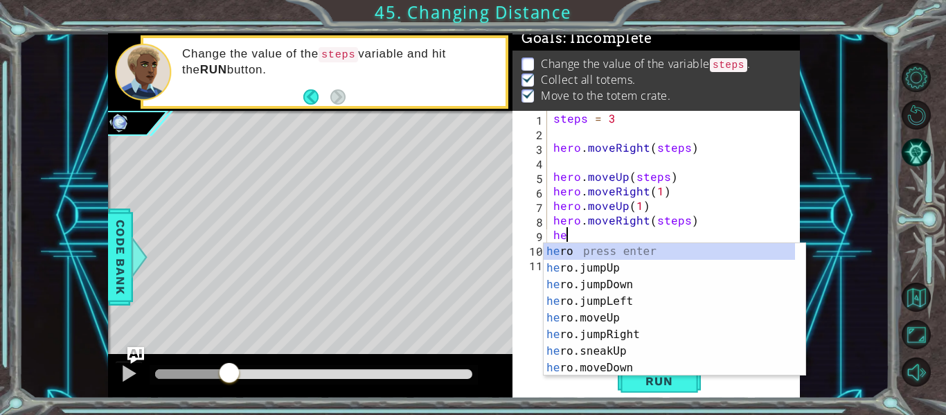
scroll to position [0, 0]
type textarea "h"
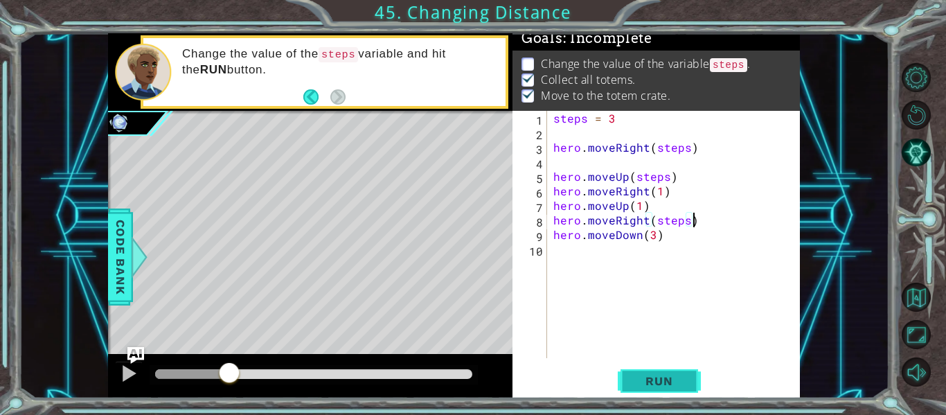
click at [661, 384] on span "Run" at bounding box center [658, 381] width 55 height 14
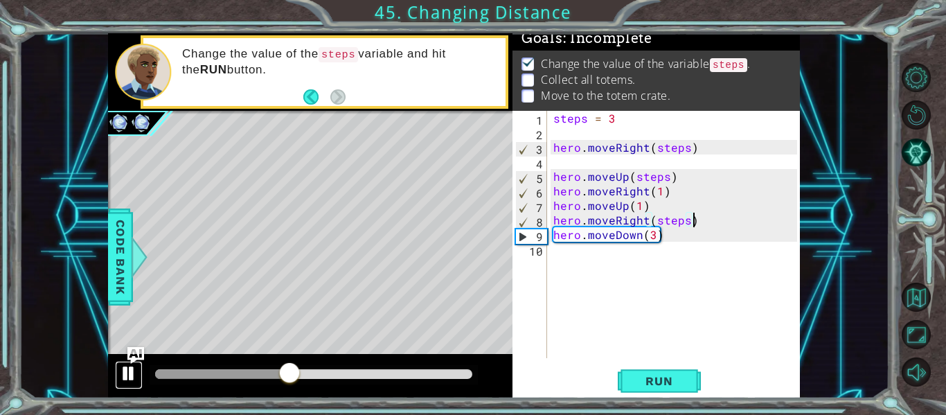
click at [122, 377] on div at bounding box center [129, 373] width 18 height 18
click at [673, 204] on div "steps = 3 hero . moveRight ( steps ) hero . moveUp ( steps ) hero . moveRight (…" at bounding box center [676, 249] width 253 height 276
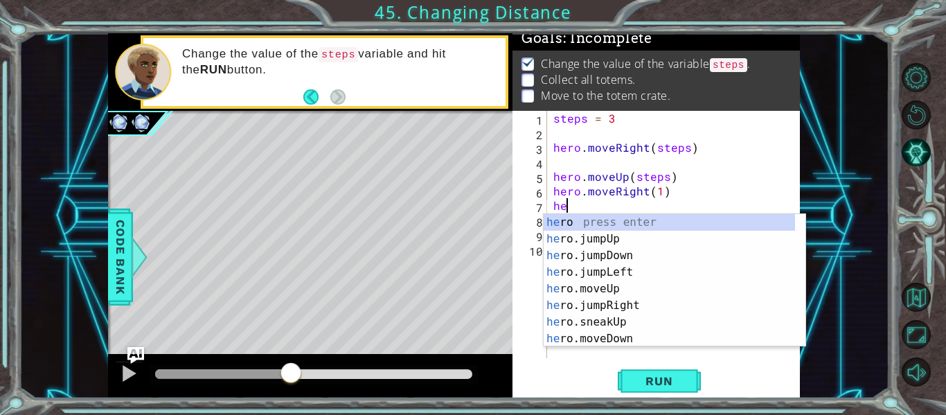
type textarea "h"
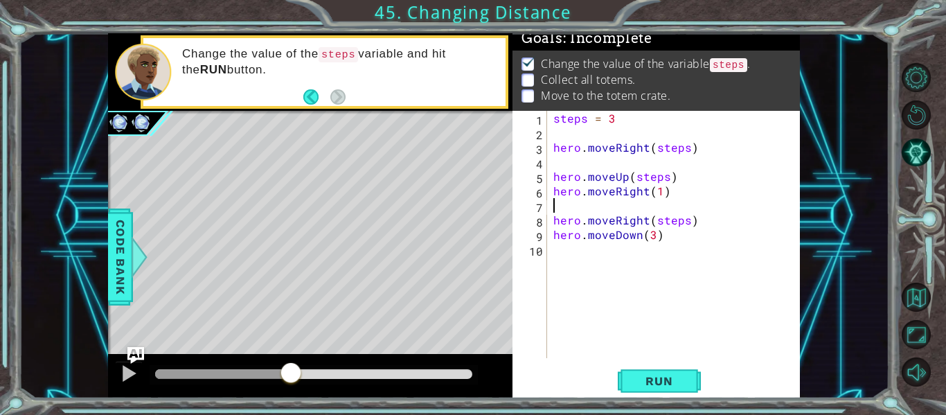
type textarea "hero.moveRight(1)"
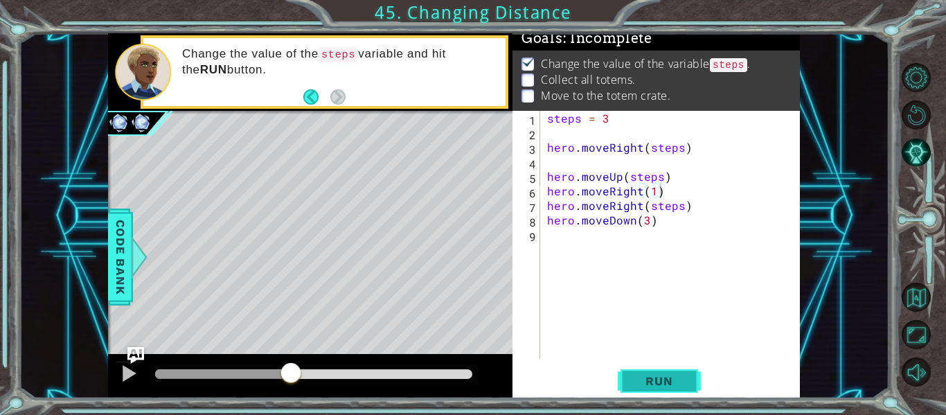
click at [677, 381] on span "Run" at bounding box center [658, 381] width 55 height 14
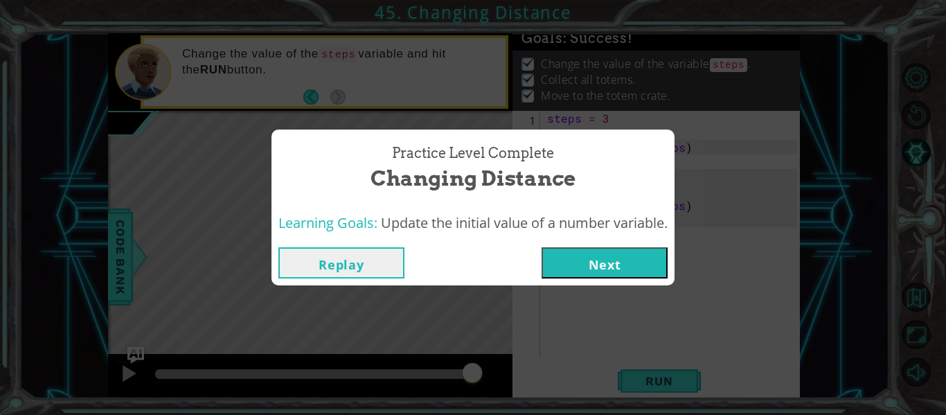
click at [608, 270] on button "Next" at bounding box center [604, 262] width 126 height 31
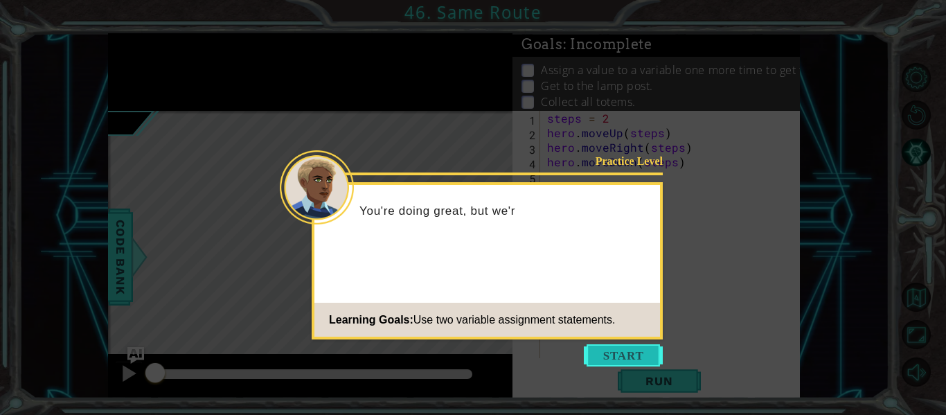
click at [621, 361] on button "Start" at bounding box center [623, 355] width 79 height 22
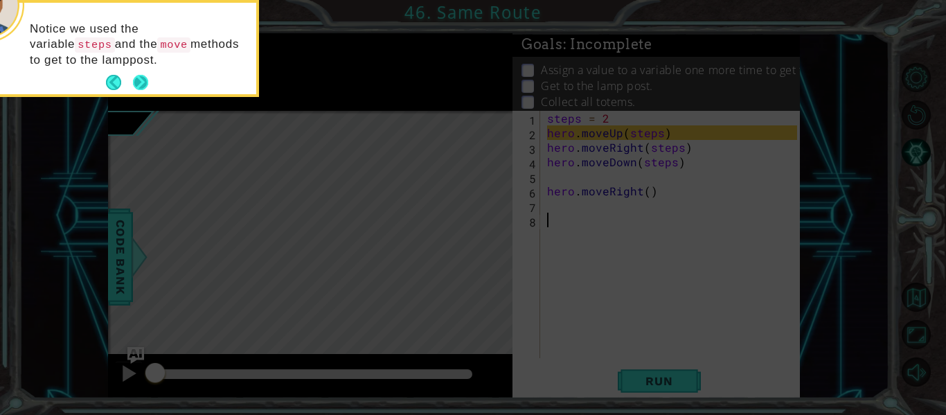
click at [137, 77] on button "Next" at bounding box center [140, 83] width 16 height 16
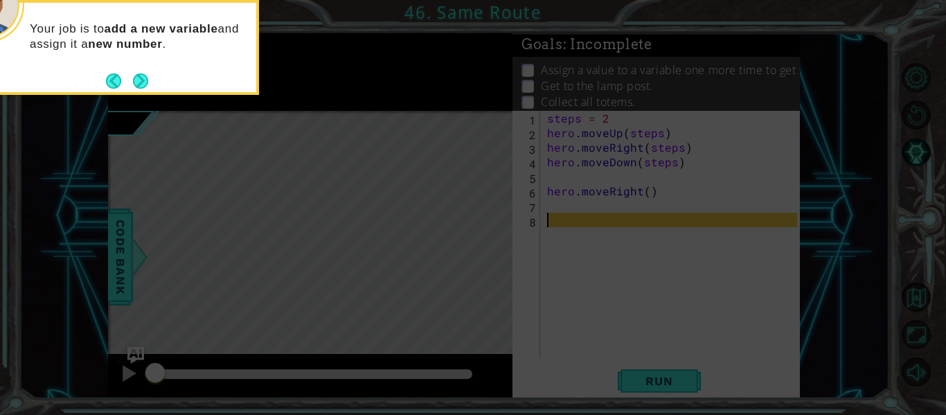
click at [145, 80] on button "Next" at bounding box center [140, 80] width 15 height 15
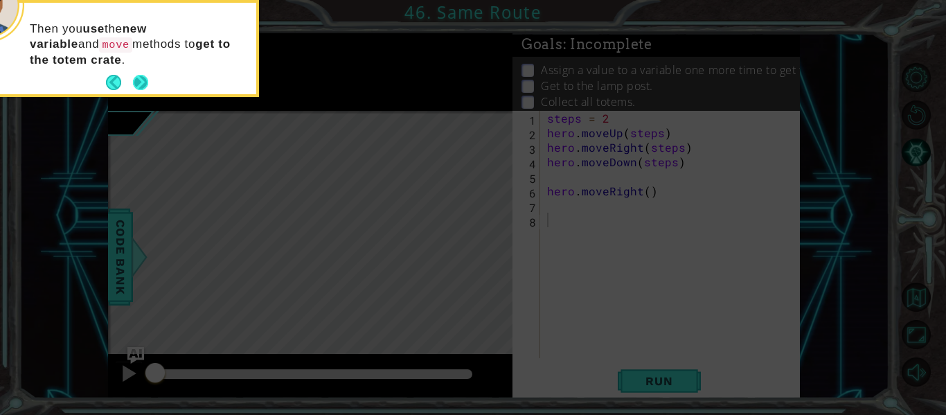
click at [138, 80] on button "Next" at bounding box center [141, 83] width 16 height 16
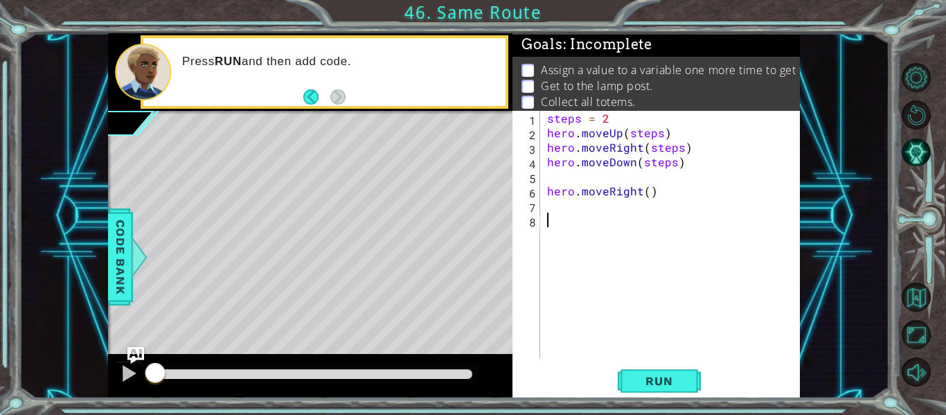
click at [685, 357] on div "steps = 2 hero . moveUp ( steps ) hero . moveRight ( steps ) hero . moveDown ( …" at bounding box center [674, 249] width 260 height 276
click at [674, 378] on span "Run" at bounding box center [658, 381] width 55 height 14
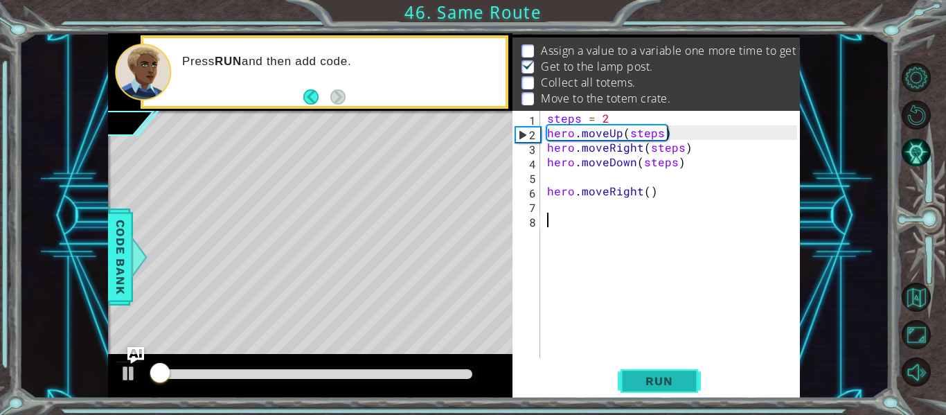
scroll to position [20, 0]
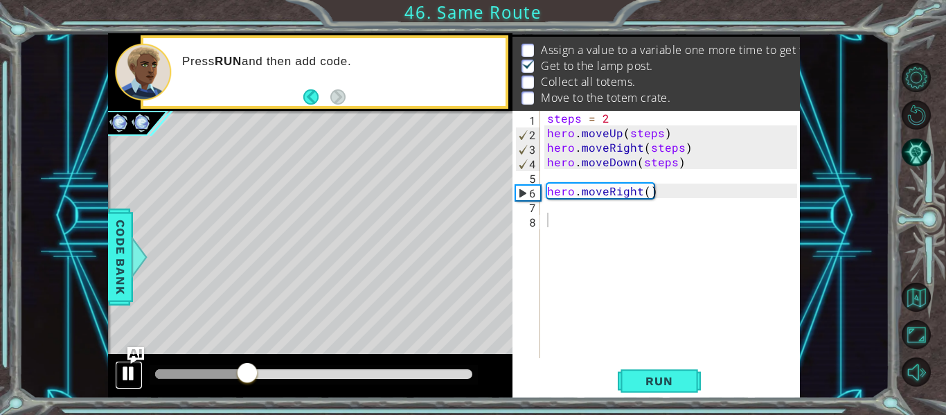
click at [134, 366] on div at bounding box center [129, 373] width 18 height 18
click at [710, 231] on div "steps = 2 hero . moveUp ( steps ) hero . moveRight ( steps ) hero . moveDown ( …" at bounding box center [674, 249] width 260 height 276
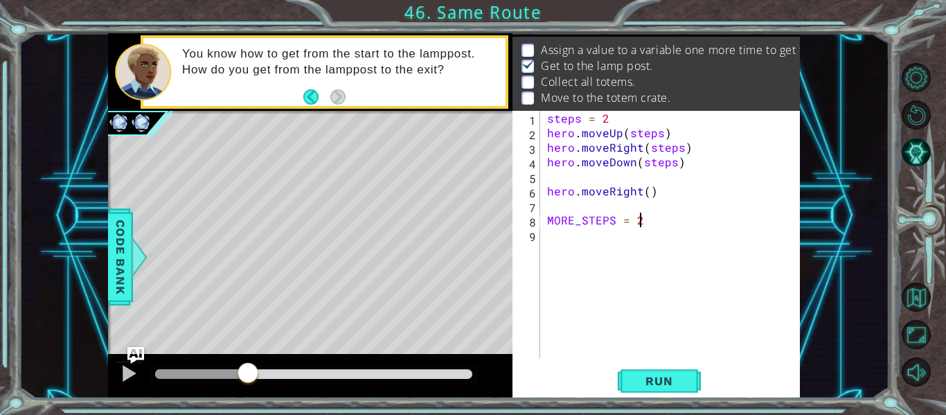
scroll to position [0, 5]
type textarea "MORE_STEPS = 3"
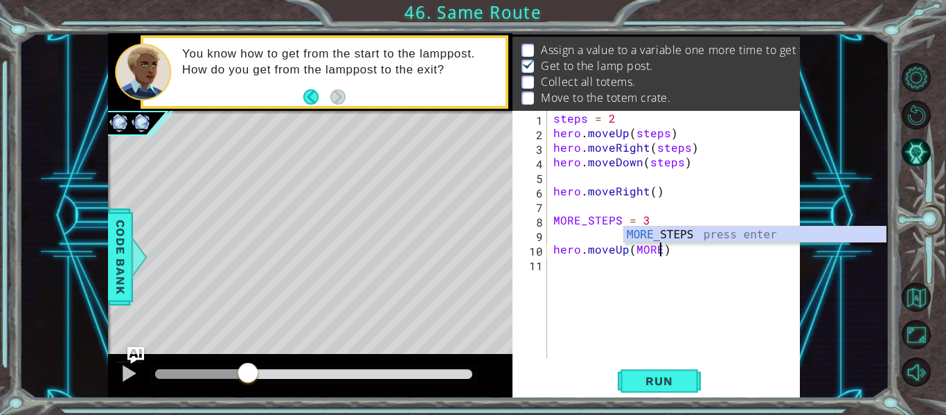
scroll to position [0, 7]
click at [805, 240] on div "MORE_ STEPS press enter" at bounding box center [755, 251] width 262 height 50
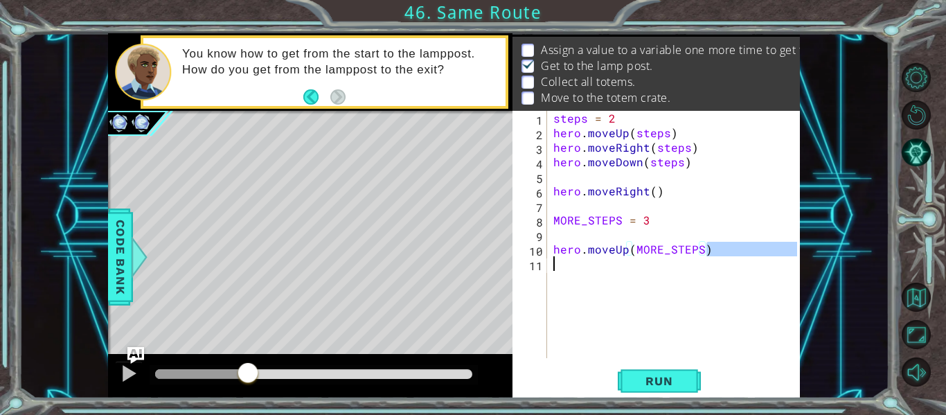
click at [769, 258] on div "steps = 2 hero . moveUp ( steps ) hero . moveRight ( steps ) hero . moveDown ( …" at bounding box center [676, 249] width 253 height 276
click at [773, 245] on div "steps = 2 hero . moveUp ( steps ) hero . moveRight ( steps ) hero . moveDown ( …" at bounding box center [673, 234] width 246 height 247
type textarea "hero.moveUp(MORE_STEPS)"
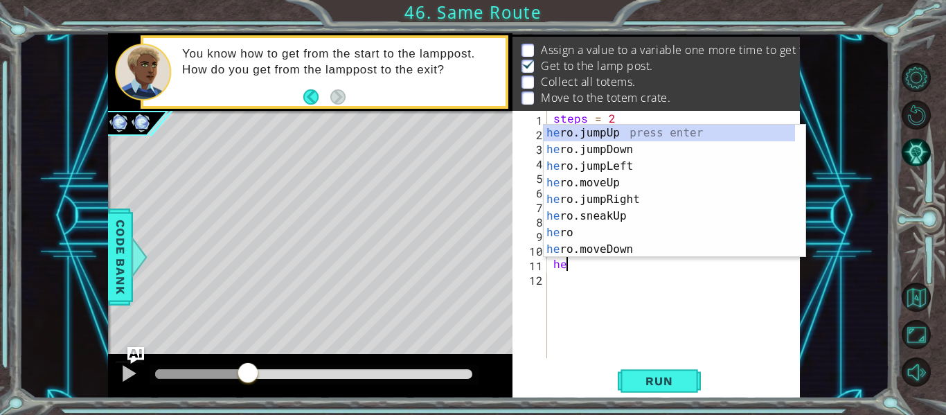
scroll to position [0, 1]
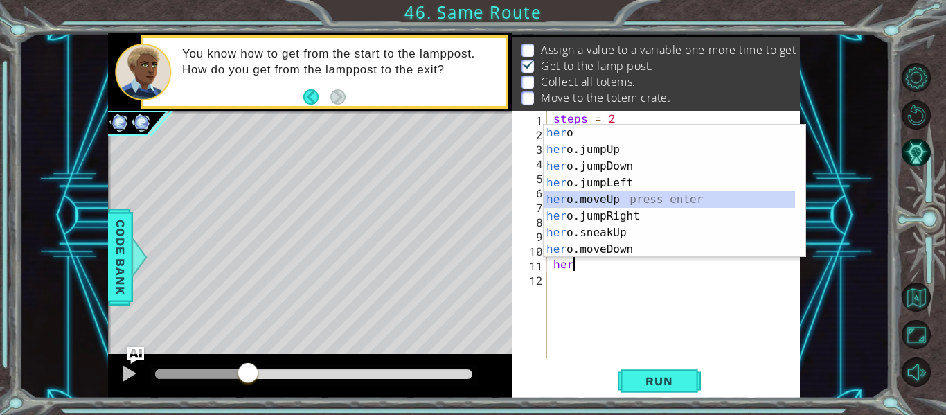
click at [633, 201] on div "her o press enter her o.jumpUp press enter her o.jumpDown press enter her o.jum…" at bounding box center [669, 208] width 251 height 166
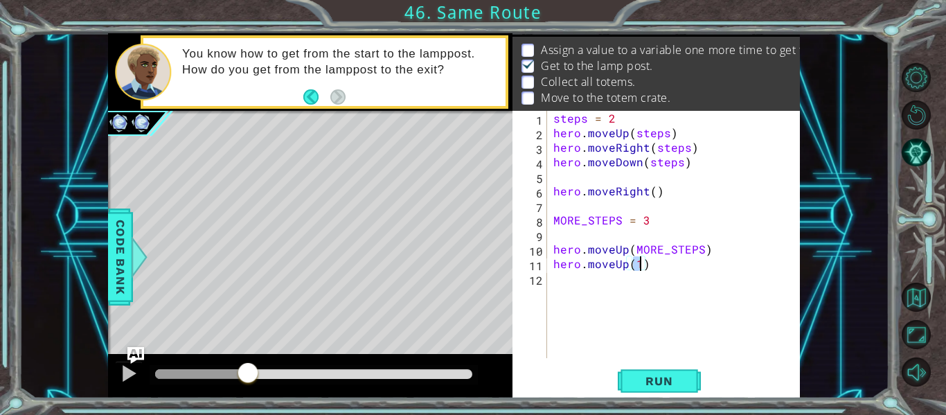
click at [622, 265] on div "steps = 2 hero . moveUp ( steps ) hero . moveRight ( steps ) hero . moveDown ( …" at bounding box center [676, 249] width 253 height 276
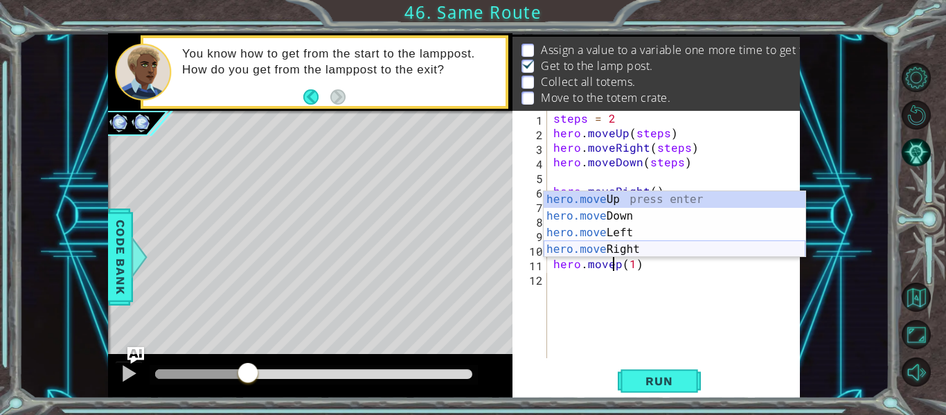
click at [587, 249] on div "hero.move Up press enter hero.move Down press enter hero.move Left press enter …" at bounding box center [675, 241] width 262 height 100
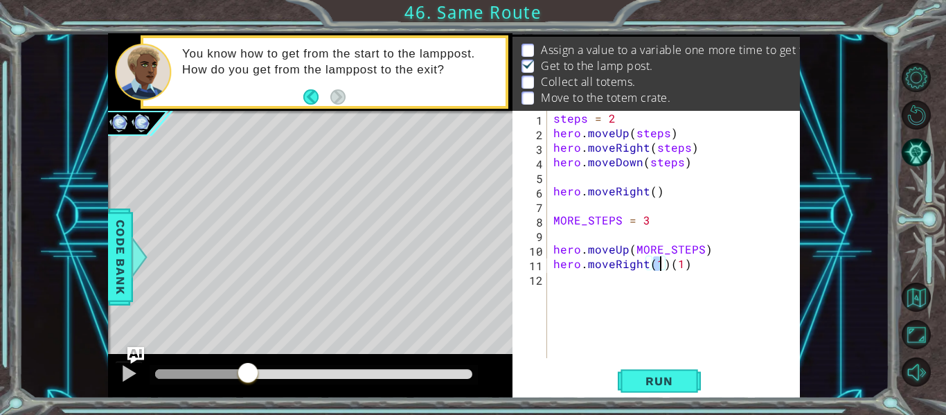
click at [689, 265] on div "steps = 2 hero . moveUp ( steps ) hero . moveRight ( steps ) hero . moveDown ( …" at bounding box center [676, 249] width 253 height 276
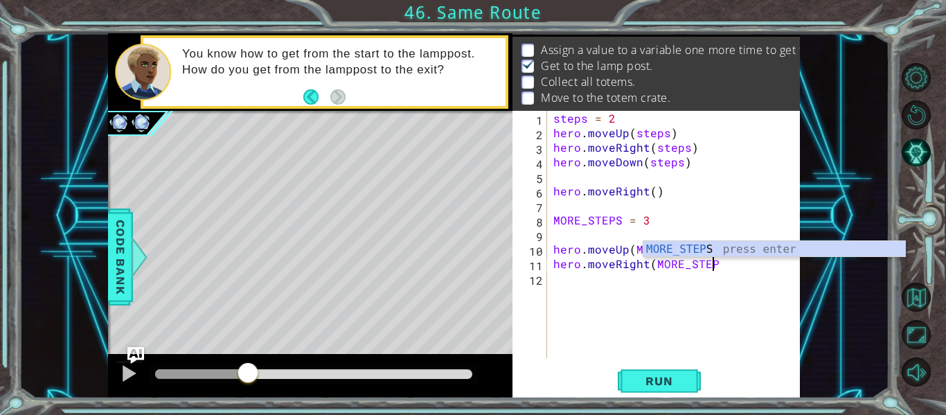
scroll to position [0, 10]
type textarea "hero.moveRight(MORE_STEPS)"
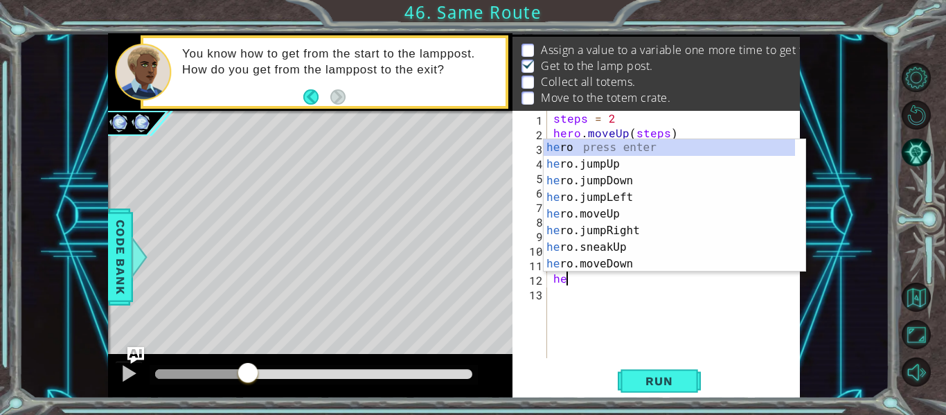
scroll to position [0, 1]
type textarea "hero"
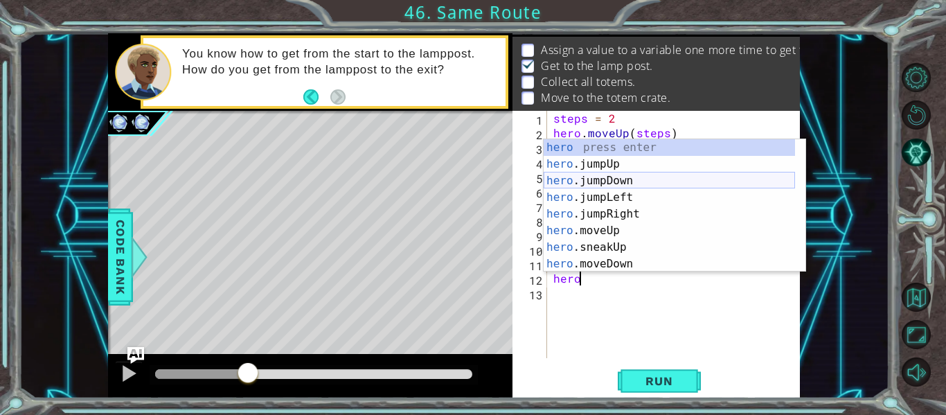
click at [596, 183] on div "hero press enter hero .jumpUp press enter hero .jumpDown press enter hero .jump…" at bounding box center [669, 222] width 251 height 166
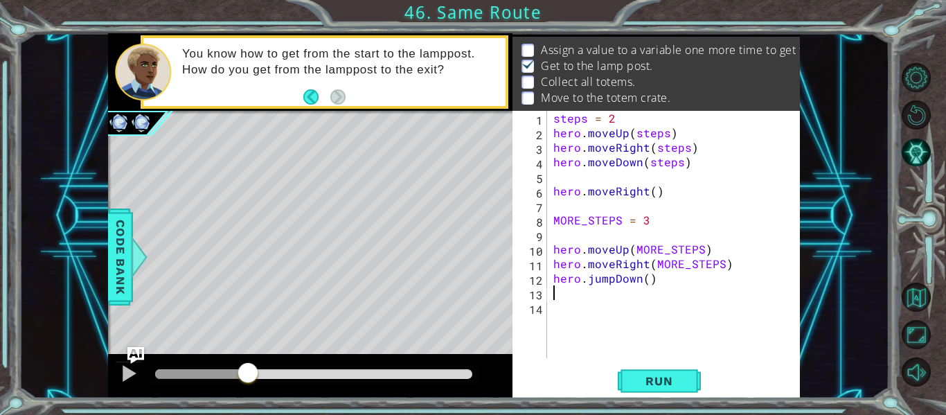
scroll to position [0, 0]
click at [649, 280] on div "steps = 2 hero . moveUp ( steps ) hero . moveRight ( steps ) hero . moveDown ( …" at bounding box center [676, 249] width 253 height 276
click at [612, 283] on div "steps = 2 hero . moveUp ( steps ) hero . moveRight ( steps ) hero . moveDown ( …" at bounding box center [676, 249] width 253 height 276
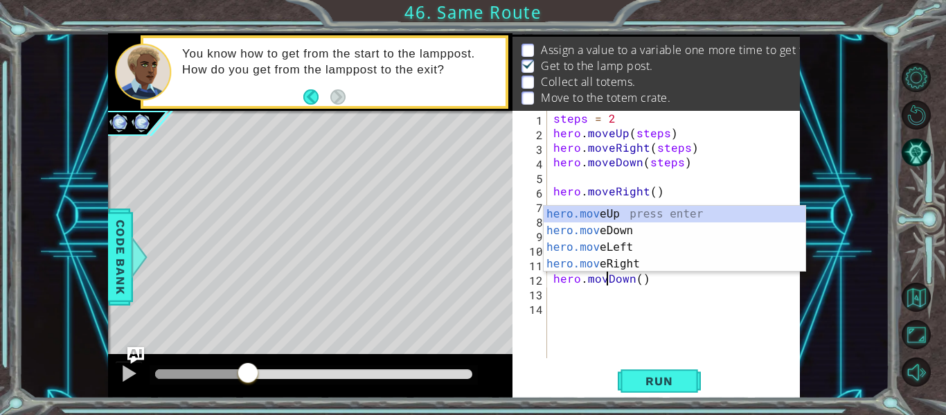
scroll to position [0, 4]
click at [647, 286] on div "steps = 2 hero . moveUp ( steps ) hero . moveRight ( steps ) hero . moveDown ( …" at bounding box center [676, 249] width 253 height 276
type textarea "hero.moveDown()"
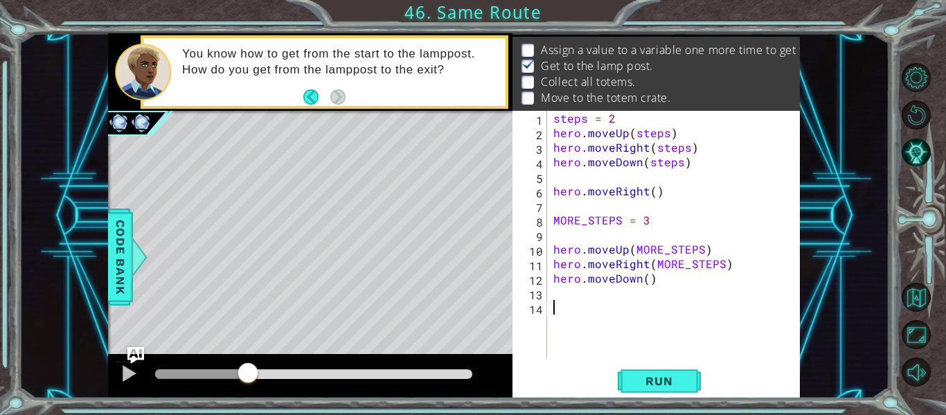
click at [654, 313] on div "steps = 2 hero . moveUp ( steps ) hero . moveRight ( steps ) hero . moveDown ( …" at bounding box center [676, 249] width 253 height 276
click at [647, 283] on div "steps = 2 hero . moveUp ( steps ) hero . moveRight ( steps ) hero . moveDown ( …" at bounding box center [676, 249] width 253 height 276
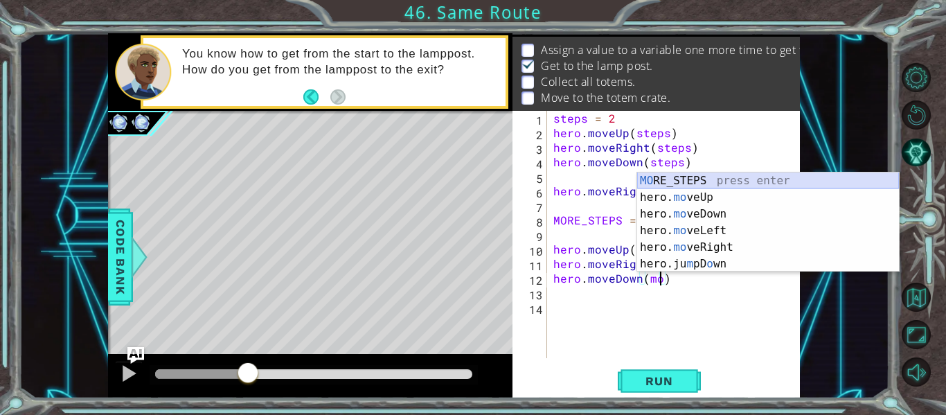
click at [699, 182] on div "MO RE_STEPS press enter hero. mo veUp press enter hero. mo veDown press enter h…" at bounding box center [768, 238] width 262 height 133
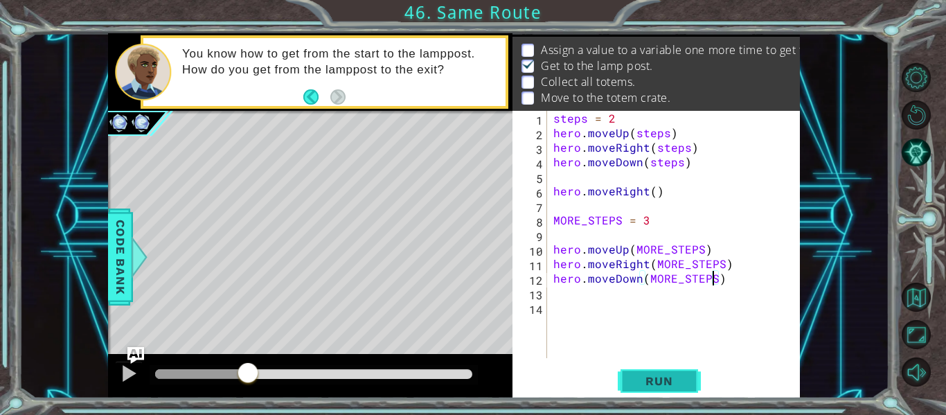
type textarea "hero.moveDown(MORE_STEPS)"
click at [685, 370] on button "Run" at bounding box center [659, 381] width 83 height 28
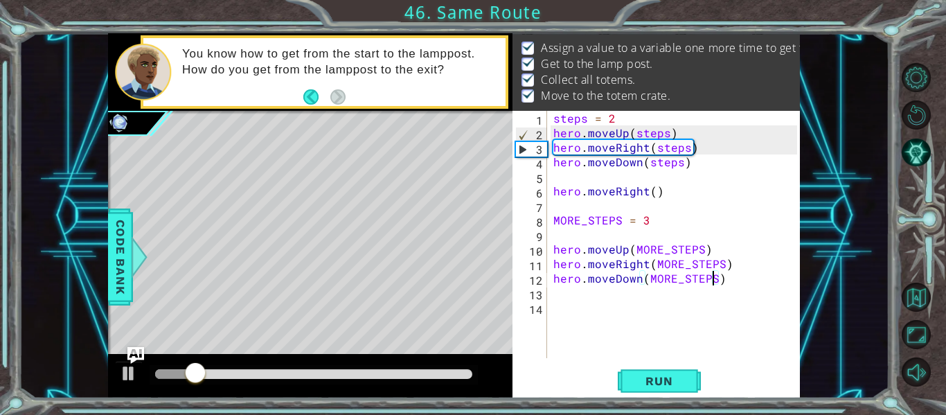
scroll to position [39, 0]
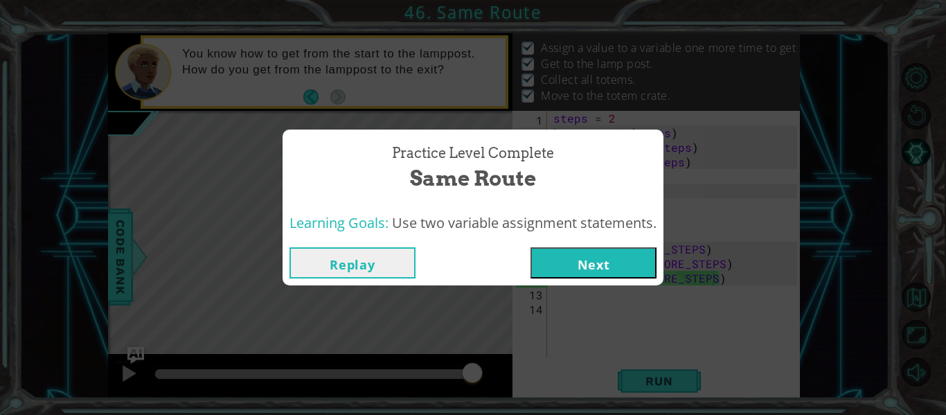
click at [635, 261] on button "Next" at bounding box center [593, 262] width 126 height 31
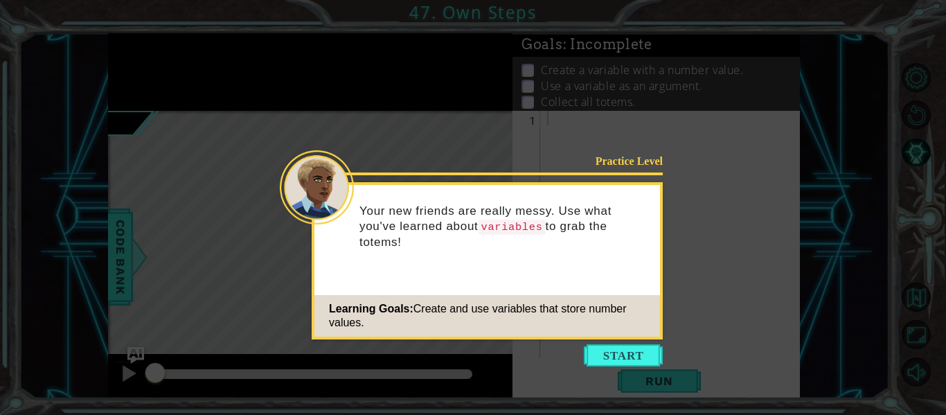
click at [607, 350] on button "Start" at bounding box center [623, 355] width 79 height 22
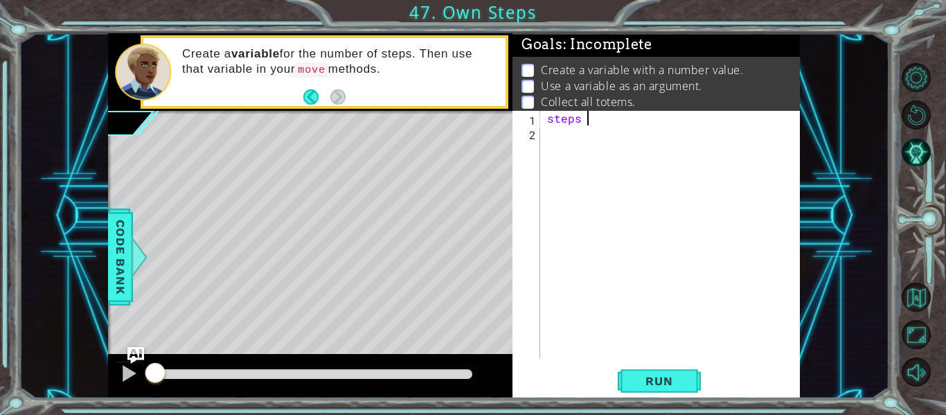
scroll to position [0, 2]
type textarea "steps = 3"
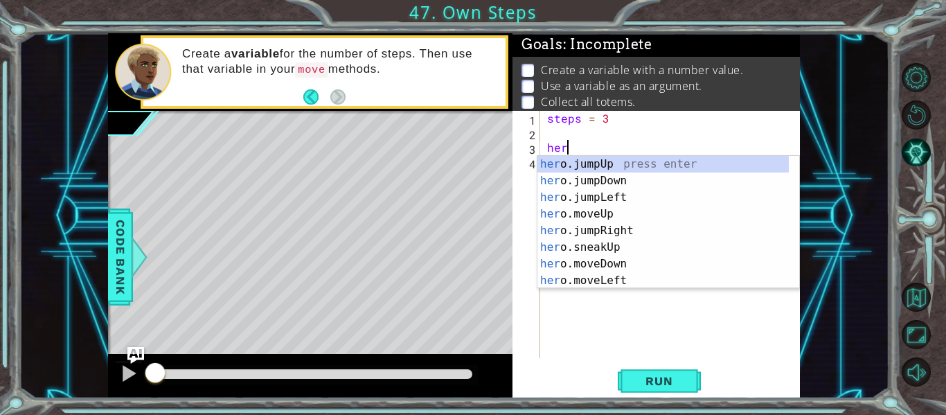
scroll to position [0, 1]
click at [637, 229] on div "hero .jumpUp press enter hero .jumpDown press enter hero .jumpLeft press enter …" at bounding box center [662, 239] width 251 height 166
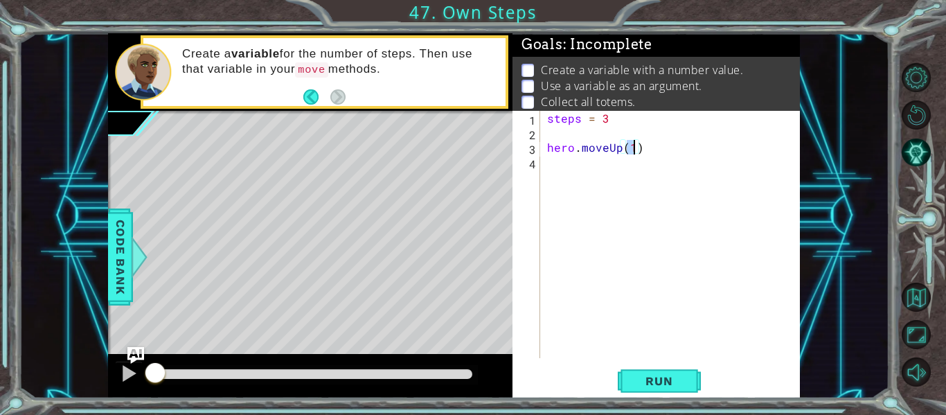
click at [618, 154] on div "steps = 3 hero . moveUp ( 1 )" at bounding box center [674, 249] width 260 height 276
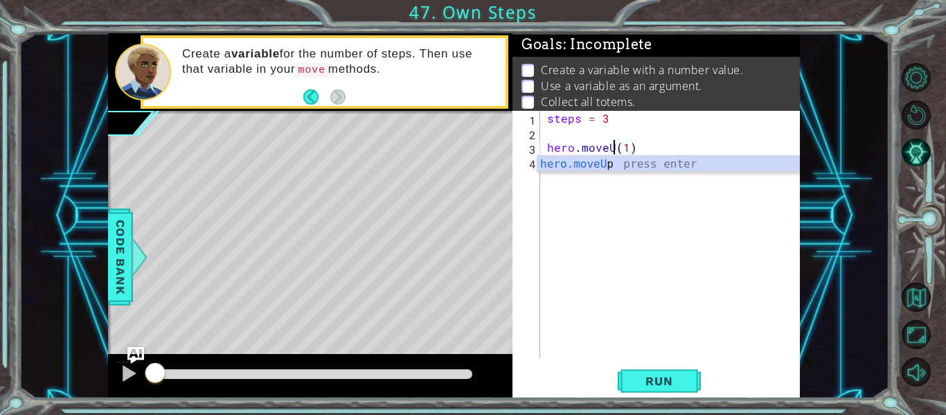
scroll to position [0, 5]
click at [631, 151] on div "steps = 3 hero . moveUp ( 1 )" at bounding box center [674, 249] width 260 height 276
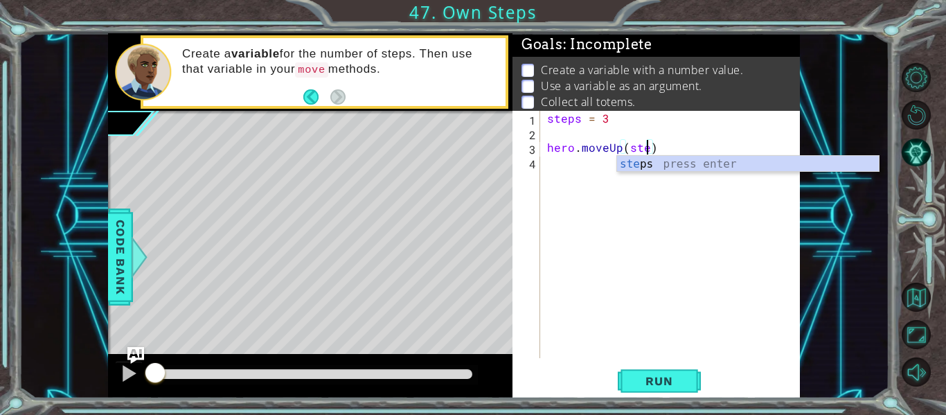
type textarea "hero.moveUp(steps)"
click at [674, 150] on div "steps = 3 hero . moveUp ( steps )" at bounding box center [674, 249] width 260 height 276
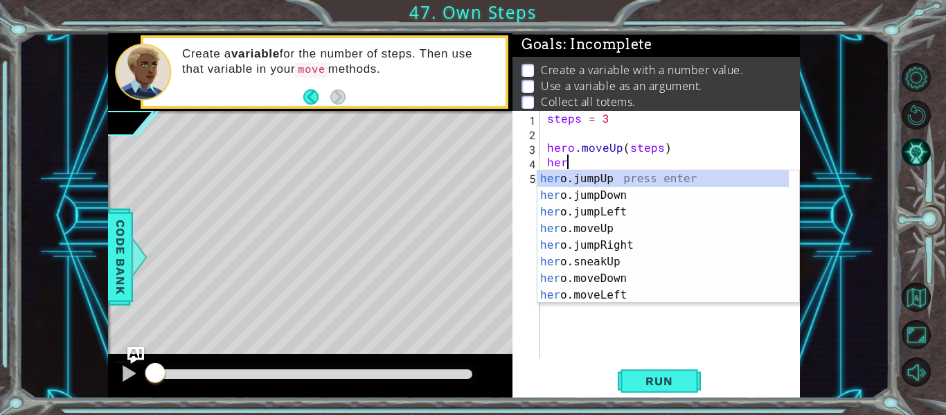
scroll to position [0, 1]
click at [574, 224] on div "her o.jumpUp press enter her o.jumpDown press enter her o.jumpLeft press enter …" at bounding box center [662, 253] width 251 height 166
type textarea "hero.moveUp(1)"
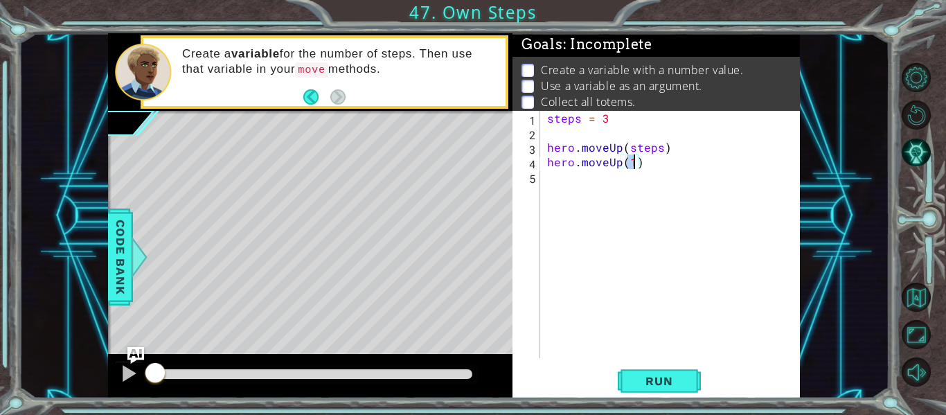
click at [615, 170] on div "steps = 3 hero . moveUp ( steps ) hero . moveUp ( 1 )" at bounding box center [674, 249] width 260 height 276
click at [619, 170] on div "steps = 3 hero . moveUp ( steps ) hero . moveUp ( 1 )" at bounding box center [674, 249] width 260 height 276
click at [620, 165] on div "steps = 3 hero . moveUp ( steps ) hero . moveUp ( 1 )" at bounding box center [674, 249] width 260 height 276
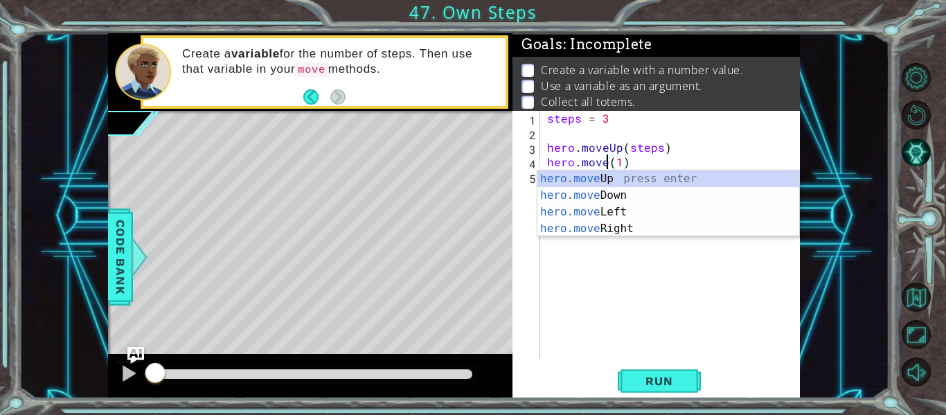
scroll to position [0, 5]
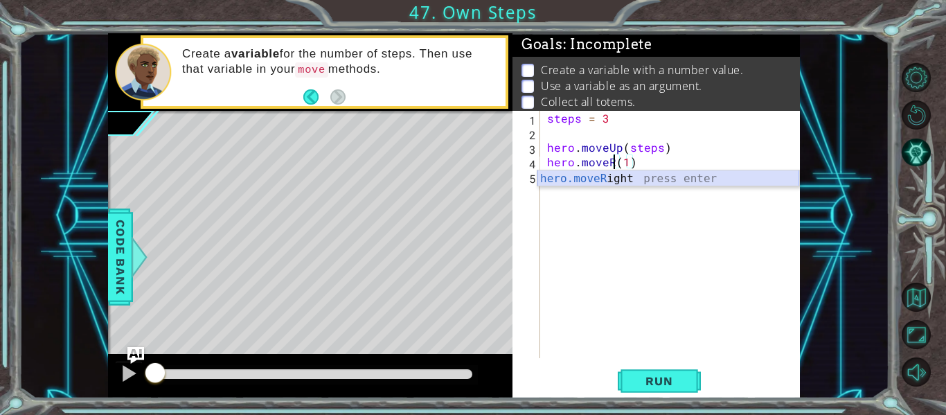
click at [706, 183] on div "hero.moveR ight press enter" at bounding box center [668, 195] width 262 height 50
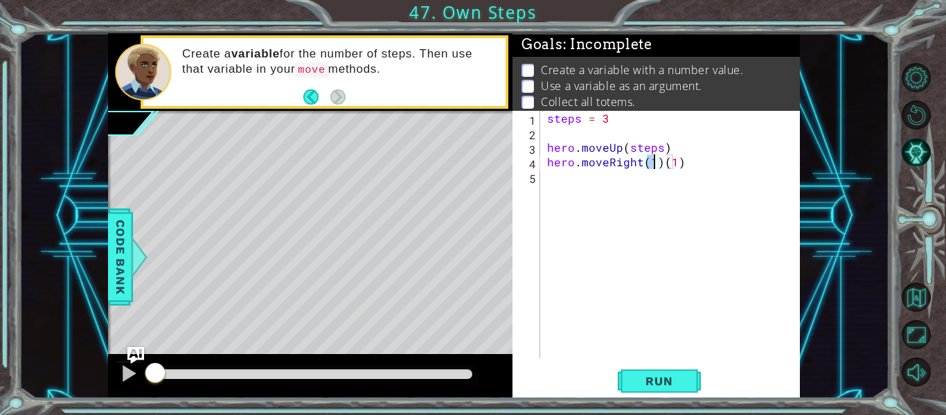
click at [677, 163] on div "steps = 3 hero . moveUp ( steps ) hero . moveRight ( 1 ) ( 1 )" at bounding box center [674, 249] width 260 height 276
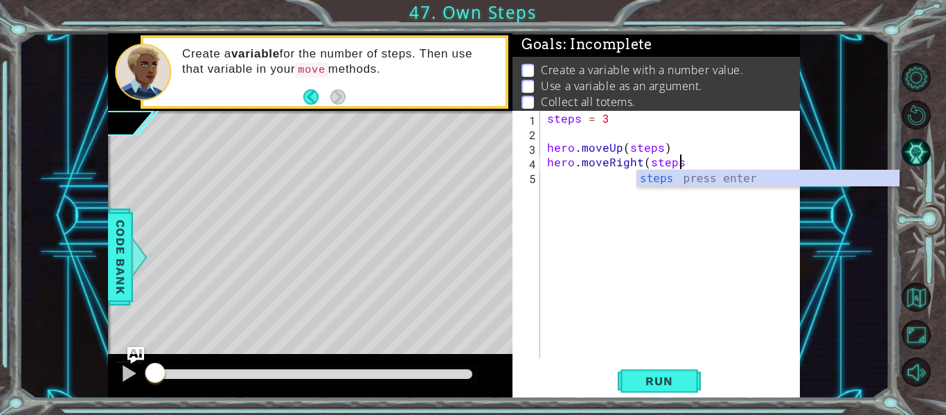
scroll to position [0, 8]
type textarea "hero.moveRight(steps)"
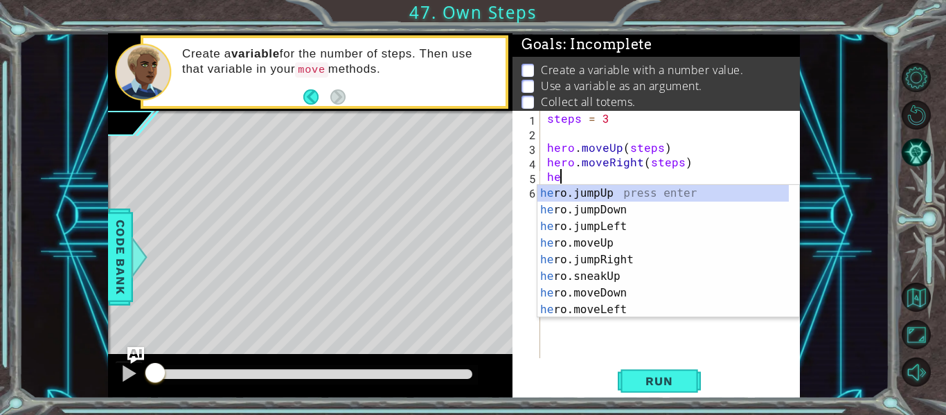
scroll to position [0, 1]
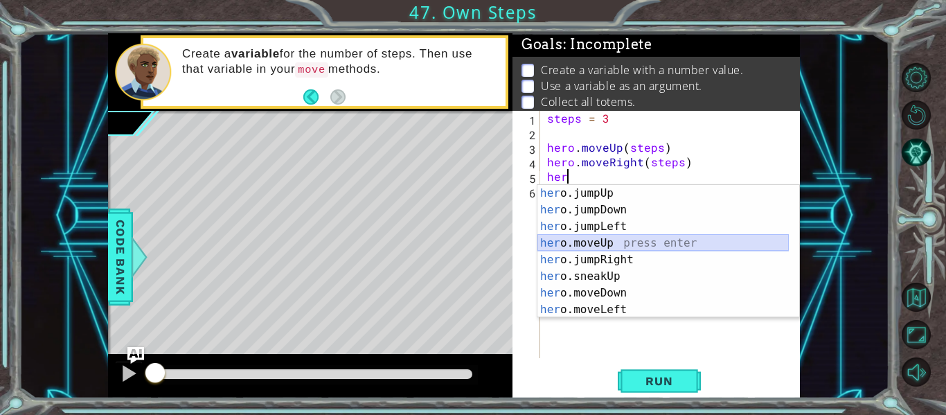
click at [616, 245] on div "her o.jumpUp press enter her o.jumpDown press enter her o.jumpLeft press enter …" at bounding box center [662, 268] width 251 height 166
type textarea "hero.moveUp(1)"
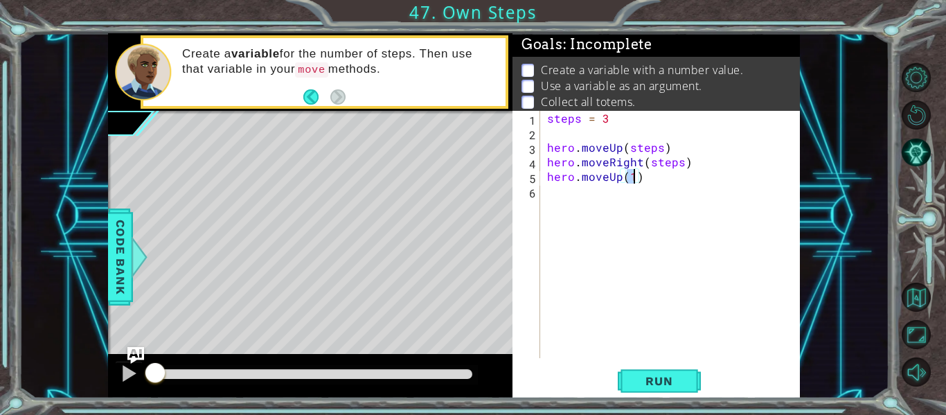
click at [620, 184] on div "steps = 3 hero . moveUp ( steps ) hero . moveRight ( steps ) hero . moveUp ( 1 )" at bounding box center [674, 249] width 260 height 276
click at [618, 179] on div "steps = 3 hero . moveUp ( steps ) hero . moveRight ( steps ) hero . moveUp ( 1 )" at bounding box center [674, 249] width 260 height 276
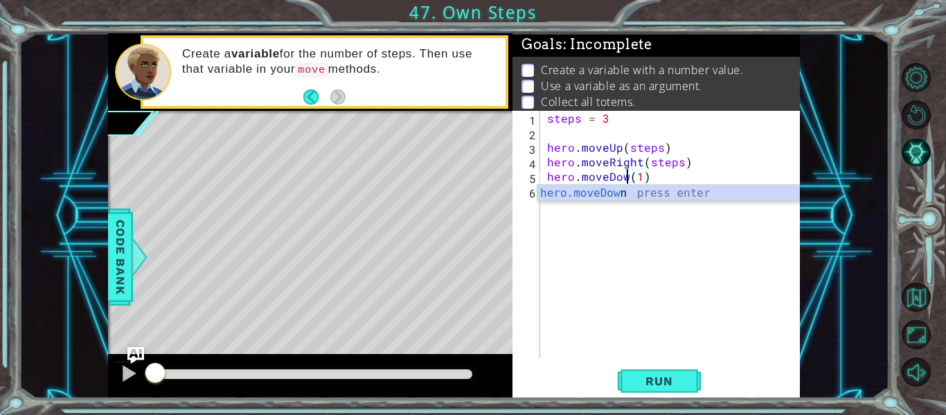
scroll to position [0, 6]
click at [648, 174] on div "steps = 3 hero . moveUp ( steps ) hero . moveRight ( steps ) hero . moveDown ( …" at bounding box center [674, 249] width 260 height 276
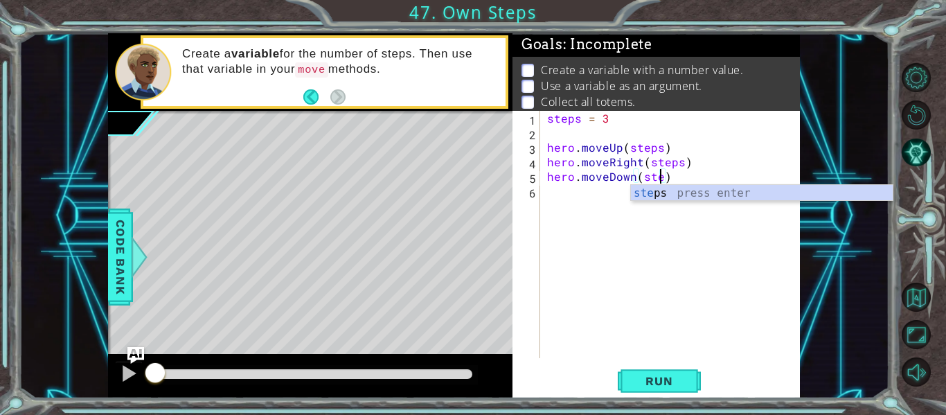
type textarea "hero.moveDown(steps)"
click at [690, 178] on div "steps = 3 hero . moveUp ( steps ) hero . moveRight ( steps ) hero . moveDown ( …" at bounding box center [674, 249] width 260 height 276
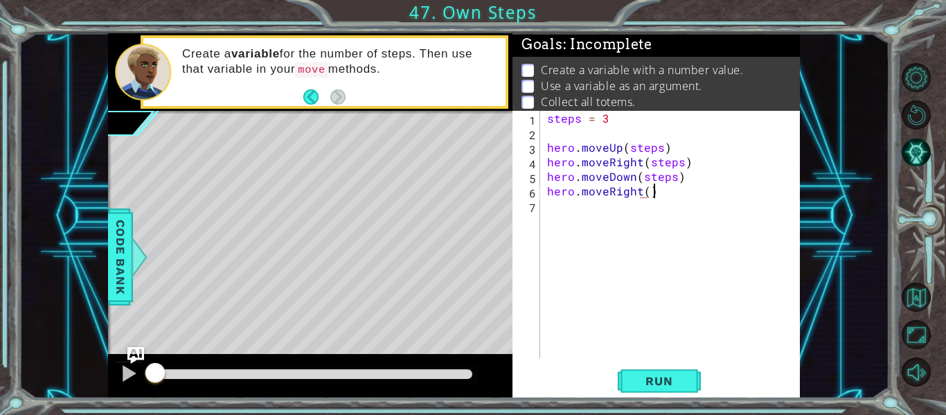
scroll to position [0, 6]
click at [647, 392] on button "Run" at bounding box center [659, 381] width 83 height 28
click at [649, 382] on span "Run" at bounding box center [658, 381] width 55 height 14
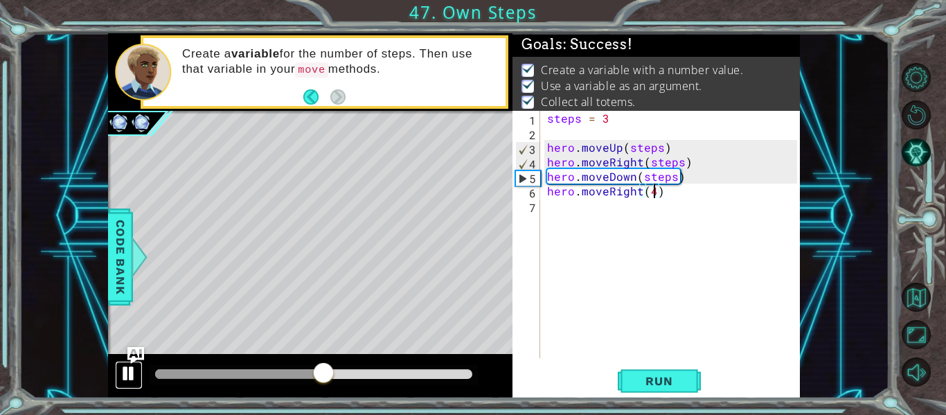
click at [129, 381] on div at bounding box center [129, 373] width 18 height 18
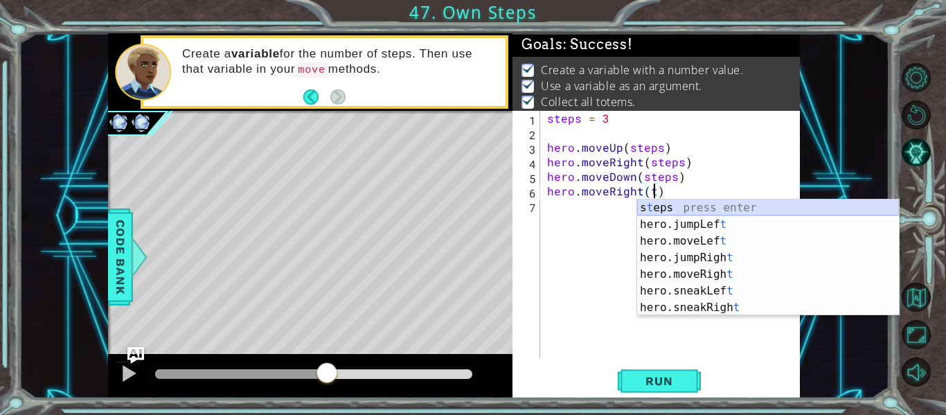
click at [649, 215] on div "s t eps press enter hero.jumpLef t press enter hero.moveLef t press enter hero.…" at bounding box center [768, 274] width 262 height 150
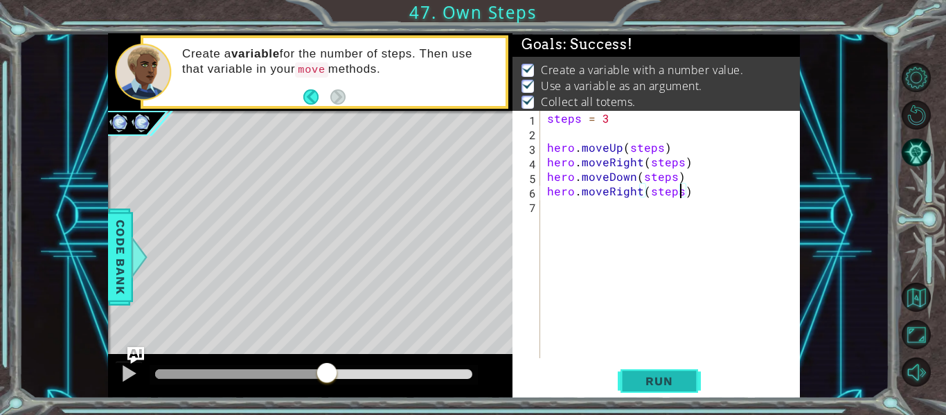
type textarea "hero.moveRight(steps)"
click at [686, 377] on span "Run" at bounding box center [658, 381] width 55 height 14
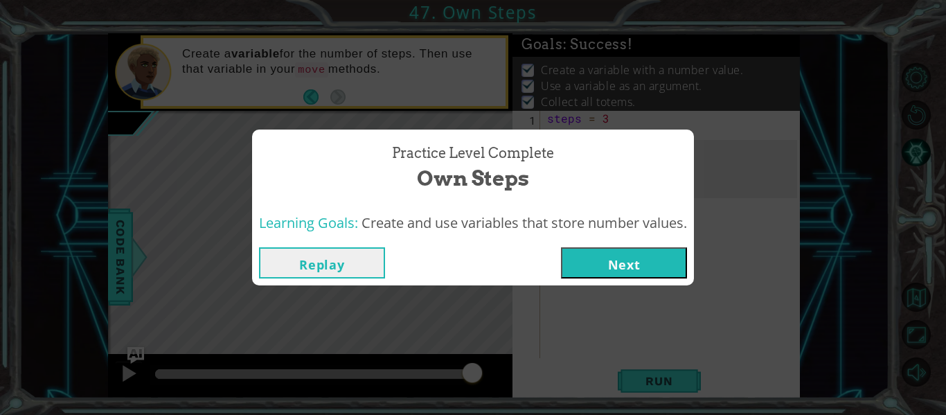
click at [675, 265] on button "Next" at bounding box center [624, 262] width 126 height 31
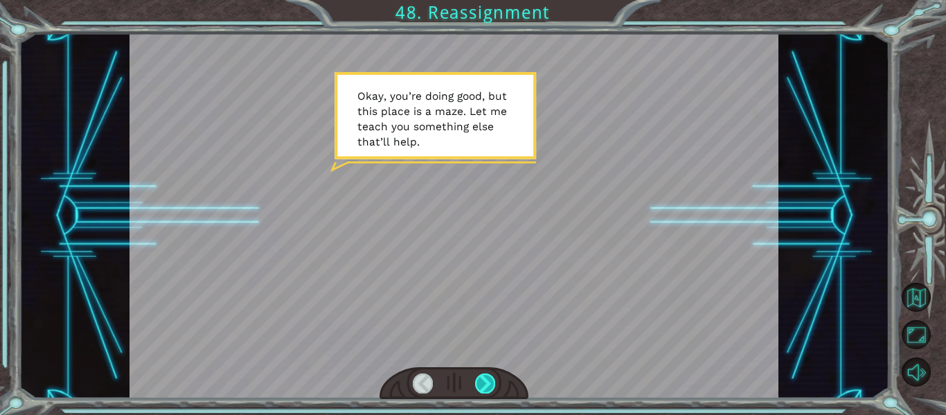
click at [487, 391] on div at bounding box center [454, 383] width 150 height 33
click at [487, 389] on div at bounding box center [485, 382] width 20 height 19
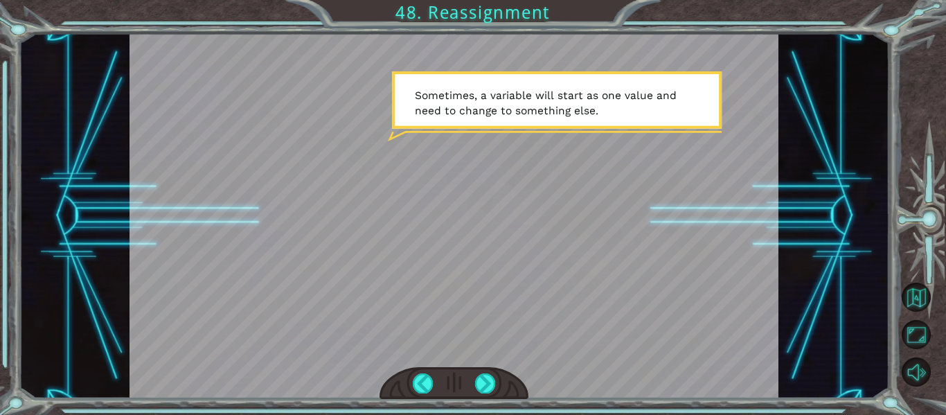
drag, startPoint x: 482, startPoint y: 378, endPoint x: 482, endPoint y: 366, distance: 11.8
click at [482, 375] on div at bounding box center [485, 382] width 20 height 19
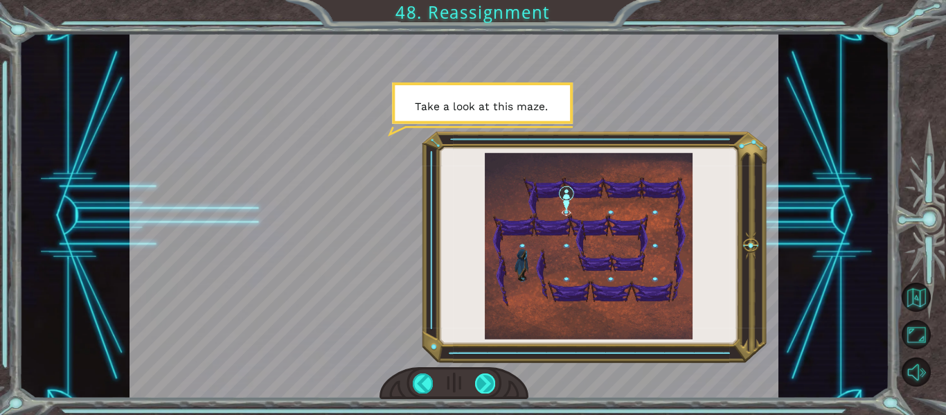
click at [485, 383] on div at bounding box center [485, 382] width 20 height 19
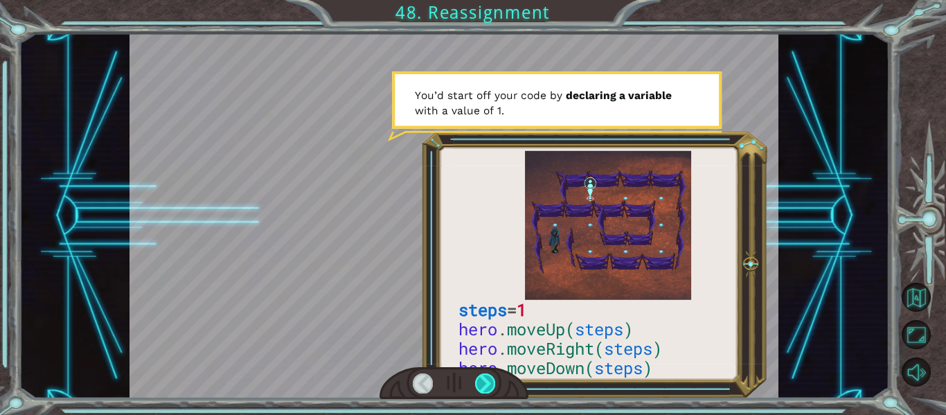
click at [486, 384] on div at bounding box center [485, 382] width 20 height 19
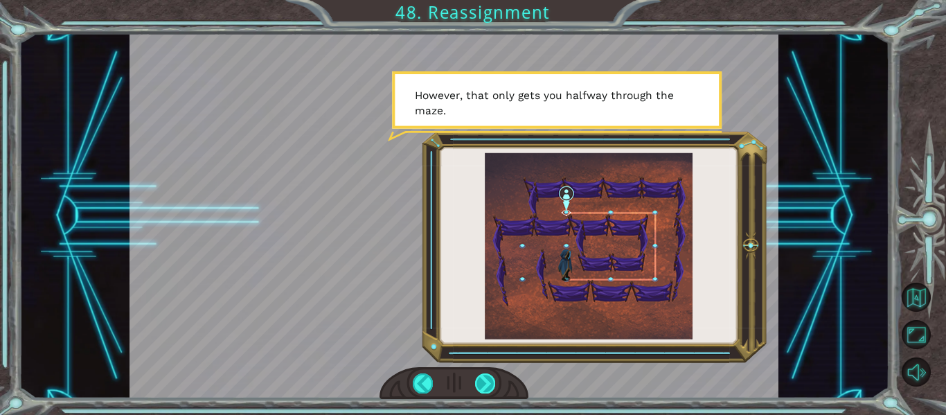
click at [490, 381] on div at bounding box center [485, 382] width 20 height 19
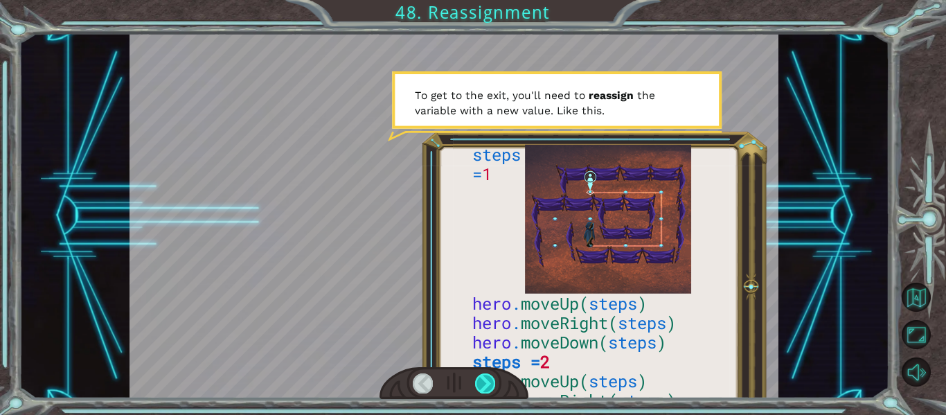
click at [479, 379] on div at bounding box center [485, 382] width 20 height 19
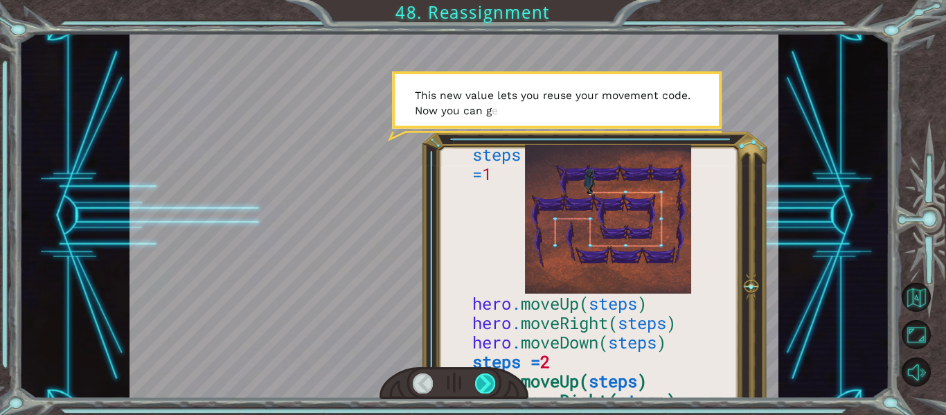
click at [475, 377] on div at bounding box center [485, 382] width 20 height 19
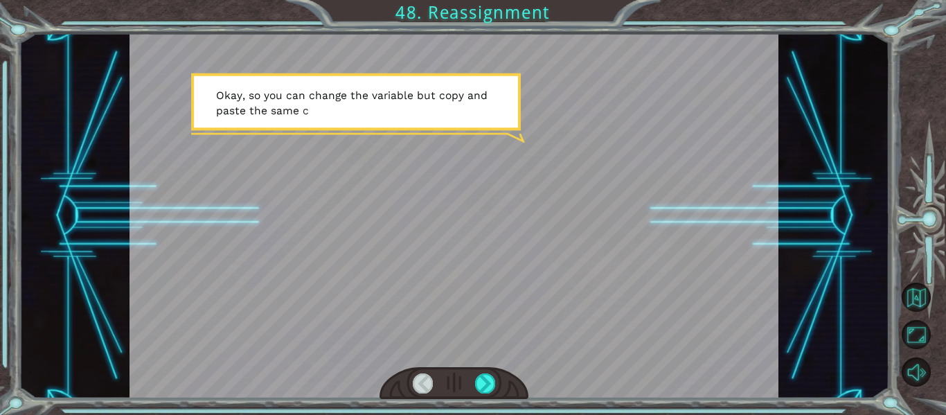
click at [474, 384] on div at bounding box center [454, 383] width 150 height 33
click at [485, 394] on div at bounding box center [454, 383] width 150 height 33
click at [482, 388] on div at bounding box center [485, 382] width 20 height 19
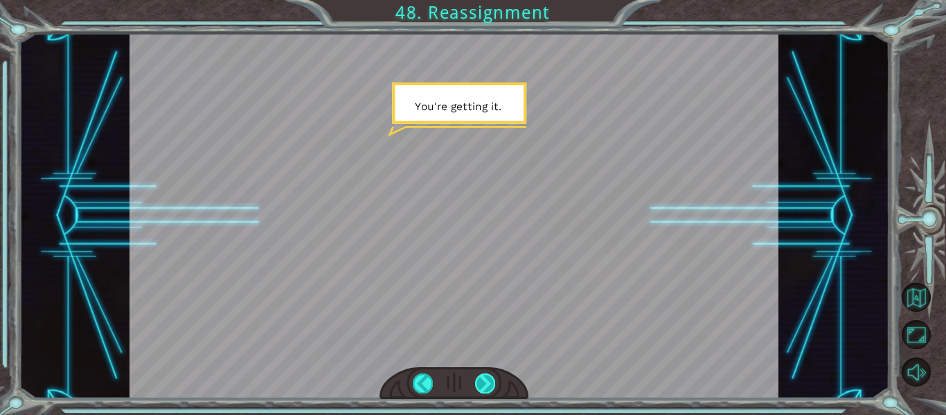
click at [476, 391] on div at bounding box center [485, 382] width 20 height 19
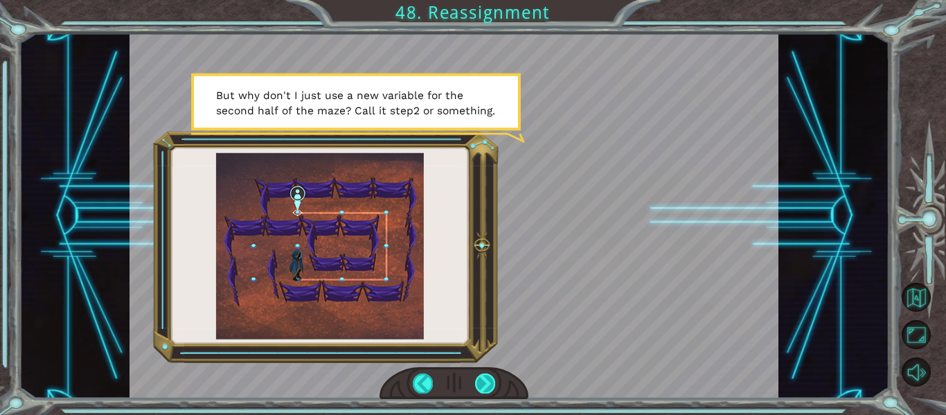
click at [481, 379] on div at bounding box center [485, 382] width 20 height 19
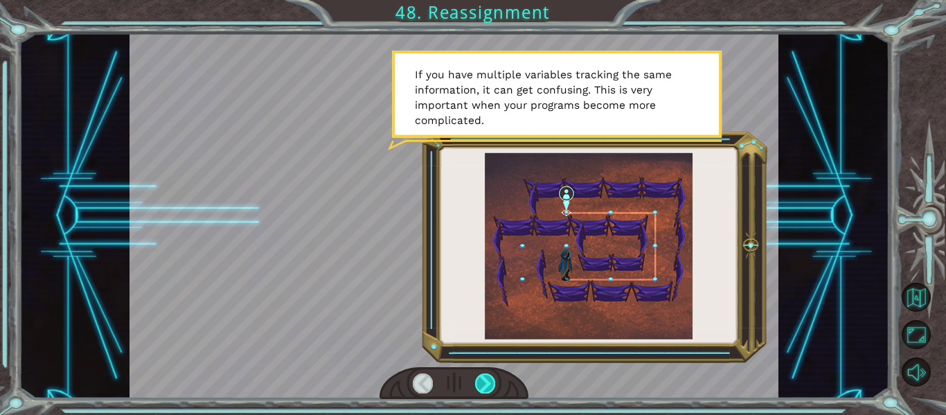
click at [476, 383] on div at bounding box center [485, 382] width 20 height 19
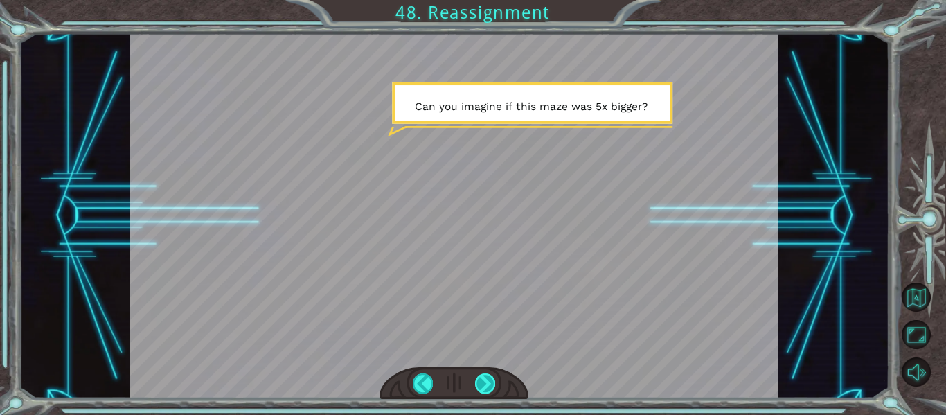
click at [483, 391] on div at bounding box center [485, 382] width 20 height 19
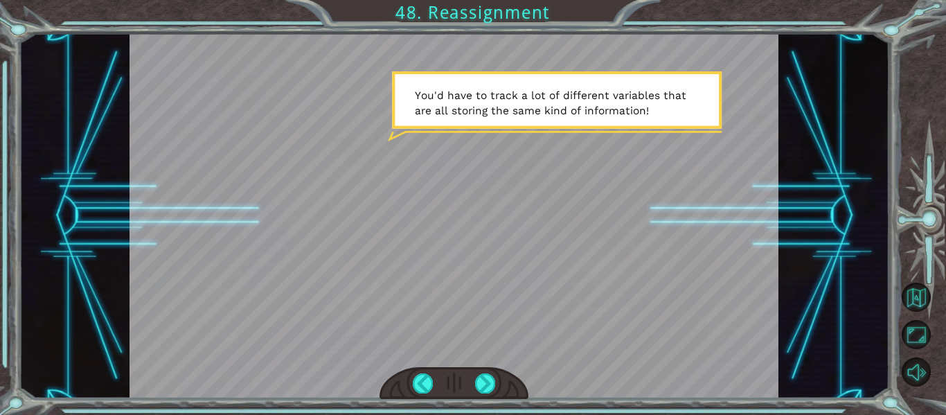
click at [474, 381] on div at bounding box center [454, 383] width 150 height 33
click at [484, 384] on div at bounding box center [485, 382] width 20 height 19
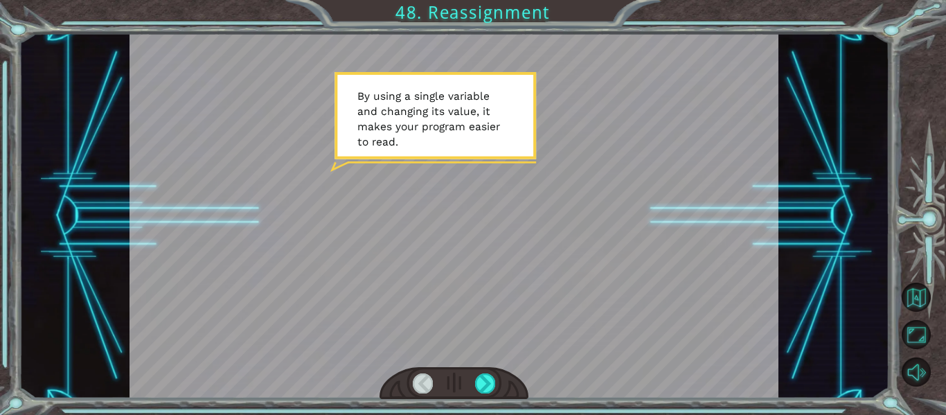
click at [486, 394] on div at bounding box center [454, 383] width 150 height 33
click at [486, 386] on div at bounding box center [485, 382] width 20 height 19
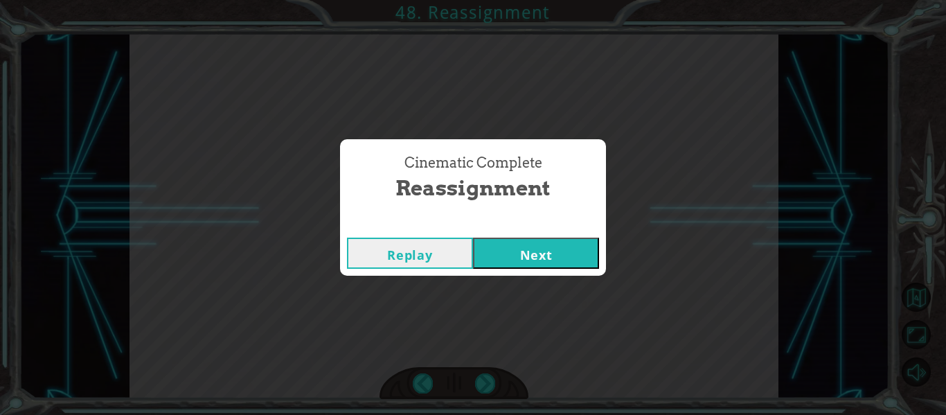
click at [508, 260] on button "Next" at bounding box center [536, 252] width 126 height 31
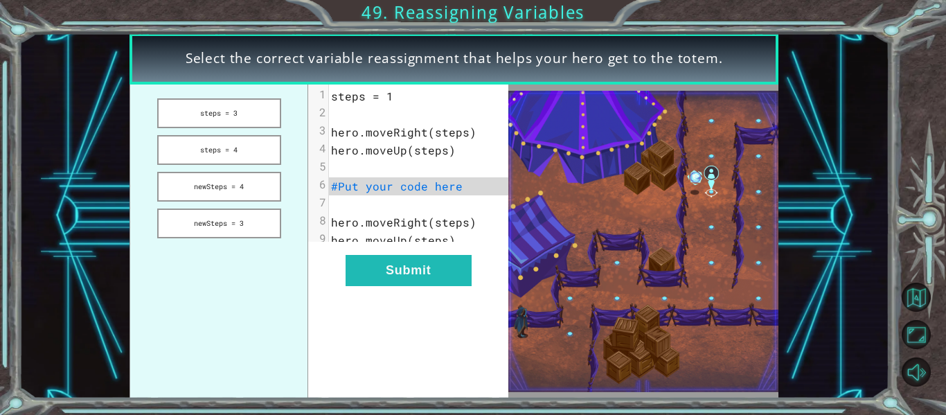
drag, startPoint x: 267, startPoint y: 190, endPoint x: 338, endPoint y: 190, distance: 70.6
click at [339, 190] on div "steps = 3 steps = 4 newSteps = 4 newSteps = 3 xxxxxxxxxx 9 1 steps = 1 2 ​ 3 he…" at bounding box center [318, 241] width 379 height 314
drag, startPoint x: 280, startPoint y: 125, endPoint x: 306, endPoint y: 135, distance: 27.6
click at [309, 134] on div "steps = 3 steps = 4 newSteps = 4 newSteps = 3 xxxxxxxxxx 9 1 steps = 1 2 ​ 3 he…" at bounding box center [318, 241] width 379 height 314
click at [260, 149] on button "steps = 4" at bounding box center [219, 150] width 124 height 30
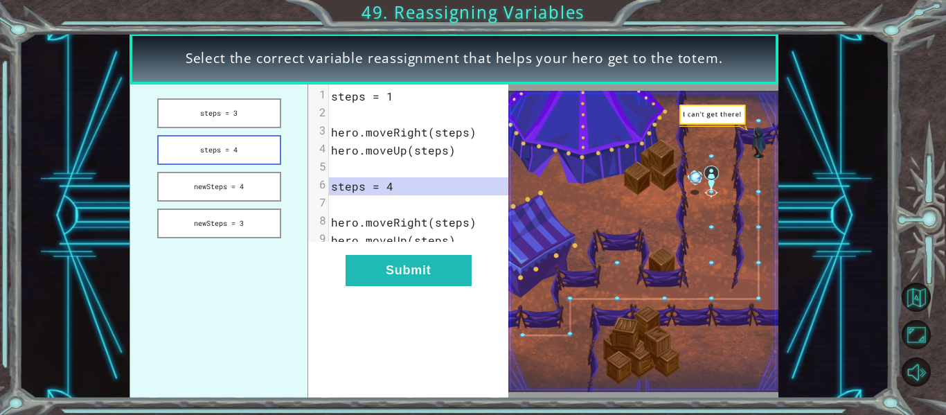
click at [257, 145] on button "steps = 4" at bounding box center [219, 150] width 124 height 30
click at [253, 123] on button "steps = 3" at bounding box center [219, 113] width 124 height 30
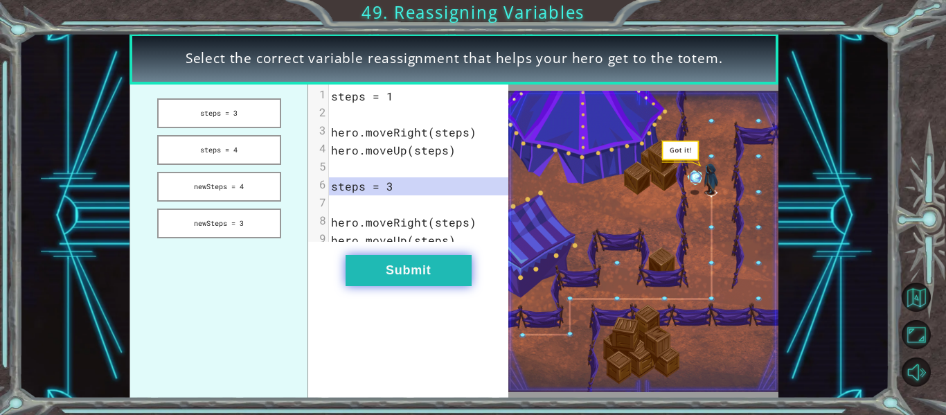
click at [387, 273] on button "Submit" at bounding box center [409, 270] width 126 height 31
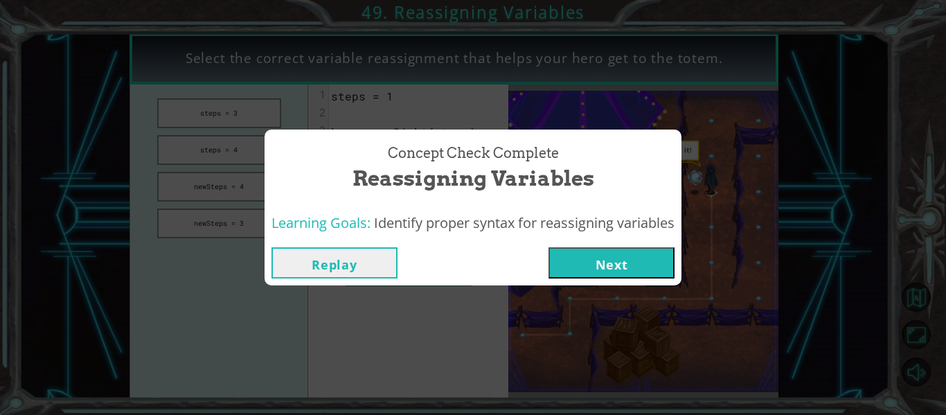
click at [608, 271] on button "Next" at bounding box center [611, 262] width 126 height 31
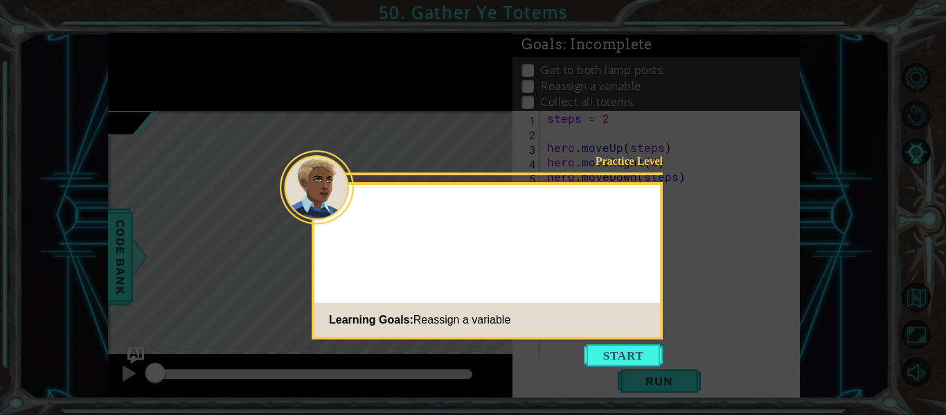
click at [625, 351] on button "Start" at bounding box center [623, 355] width 79 height 22
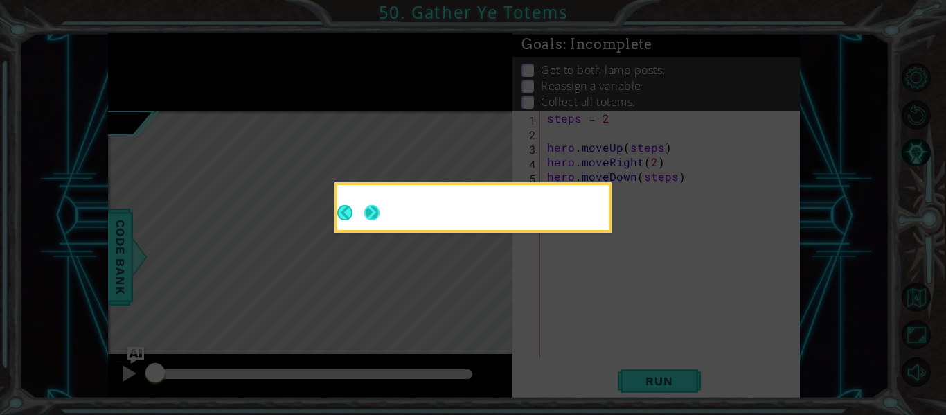
click at [374, 211] on button "Next" at bounding box center [372, 213] width 16 height 16
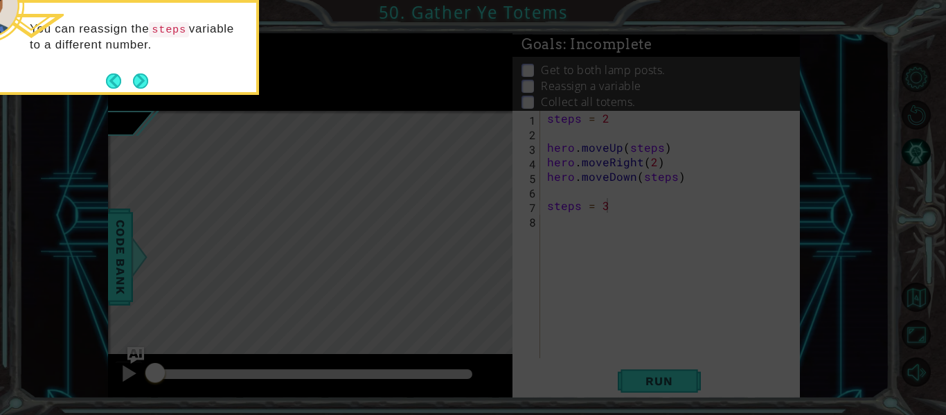
click at [148, 78] on button "Next" at bounding box center [140, 81] width 16 height 16
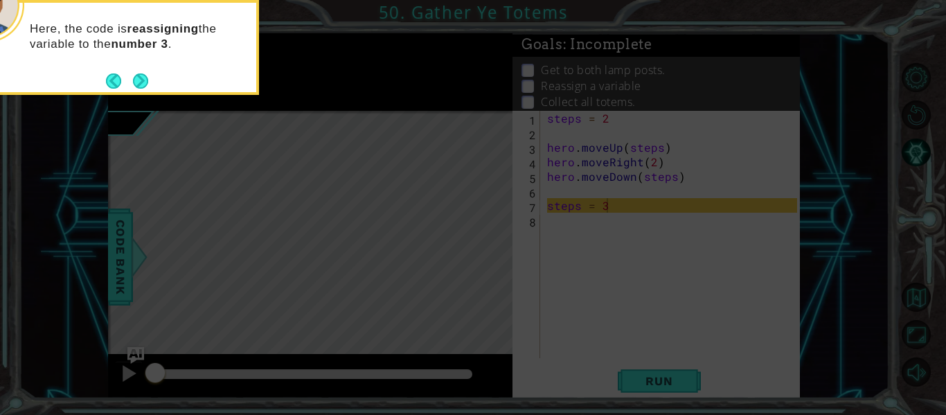
click at [142, 84] on button "Next" at bounding box center [141, 81] width 16 height 16
click at [137, 78] on button "Next" at bounding box center [140, 80] width 15 height 15
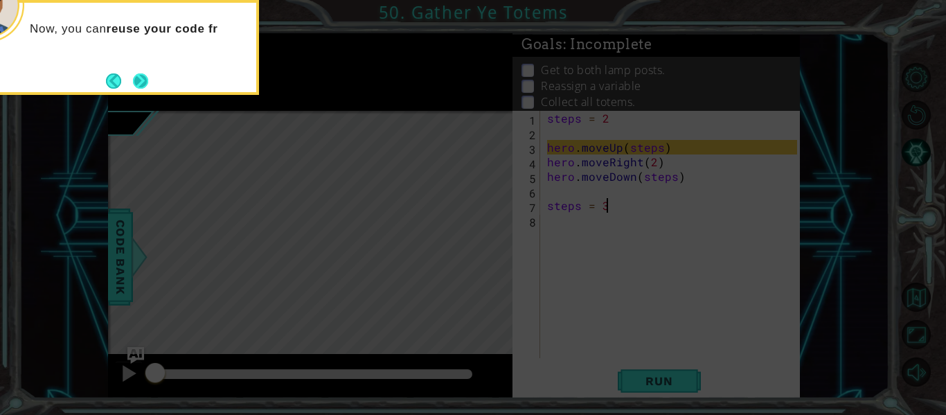
click at [136, 77] on button "Next" at bounding box center [141, 81] width 16 height 16
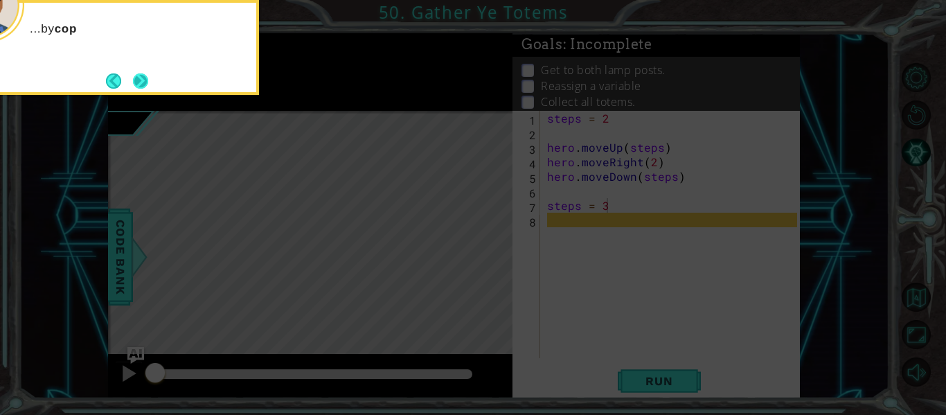
click at [144, 73] on button "Next" at bounding box center [141, 81] width 16 height 16
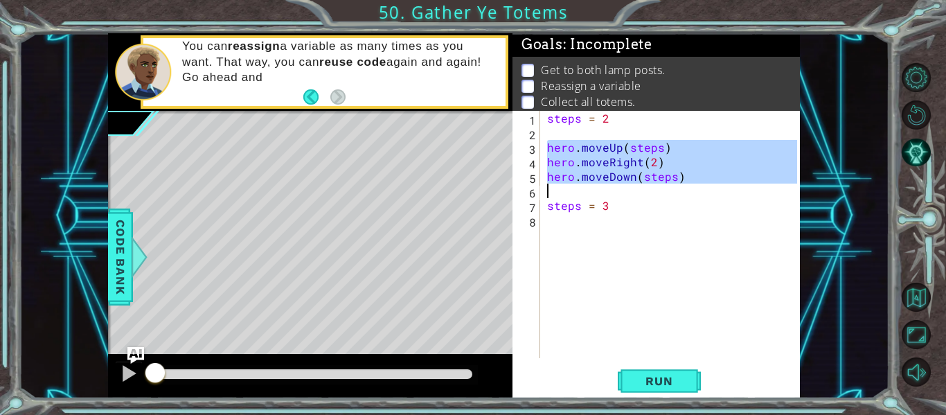
drag, startPoint x: 546, startPoint y: 150, endPoint x: 681, endPoint y: 191, distance: 141.3
click at [681, 191] on div "steps = 2 hero . moveUp ( steps ) hero . moveRight ( 2 ) hero . moveDown ( step…" at bounding box center [674, 249] width 260 height 276
type textarea "hero.moveDown(steps)"
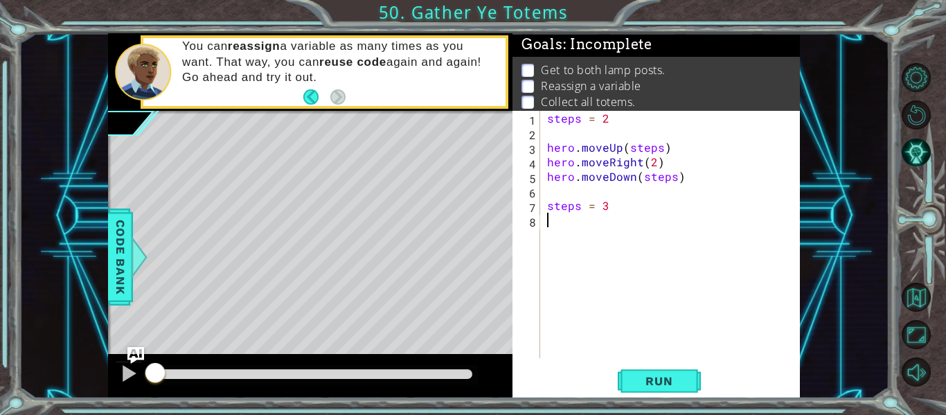
click at [692, 222] on div "steps = 2 hero . moveUp ( steps ) hero . moveRight ( 2 ) hero . moveDown ( step…" at bounding box center [674, 249] width 260 height 276
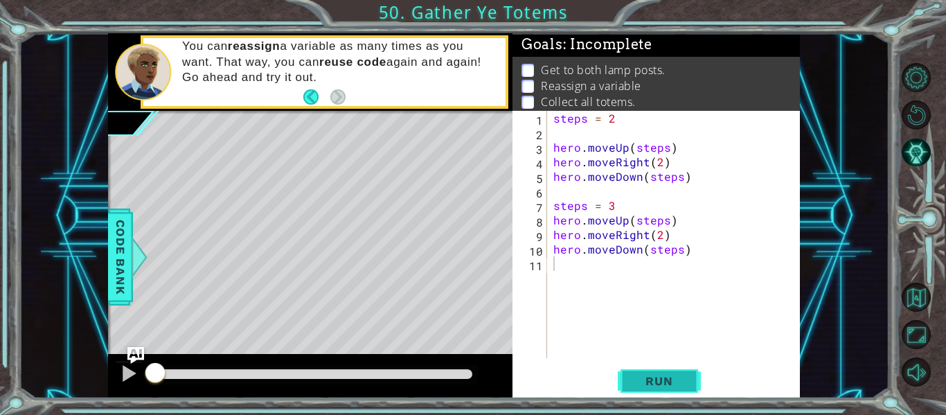
click at [679, 374] on span "Run" at bounding box center [658, 381] width 55 height 14
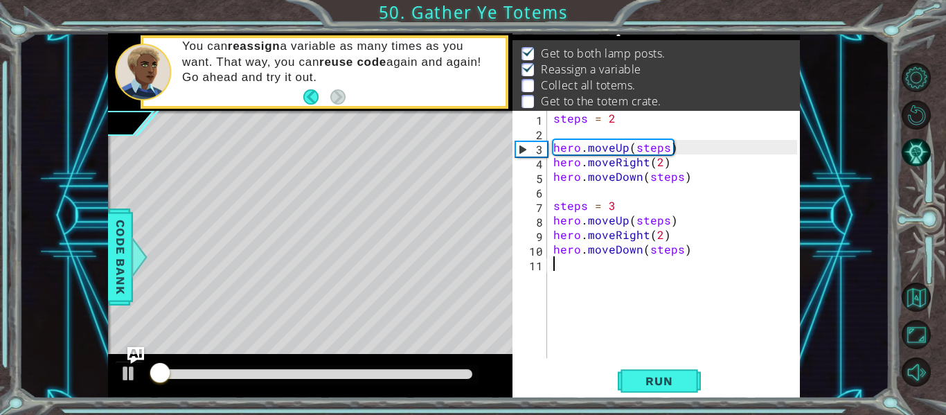
scroll to position [20, 0]
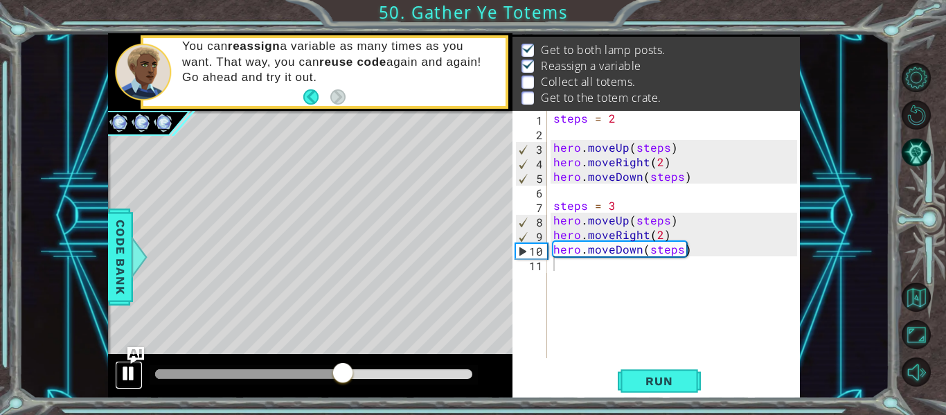
click at [127, 379] on div at bounding box center [129, 373] width 18 height 18
click at [679, 379] on span "Run" at bounding box center [658, 381] width 55 height 14
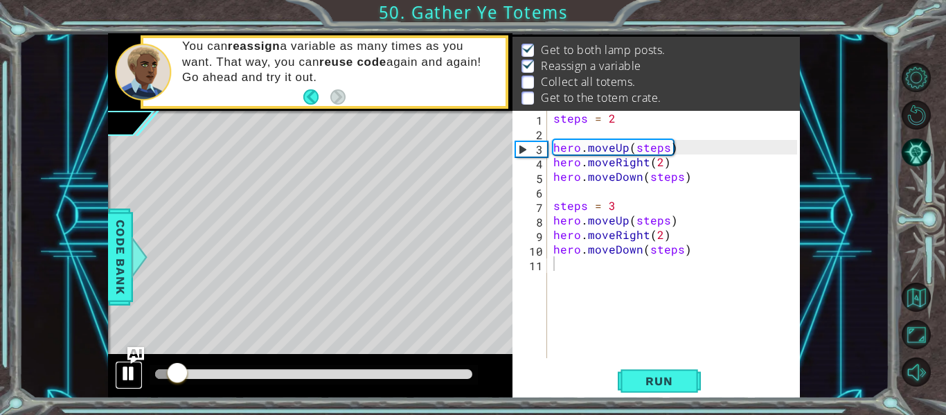
click at [129, 375] on div at bounding box center [129, 373] width 18 height 18
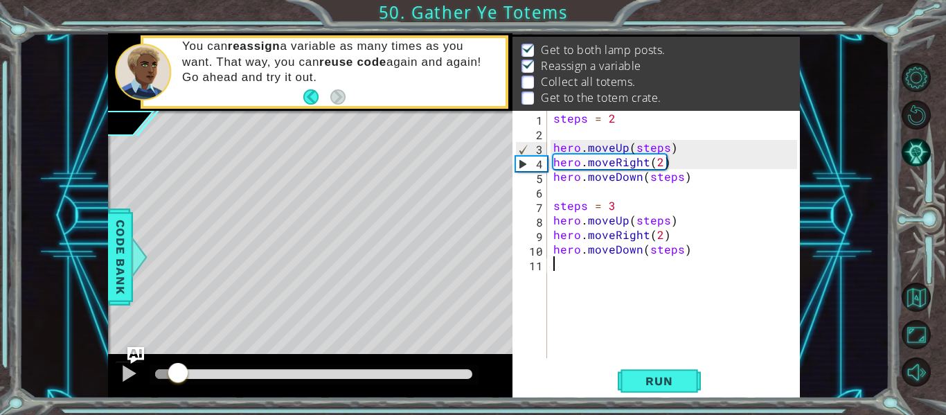
click at [731, 261] on div "steps = 2 hero . moveUp ( steps ) hero . moveRight ( 2 ) hero . moveDown ( step…" at bounding box center [676, 249] width 253 height 276
click at [737, 255] on div "steps = 2 hero . moveUp ( steps ) hero . moveRight ( 2 ) hero . moveDown ( step…" at bounding box center [676, 249] width 253 height 276
type textarea "hero.moveDown(steps)"
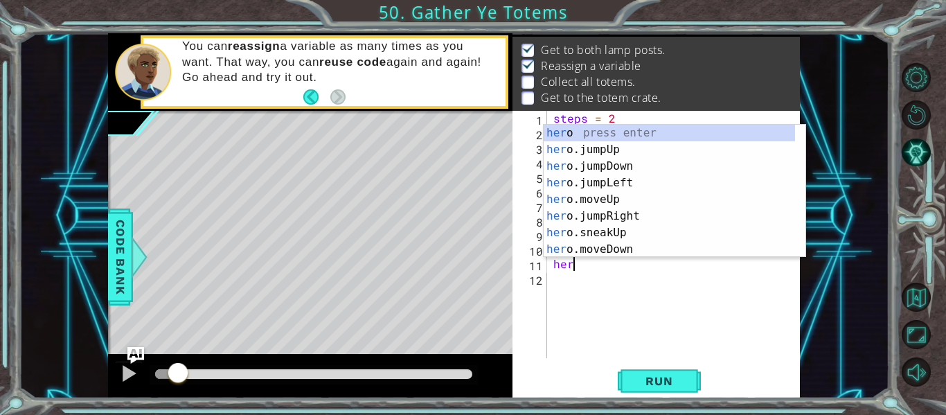
scroll to position [0, 1]
click at [640, 216] on div "hero press enter hero .jumpUp press enter hero .jumpDown press enter hero .jump…" at bounding box center [669, 208] width 251 height 166
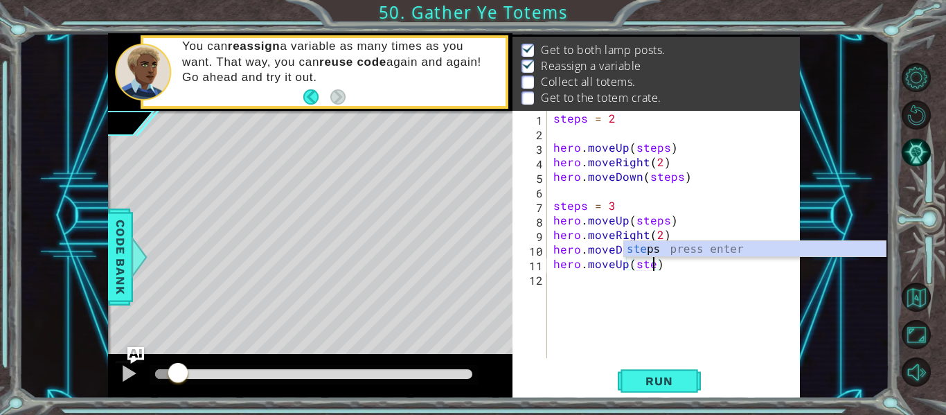
type textarea "hero.moveUp(steps)"
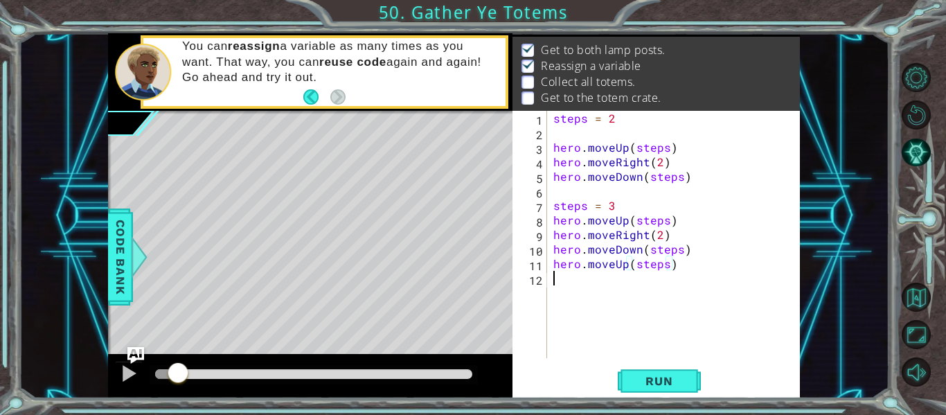
click at [690, 271] on div "steps = 2 hero . moveUp ( steps ) hero . moveRight ( 2 ) hero . moveDown ( step…" at bounding box center [676, 249] width 253 height 276
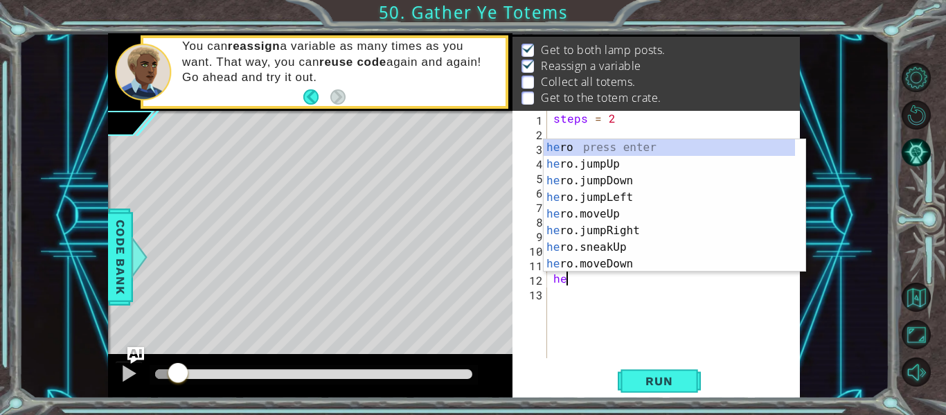
scroll to position [0, 1]
type textarea "hero"
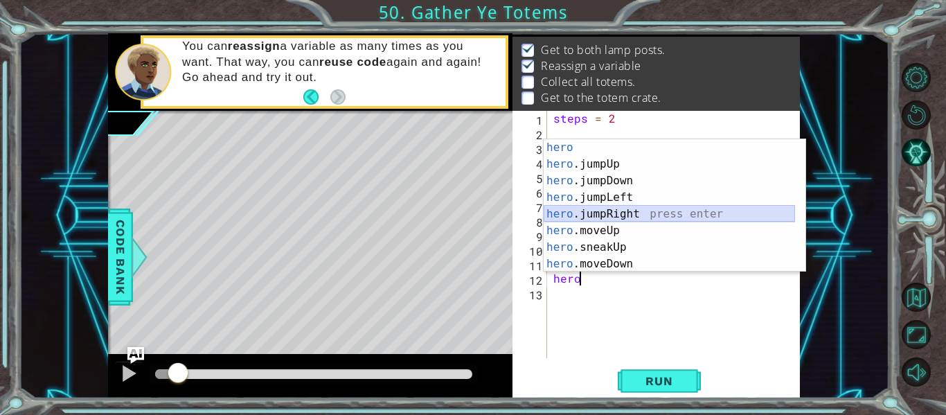
click at [613, 222] on div "hero press enter hero .jumpUp press enter hero .jumpDown press enter hero .jump…" at bounding box center [669, 222] width 251 height 166
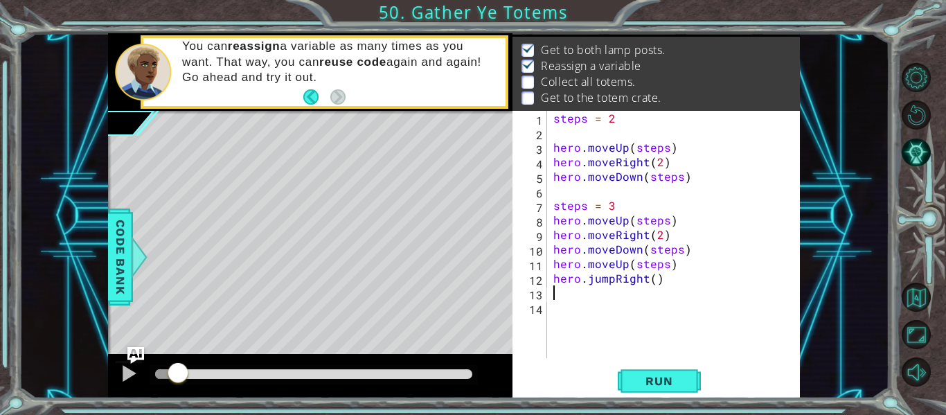
click at [644, 285] on div "steps = 2 hero . moveUp ( steps ) hero . moveRight ( 2 ) hero . moveDown ( step…" at bounding box center [676, 249] width 253 height 276
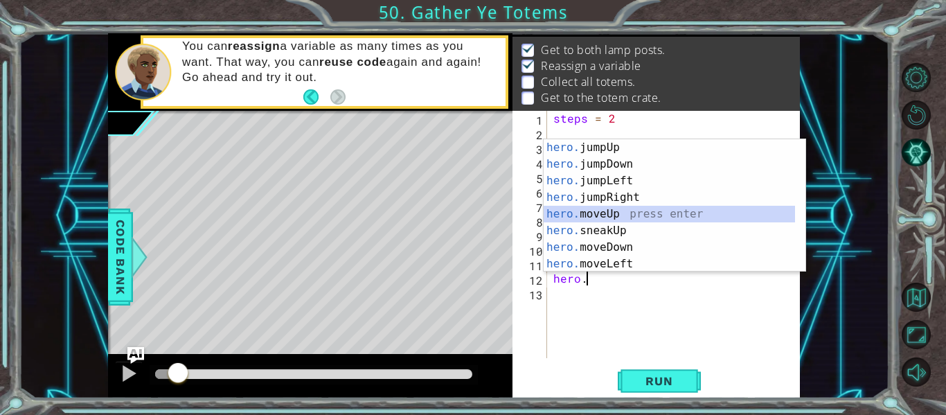
click at [620, 214] on div "hero. jumpUp press enter hero. jumpDown press enter hero. jumpLeft press enter …" at bounding box center [669, 222] width 251 height 166
type textarea "hero.moveUp(1)"
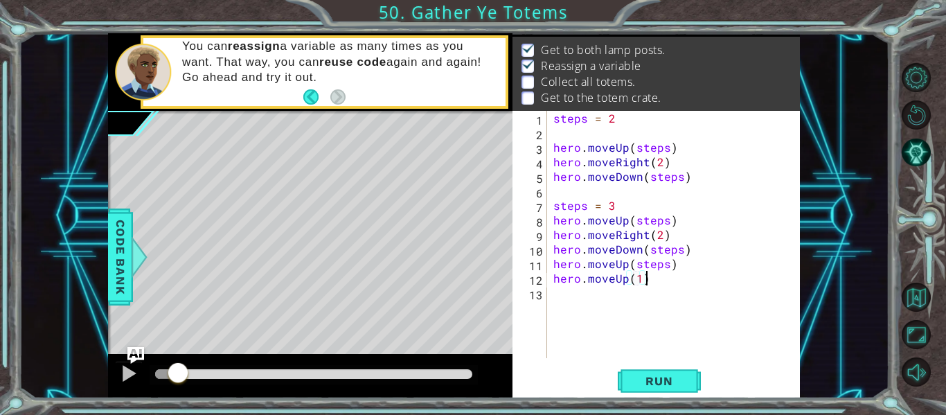
click at [663, 274] on div "steps = 2 hero . moveUp ( steps ) hero . moveRight ( 2 ) hero . moveDown ( step…" at bounding box center [676, 249] width 253 height 276
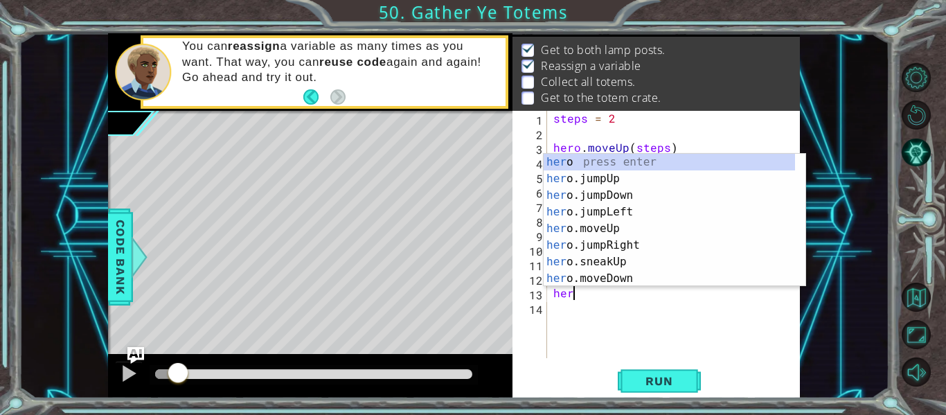
scroll to position [0, 1]
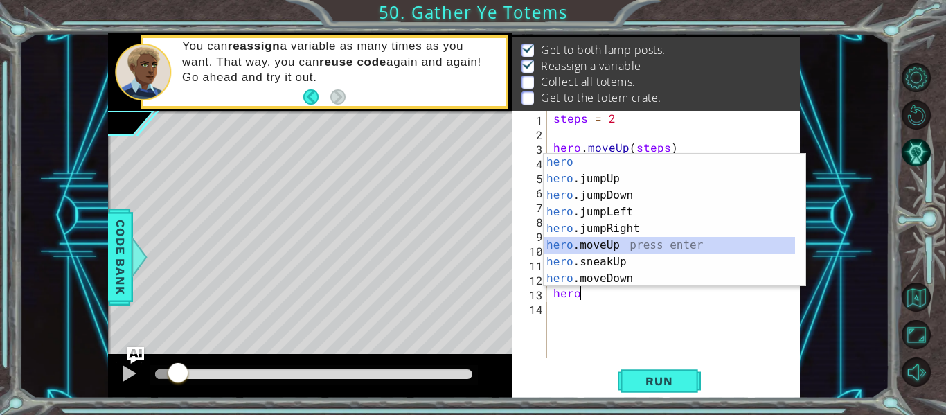
click at [589, 245] on div "hero press enter hero .jumpUp press enter hero .jumpDown press enter hero .jump…" at bounding box center [669, 237] width 251 height 166
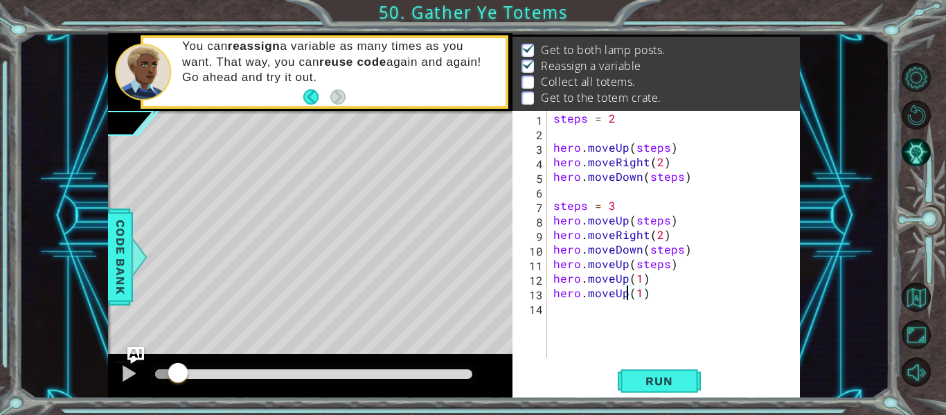
click at [626, 294] on div "steps = 2 hero . moveUp ( steps ) hero . moveRight ( 2 ) hero . moveDown ( step…" at bounding box center [676, 249] width 253 height 276
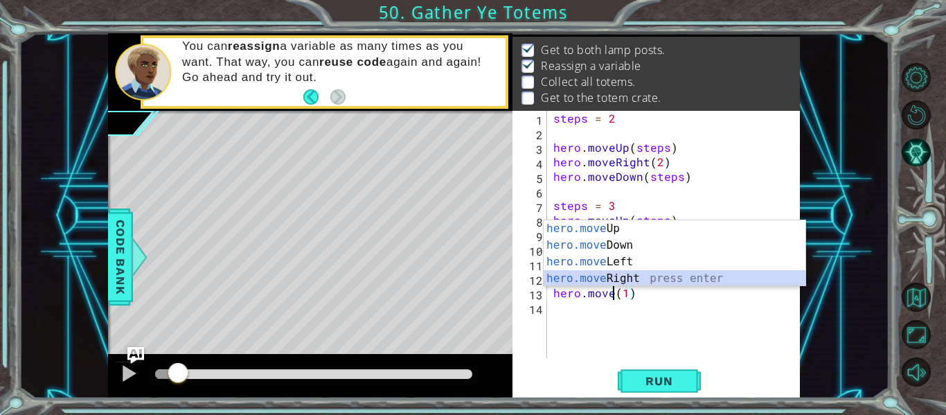
click at [602, 275] on div "hero.move Up press enter hero.move Down press enter hero.move Left press enter …" at bounding box center [675, 270] width 262 height 100
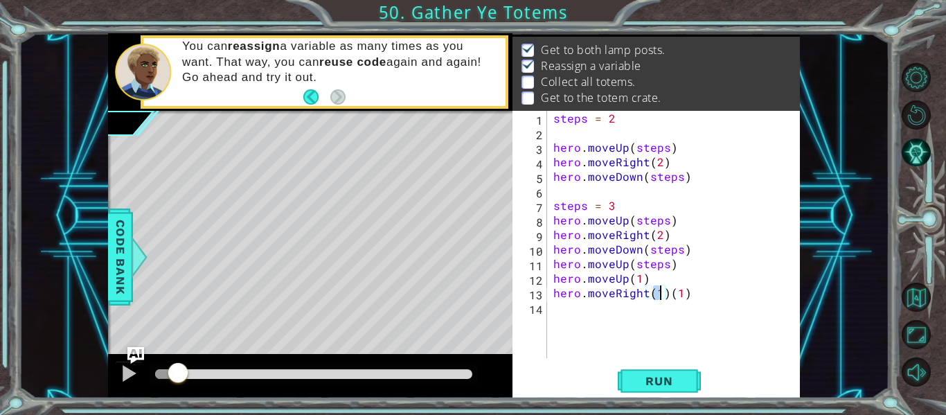
click at [702, 297] on div "steps = 2 hero . moveUp ( steps ) hero . moveRight ( 2 ) hero . moveDown ( step…" at bounding box center [676, 249] width 253 height 276
type textarea "hero.moveRight(2)"
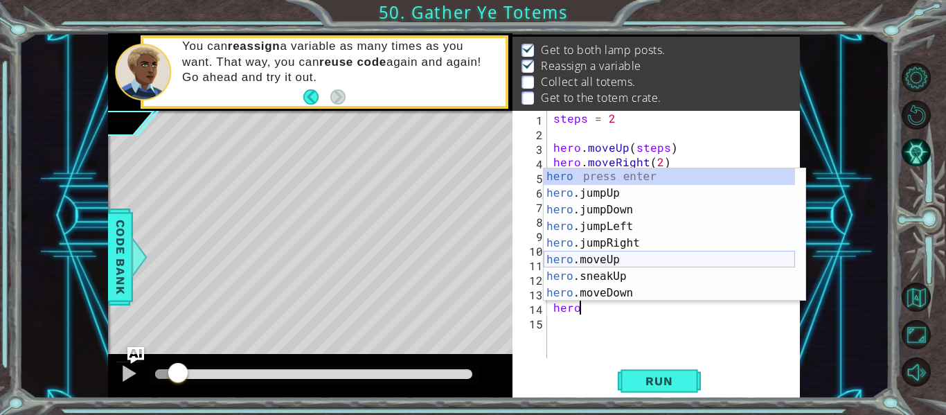
click at [602, 258] on div "hero press enter hero .jumpUp press enter hero .jumpDown press enter hero .jump…" at bounding box center [669, 251] width 251 height 166
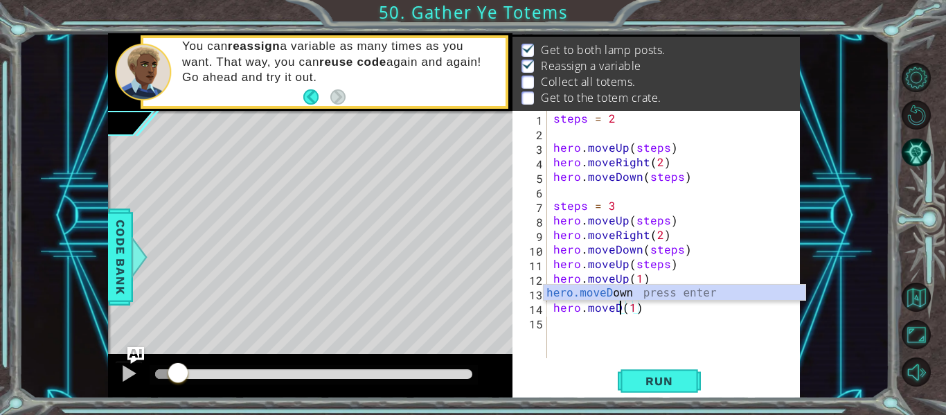
scroll to position [0, 5]
click at [587, 293] on div "hero.moveD own press enter" at bounding box center [675, 310] width 262 height 50
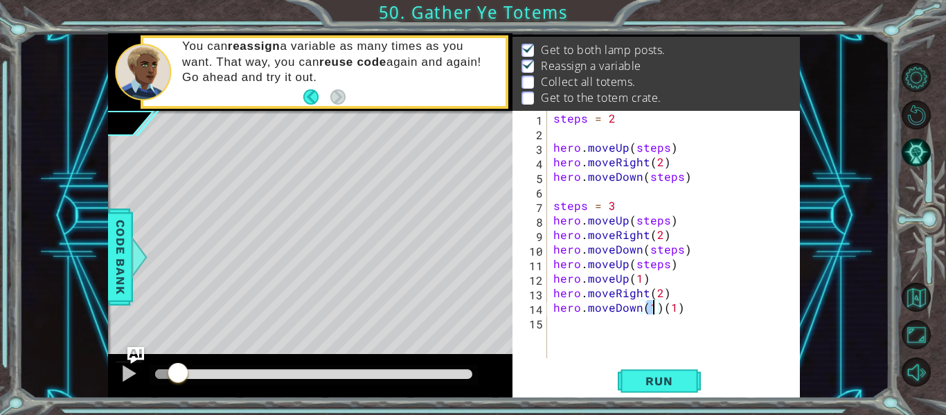
click at [679, 309] on div "steps = 2 hero . moveUp ( steps ) hero . moveRight ( 2 ) hero . moveDown ( step…" at bounding box center [676, 249] width 253 height 276
click at [651, 310] on div "steps = 2 hero . moveUp ( steps ) hero . moveRight ( 2 ) hero . moveDown ( step…" at bounding box center [676, 249] width 253 height 276
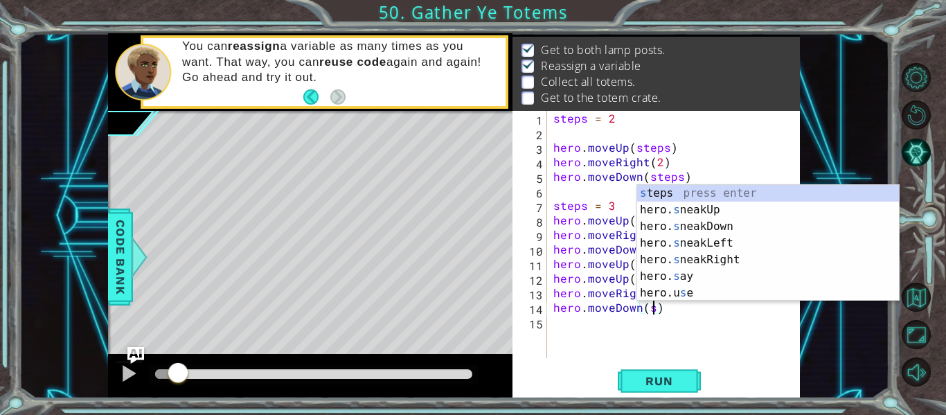
scroll to position [0, 6]
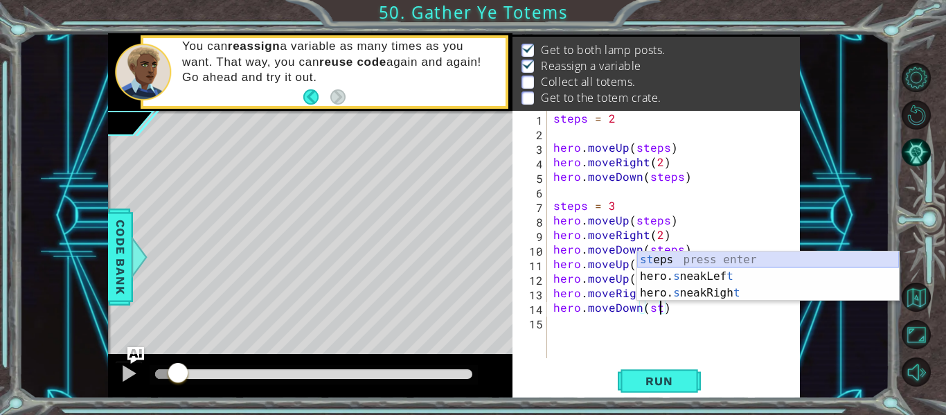
click at [651, 257] on div "st eps press enter hero. s neakLef t press enter hero. s neakRigh t press enter" at bounding box center [768, 292] width 262 height 83
type textarea "hero.moveDown(steps)"
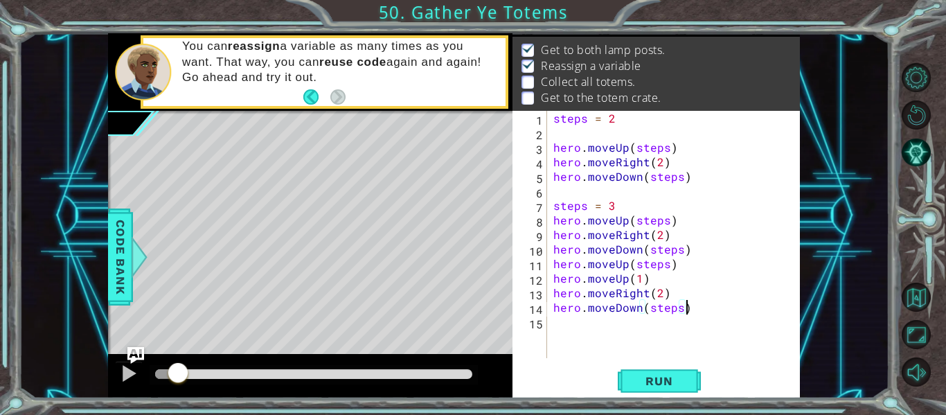
click at [696, 310] on div "steps = 2 hero . moveUp ( steps ) hero . moveRight ( 2 ) hero . moveDown ( step…" at bounding box center [676, 249] width 253 height 276
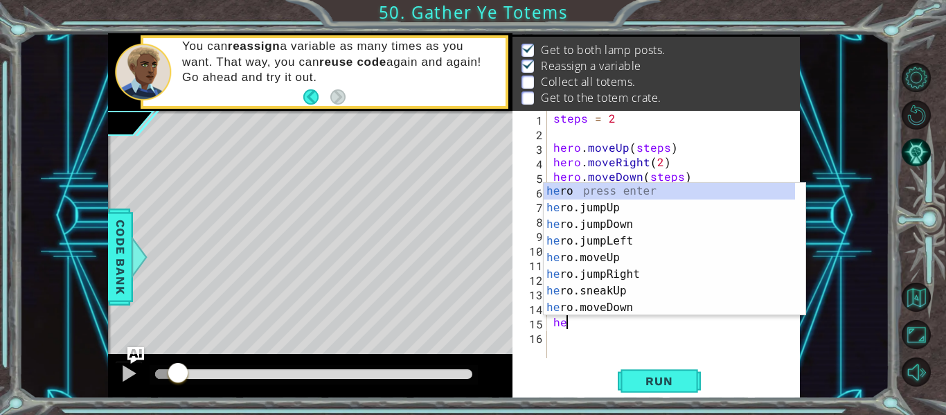
scroll to position [0, 1]
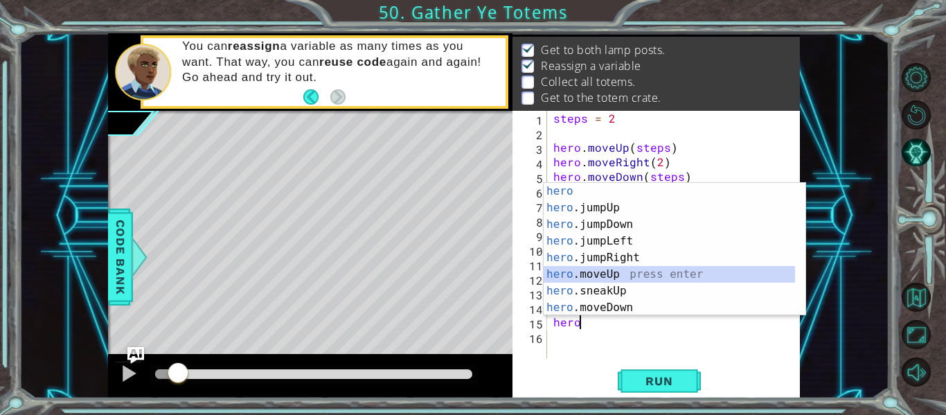
click at [606, 271] on div "hero press enter hero .jumpUp press enter hero .jumpDown press enter hero .jump…" at bounding box center [669, 266] width 251 height 166
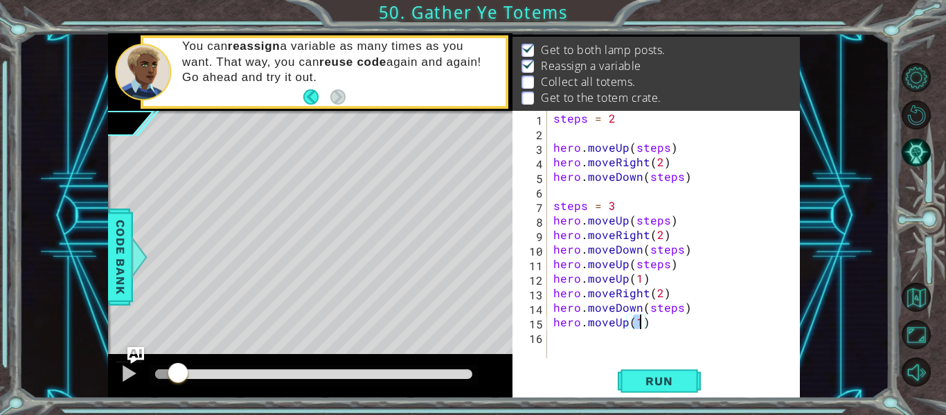
click at [624, 325] on div "steps = 2 hero . moveUp ( steps ) hero . moveRight ( 2 ) hero . moveDown ( step…" at bounding box center [676, 249] width 253 height 276
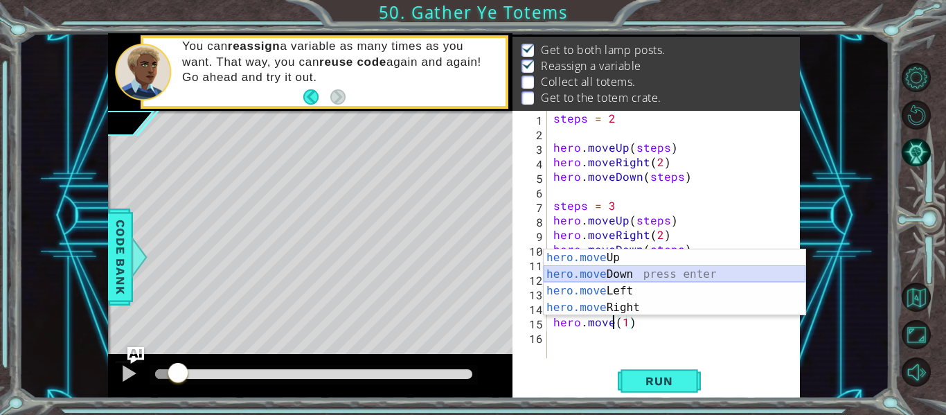
drag, startPoint x: 640, startPoint y: 273, endPoint x: 656, endPoint y: 287, distance: 21.6
click at [640, 273] on div "hero.move Up press enter hero.move Down press enter hero.move Left press enter …" at bounding box center [675, 299] width 262 height 100
type textarea "hero.moveDown(1)(1)"
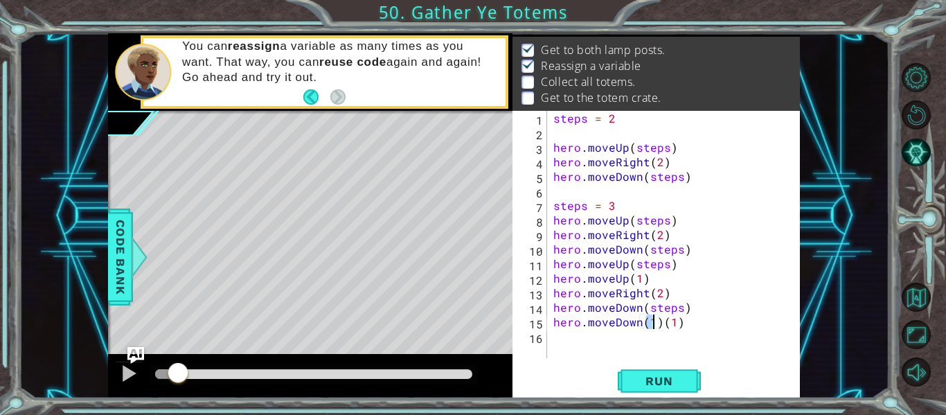
click at [689, 332] on div "steps = 2 hero . moveUp ( steps ) hero . moveRight ( 2 ) hero . moveDown ( step…" at bounding box center [676, 249] width 253 height 276
click at [692, 325] on div "steps = 2 hero . moveUp ( steps ) hero . moveRight ( 2 ) hero . moveDown ( step…" at bounding box center [676, 249] width 253 height 276
type textarea "hero.moveDown(1)"
click at [675, 375] on span "Run" at bounding box center [658, 381] width 55 height 14
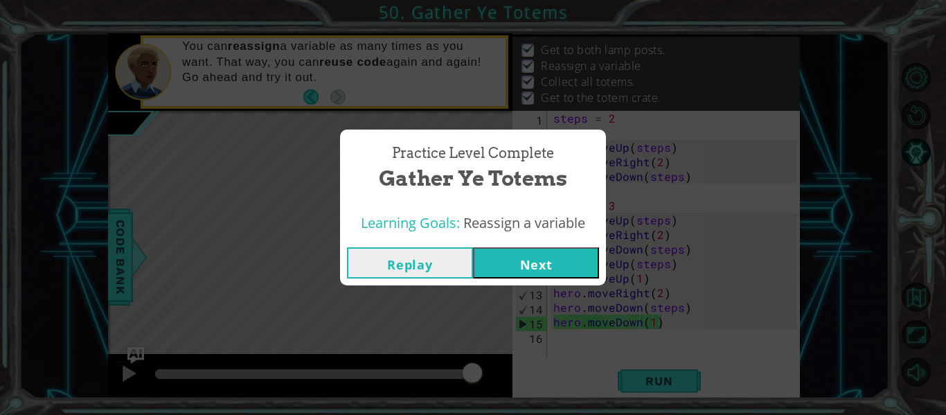
click at [538, 251] on button "Next" at bounding box center [536, 262] width 126 height 31
